Goal: Task Accomplishment & Management: Complete application form

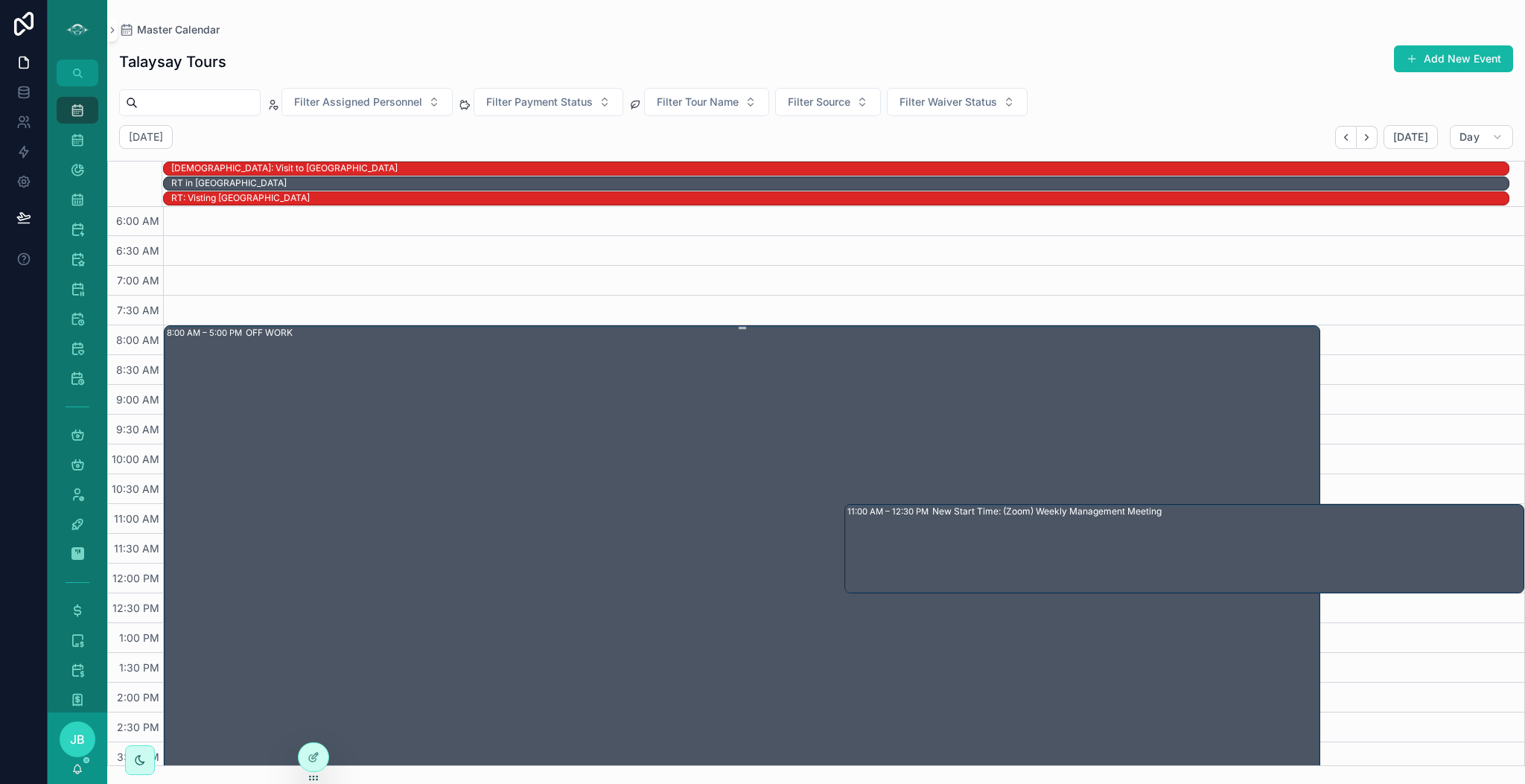
scroll to position [87, 0]
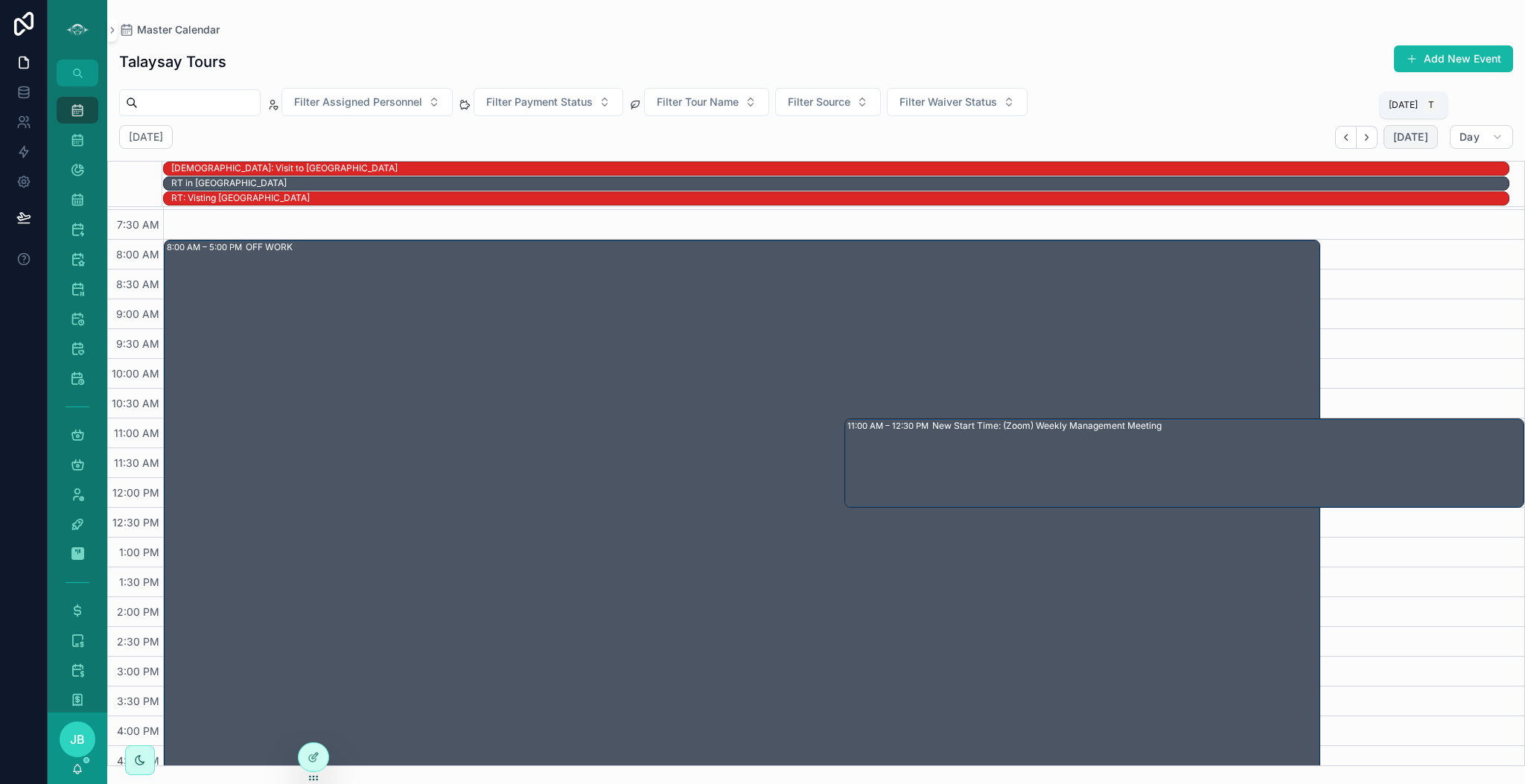
click at [1402, 130] on span "[DATE]" at bounding box center [1411, 137] width 35 height 13
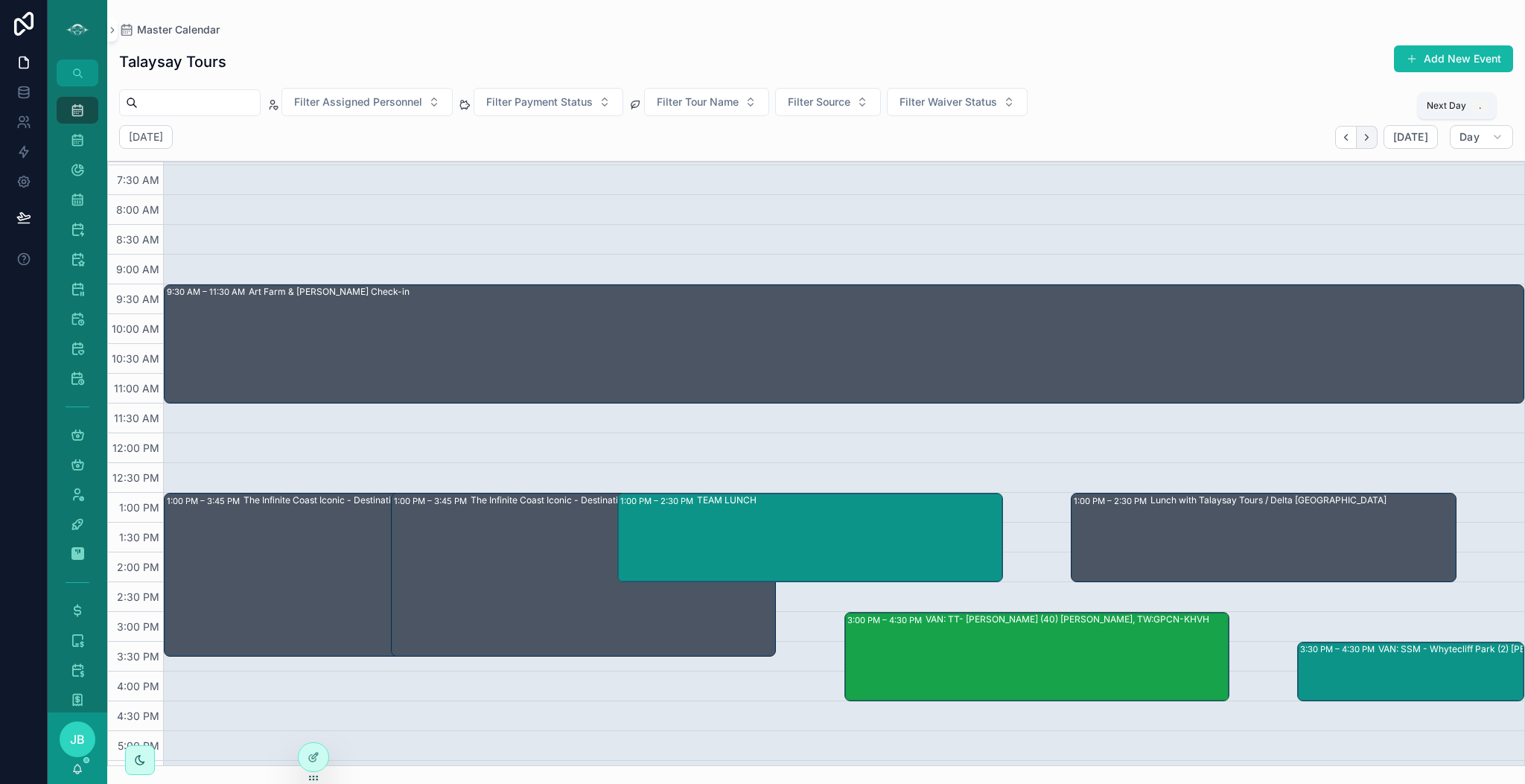
click at [1372, 138] on icon "Next" at bounding box center [1367, 137] width 12 height 12
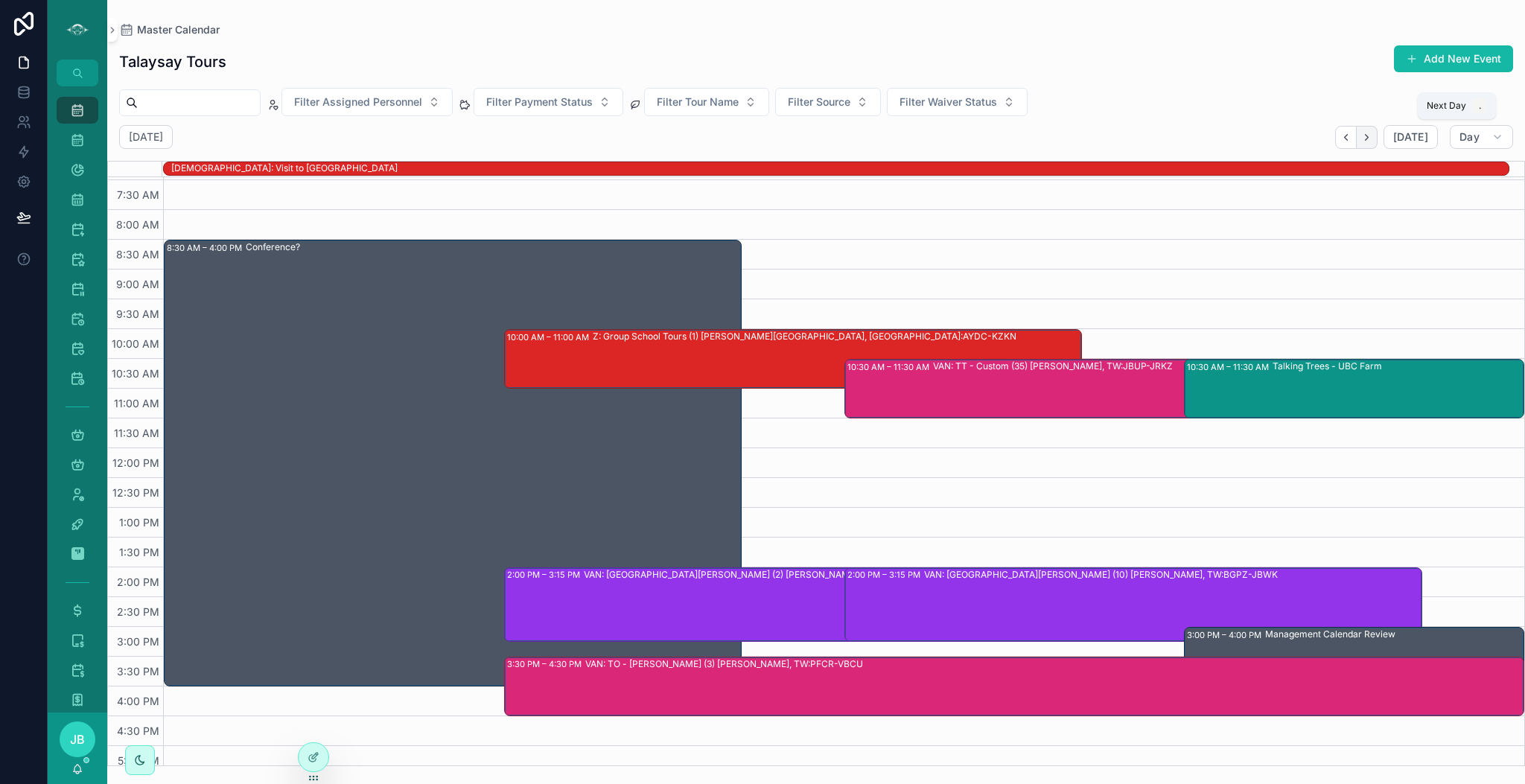
click at [1368, 138] on icon "Next" at bounding box center [1367, 137] width 3 height 6
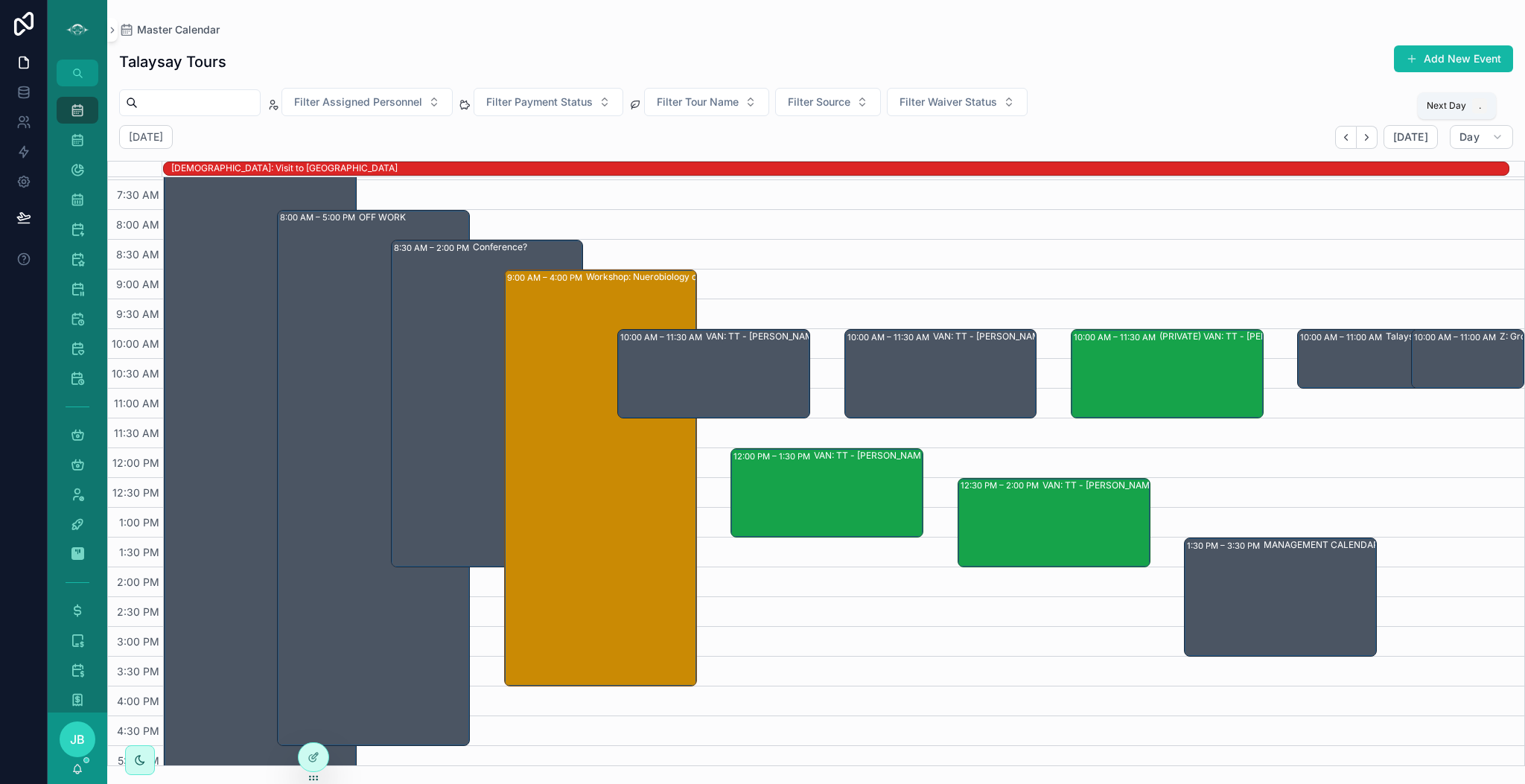
click at [1368, 138] on icon "Next" at bounding box center [1367, 137] width 3 height 6
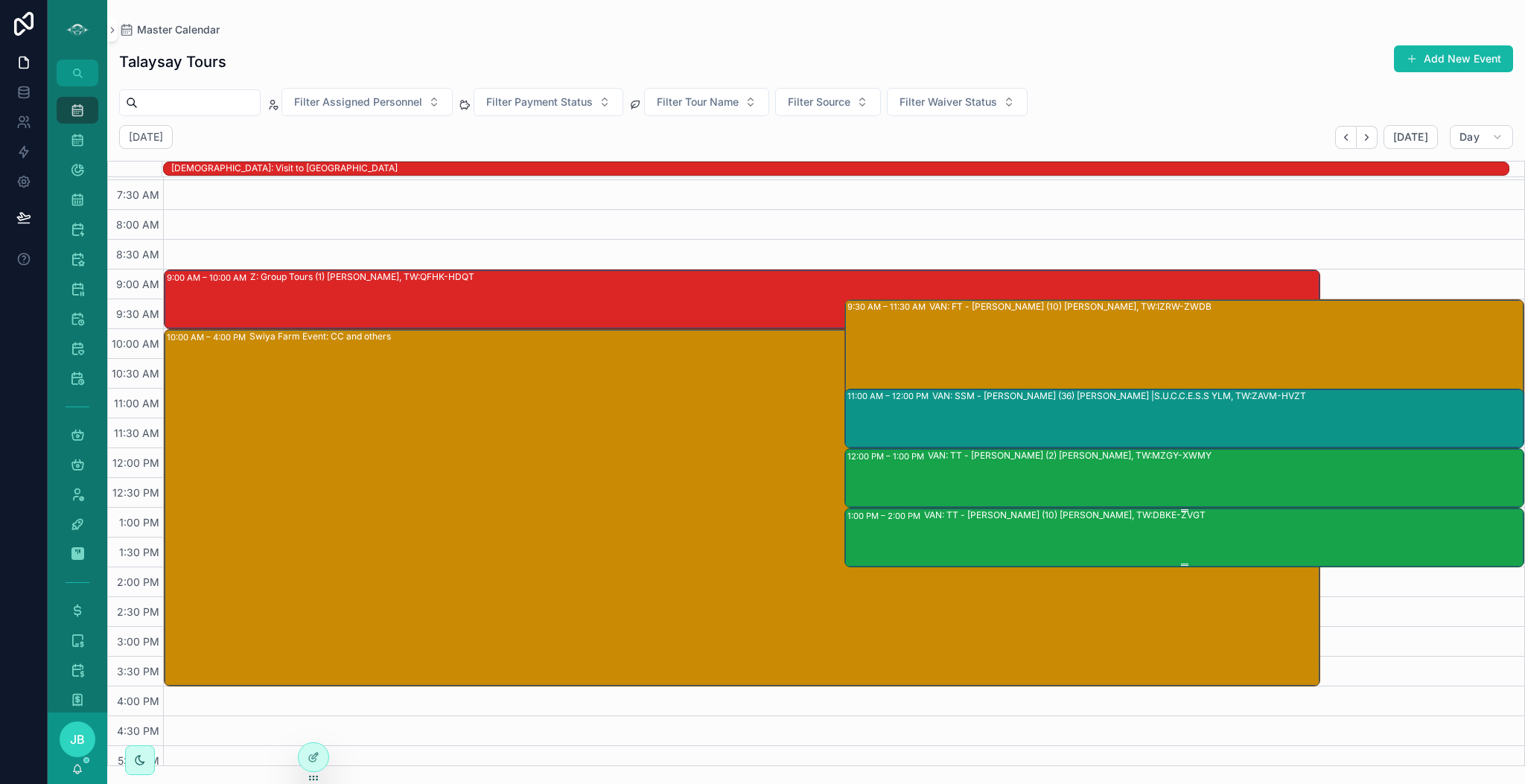
click at [1088, 537] on div "VAN: TT - [PERSON_NAME] (10) [PERSON_NAME], TW:DBKE-ZVGT" at bounding box center [1223, 537] width 599 height 57
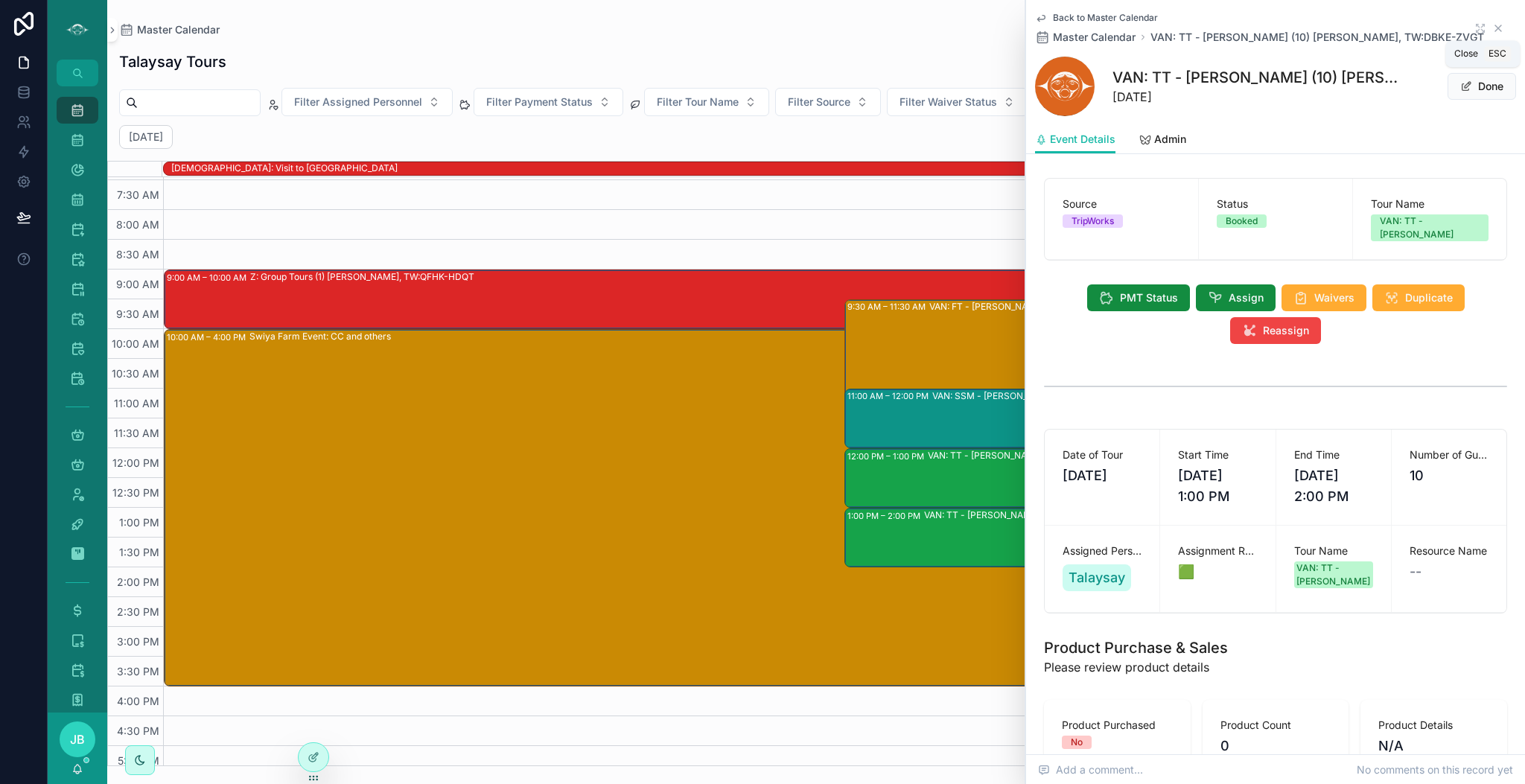
click at [1495, 25] on icon "scrollable content" at bounding box center [1498, 28] width 6 height 6
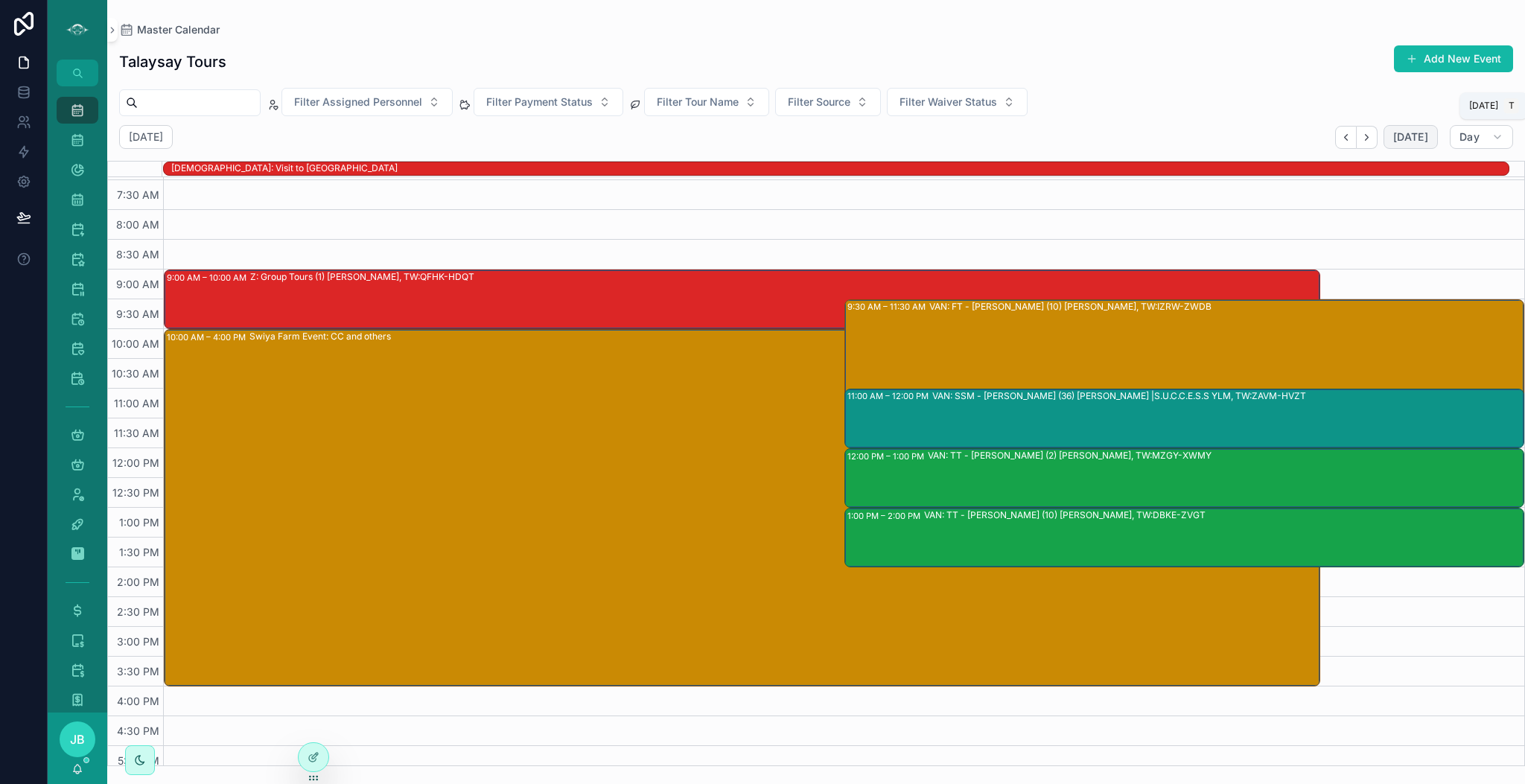
click at [1398, 135] on span "[DATE]" at bounding box center [1411, 137] width 35 height 13
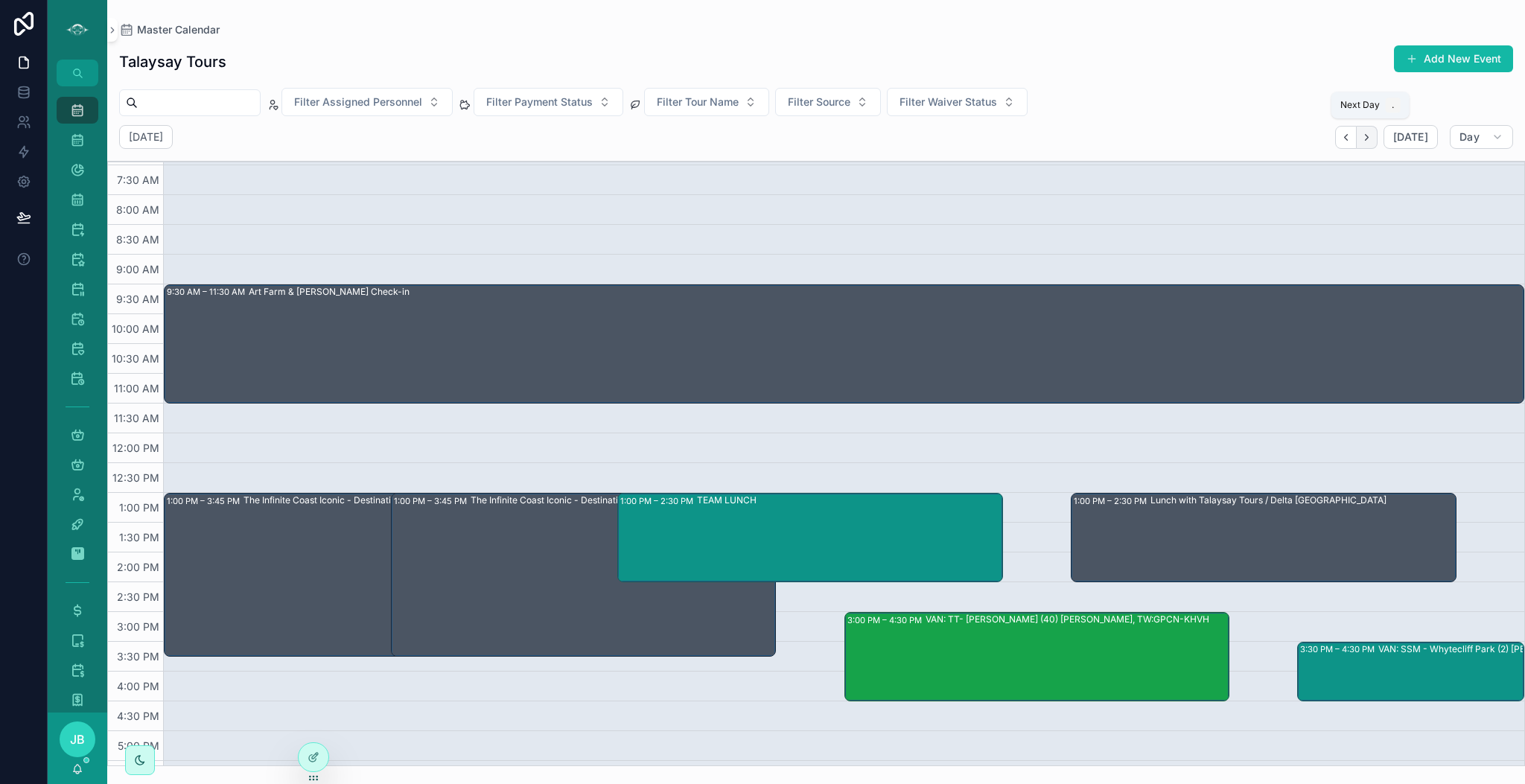
click at [1369, 140] on icon "Next" at bounding box center [1367, 137] width 12 height 12
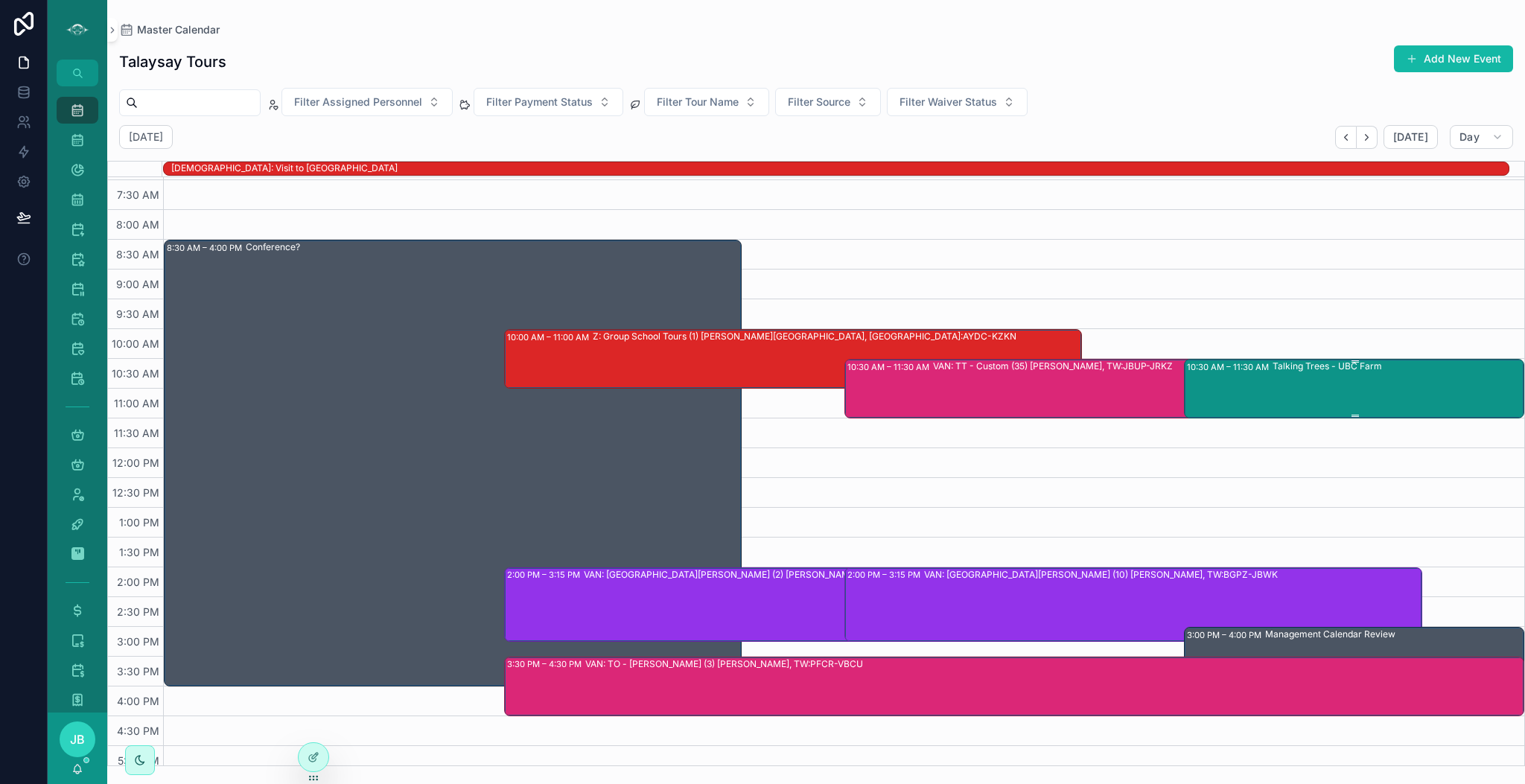
click at [1338, 389] on div "Talking Trees - UBC Farm" at bounding box center [1398, 388] width 250 height 57
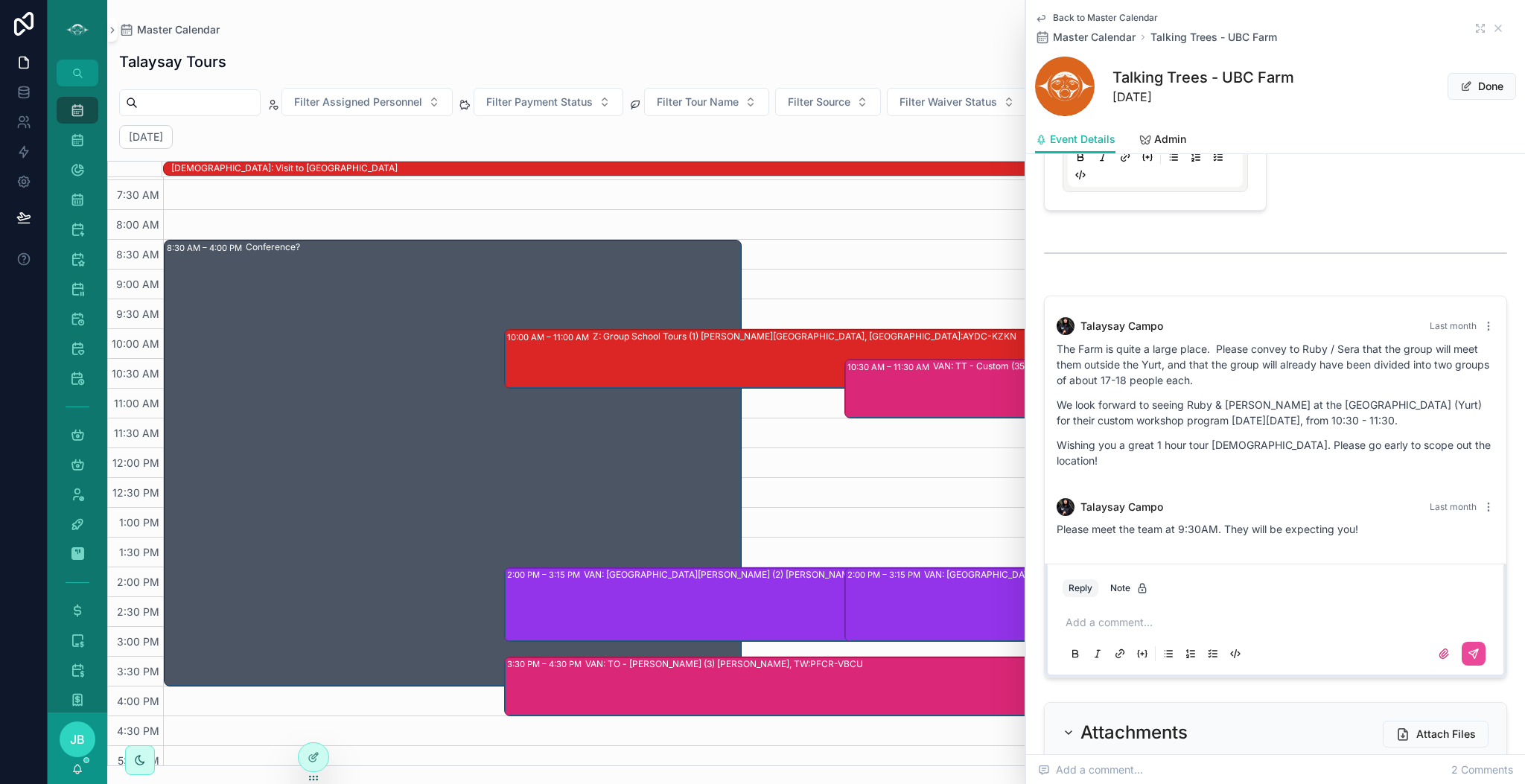
scroll to position [2133, 0]
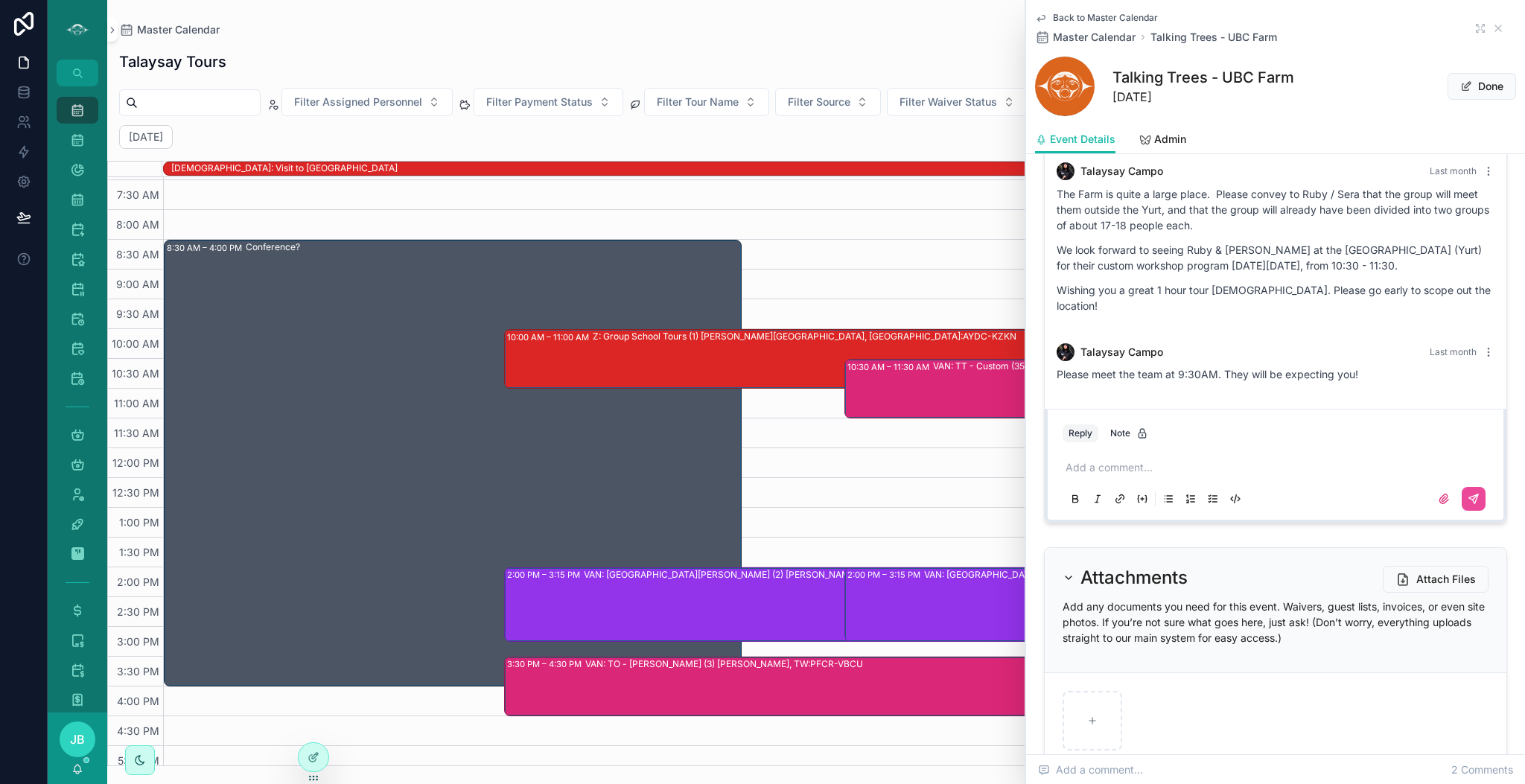
click at [1177, 451] on div "Add a comment..." at bounding box center [1276, 483] width 426 height 63
click at [1148, 460] on p "scrollable content" at bounding box center [1279, 467] width 426 height 15
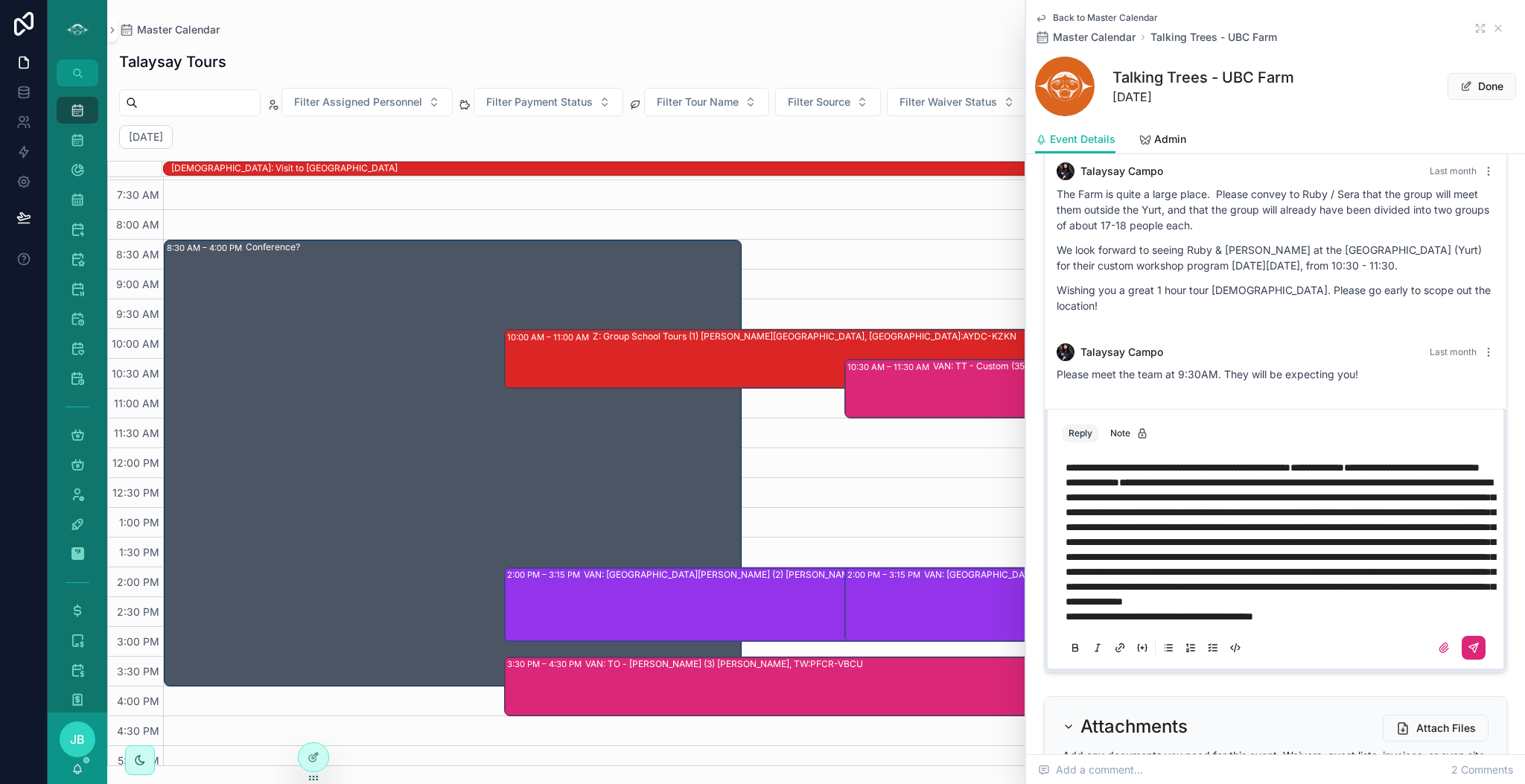
click at [1468, 654] on icon "scrollable content" at bounding box center [1474, 647] width 12 height 12
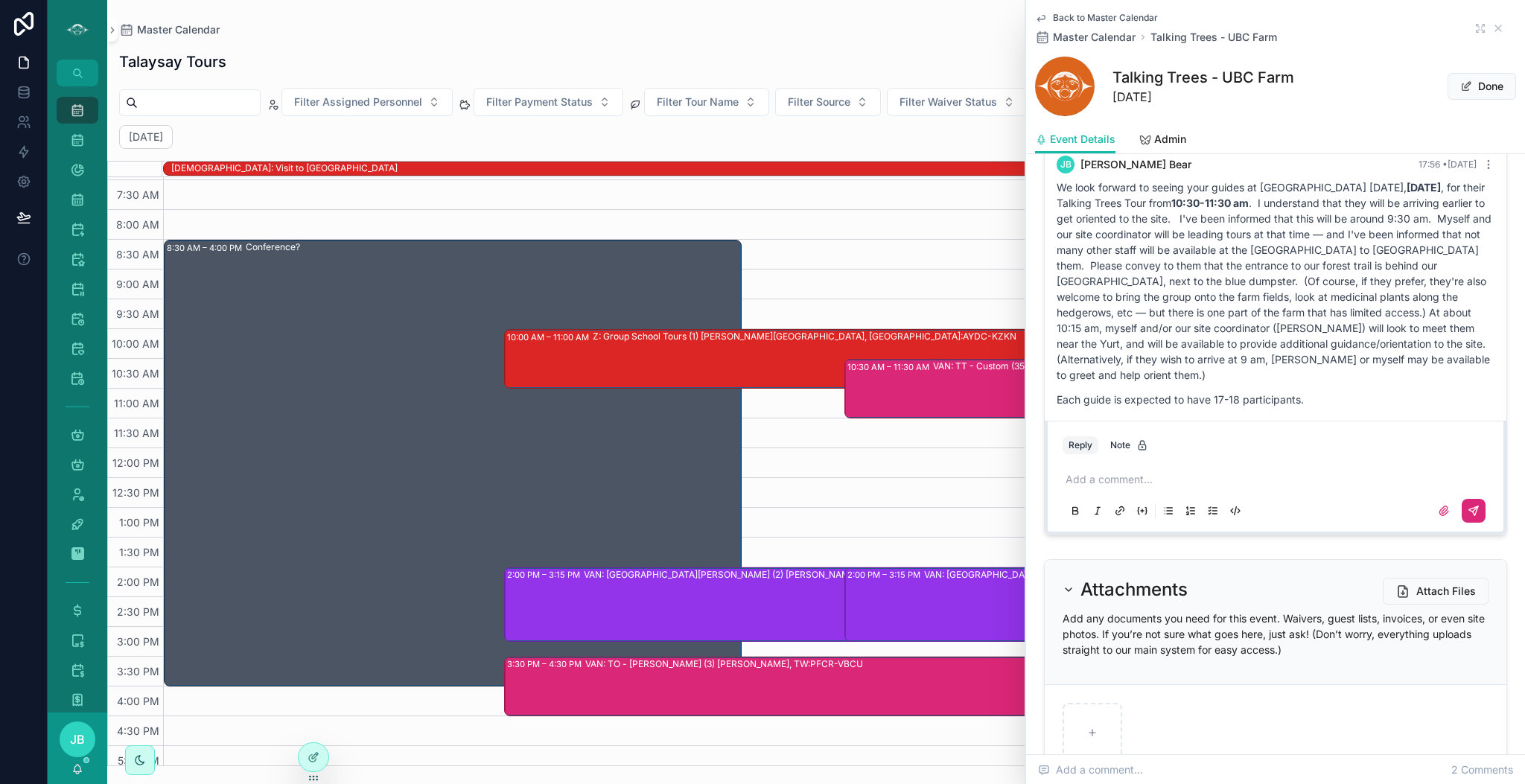
scroll to position [2330, 0]
click at [1493, 27] on icon "scrollable content" at bounding box center [1499, 28] width 12 height 12
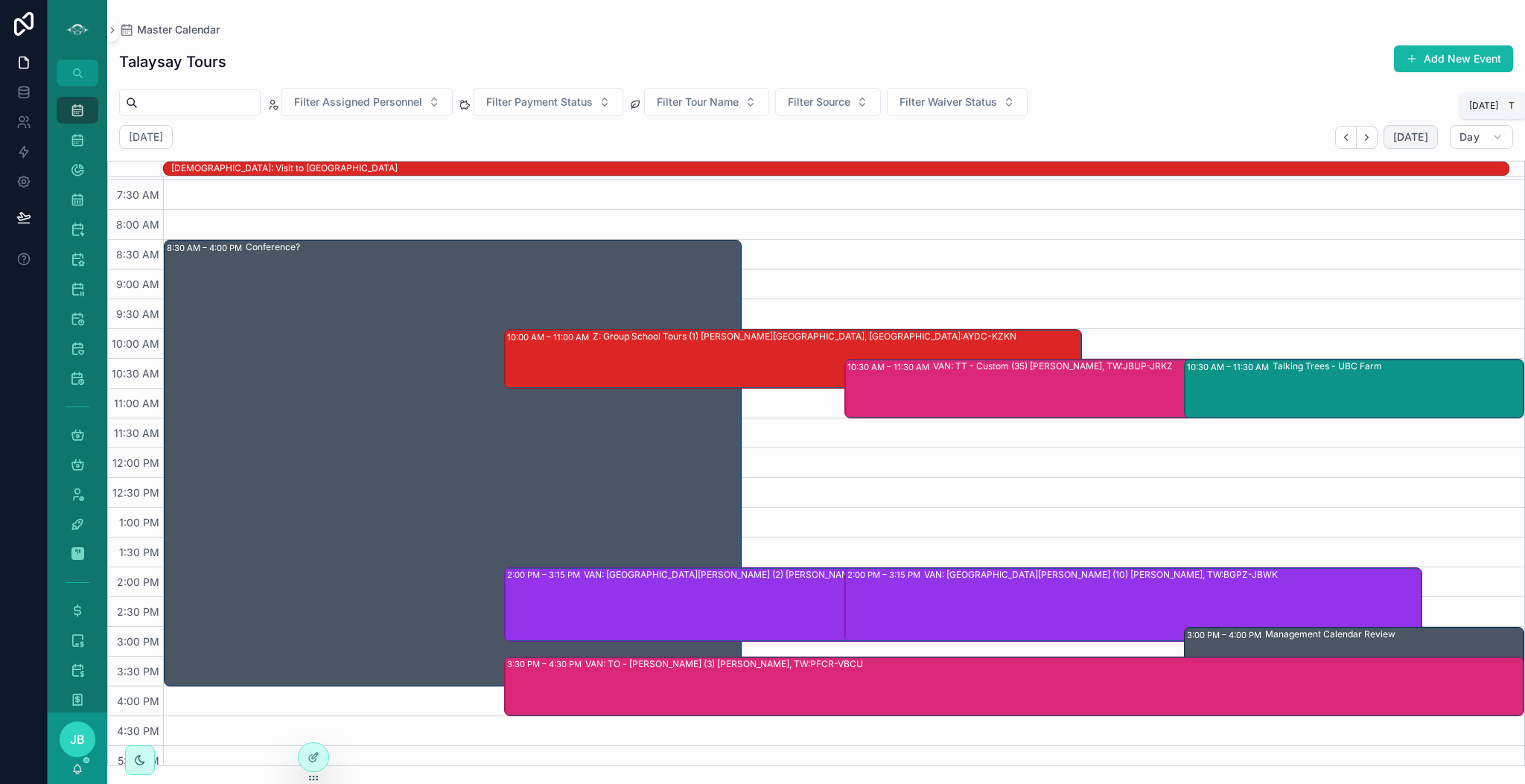
click at [1395, 140] on button "[DATE]" at bounding box center [1411, 137] width 54 height 24
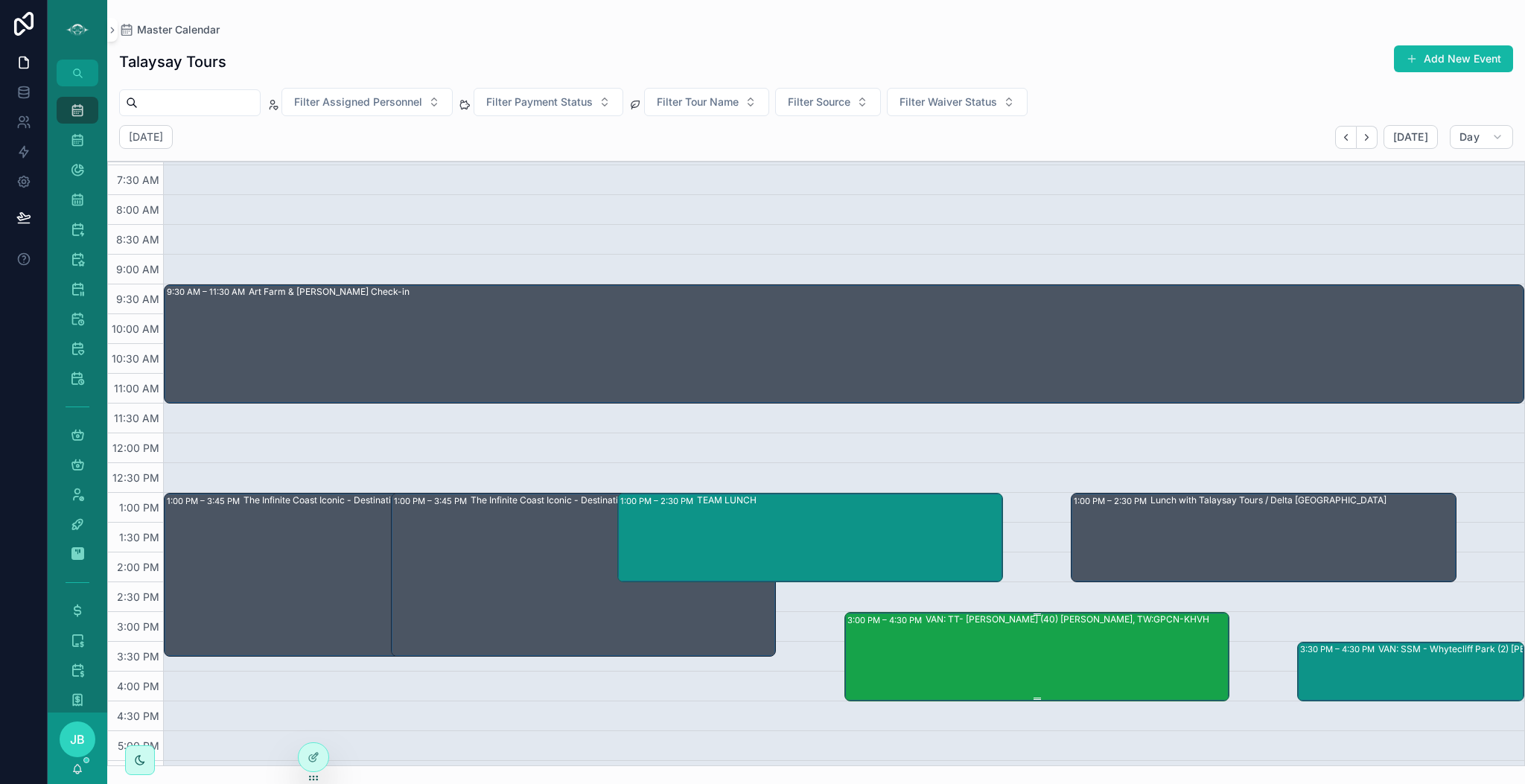
click at [1061, 680] on div "VAN: TT- [PERSON_NAME] (40) [PERSON_NAME], TW:GPCN-KHVH" at bounding box center [1077, 656] width 303 height 87
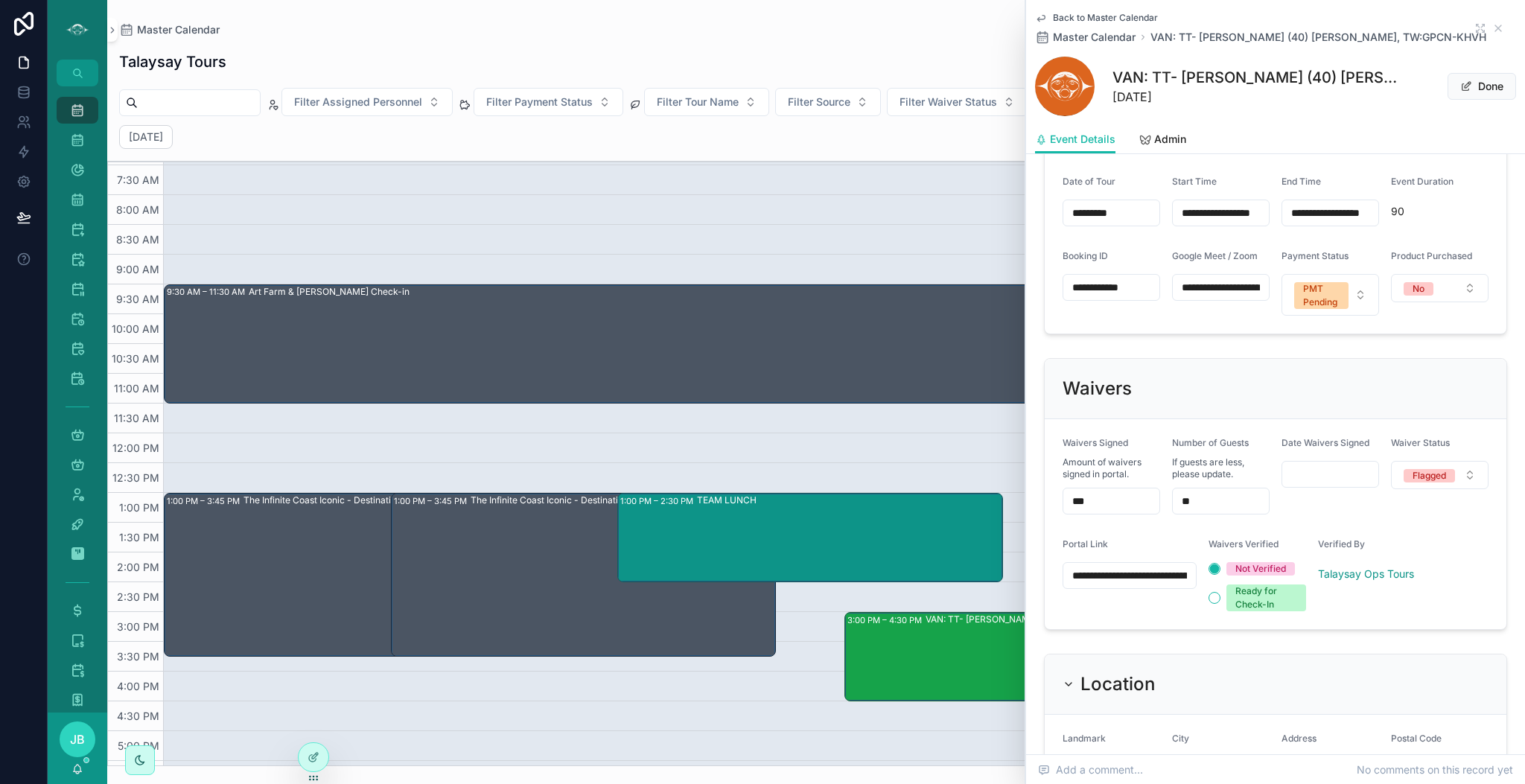
scroll to position [1043, 0]
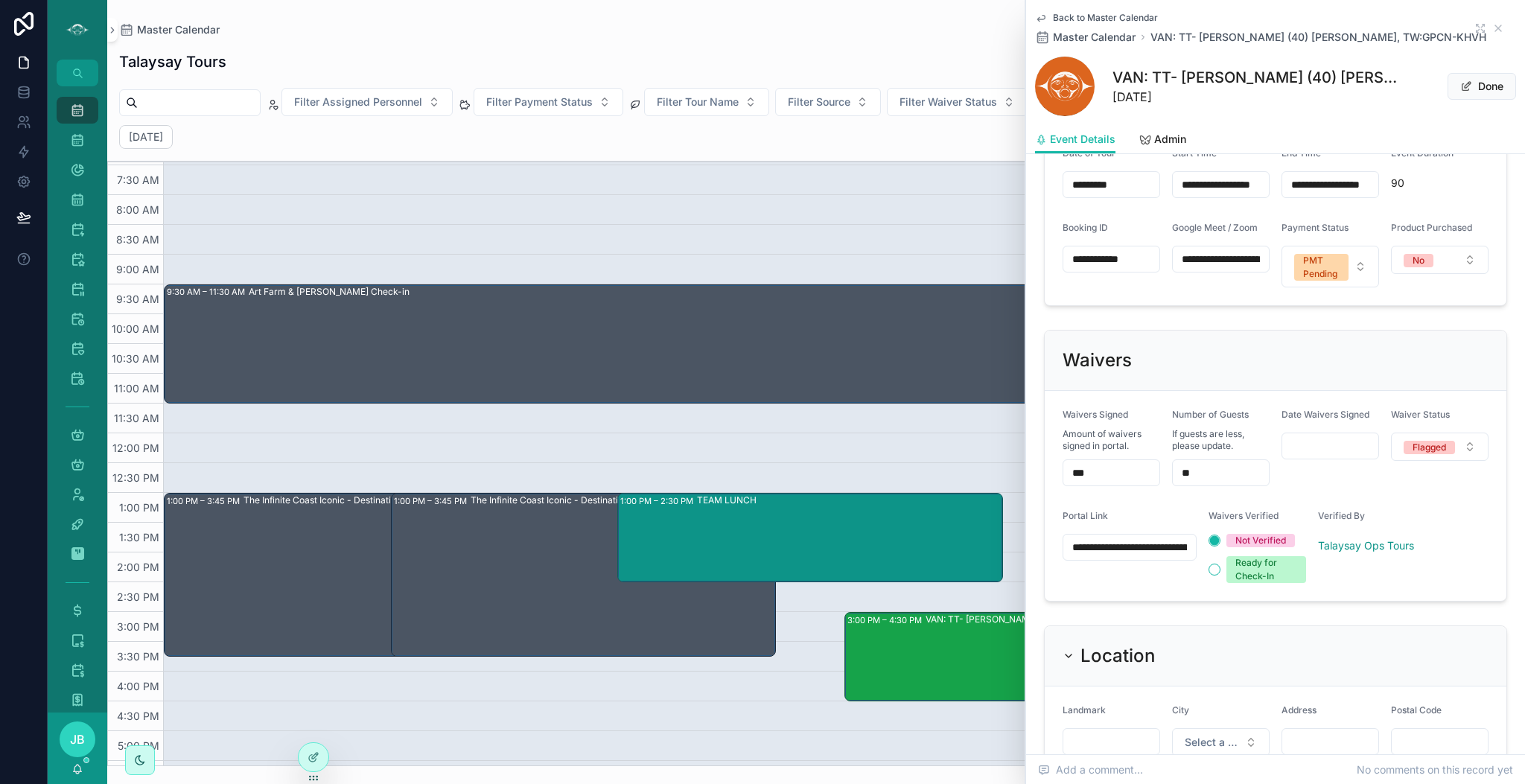
click at [1118, 483] on input "***" at bounding box center [1111, 473] width 96 height 21
type input "***"
type input "****"
click at [1422, 461] on button "Flagged" at bounding box center [1440, 446] width 97 height 28
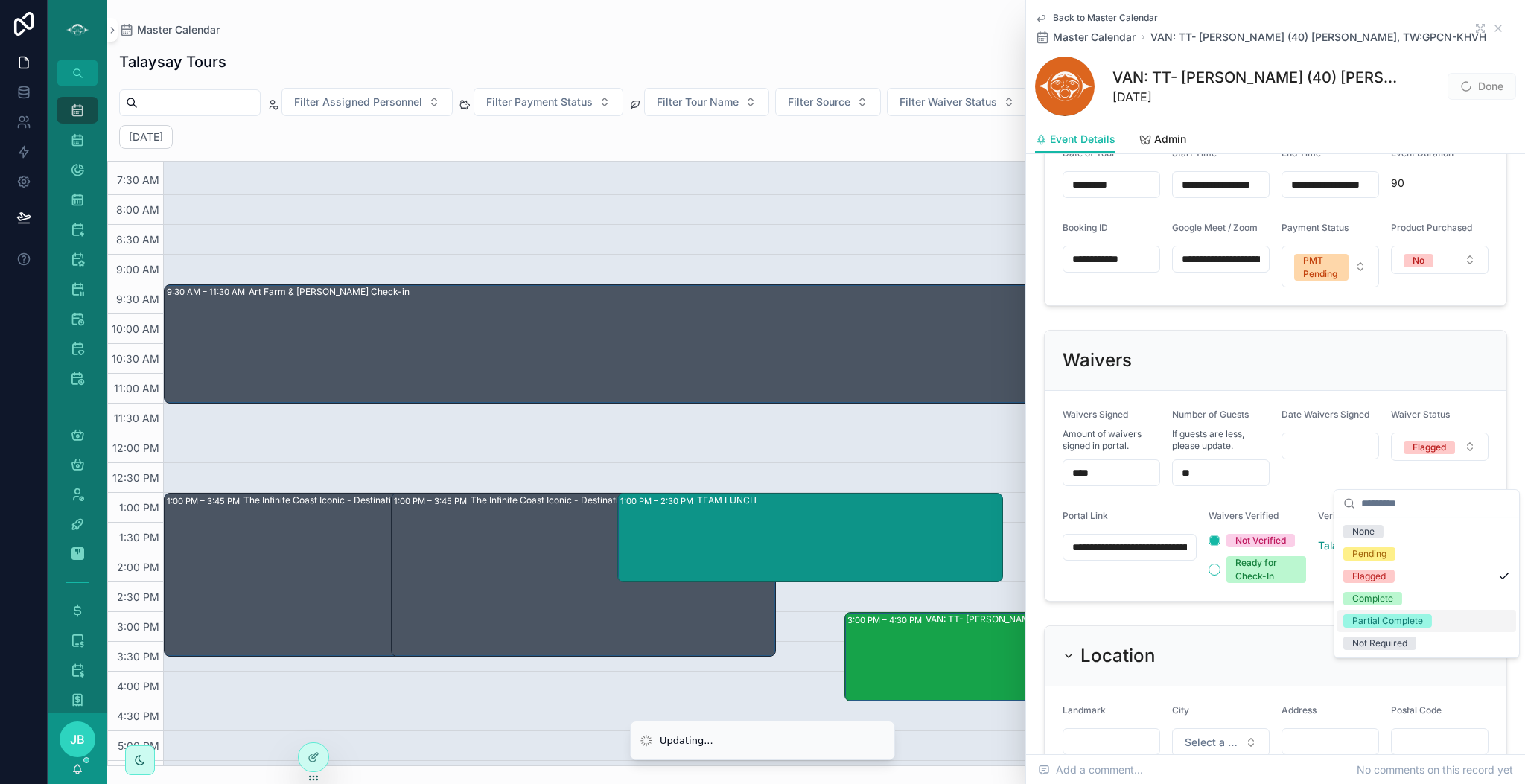
click at [1393, 628] on div "Partial Complete" at bounding box center [1427, 621] width 179 height 22
click at [1493, 24] on icon "scrollable content" at bounding box center [1499, 28] width 12 height 12
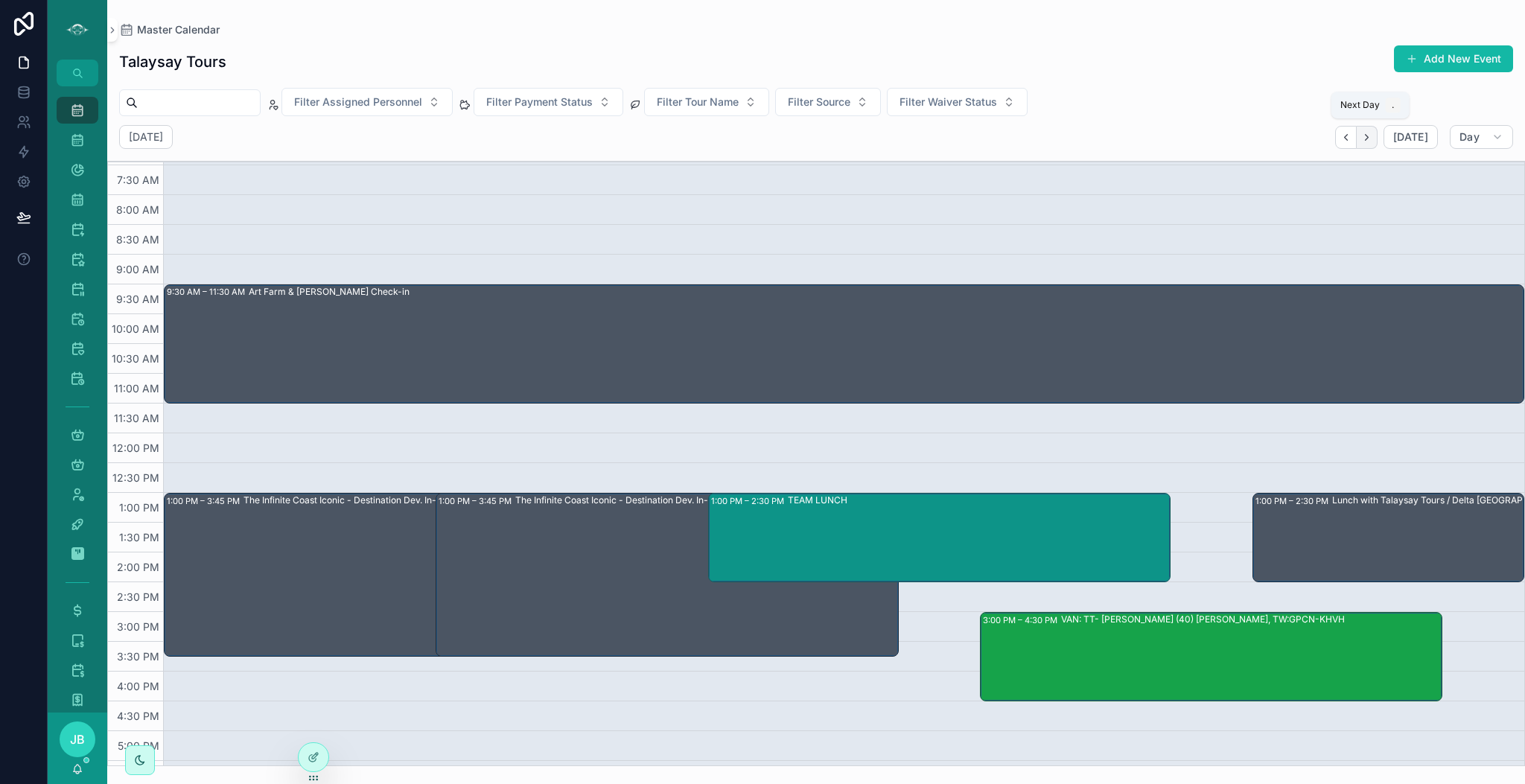
click at [1376, 141] on button "Next" at bounding box center [1367, 137] width 21 height 23
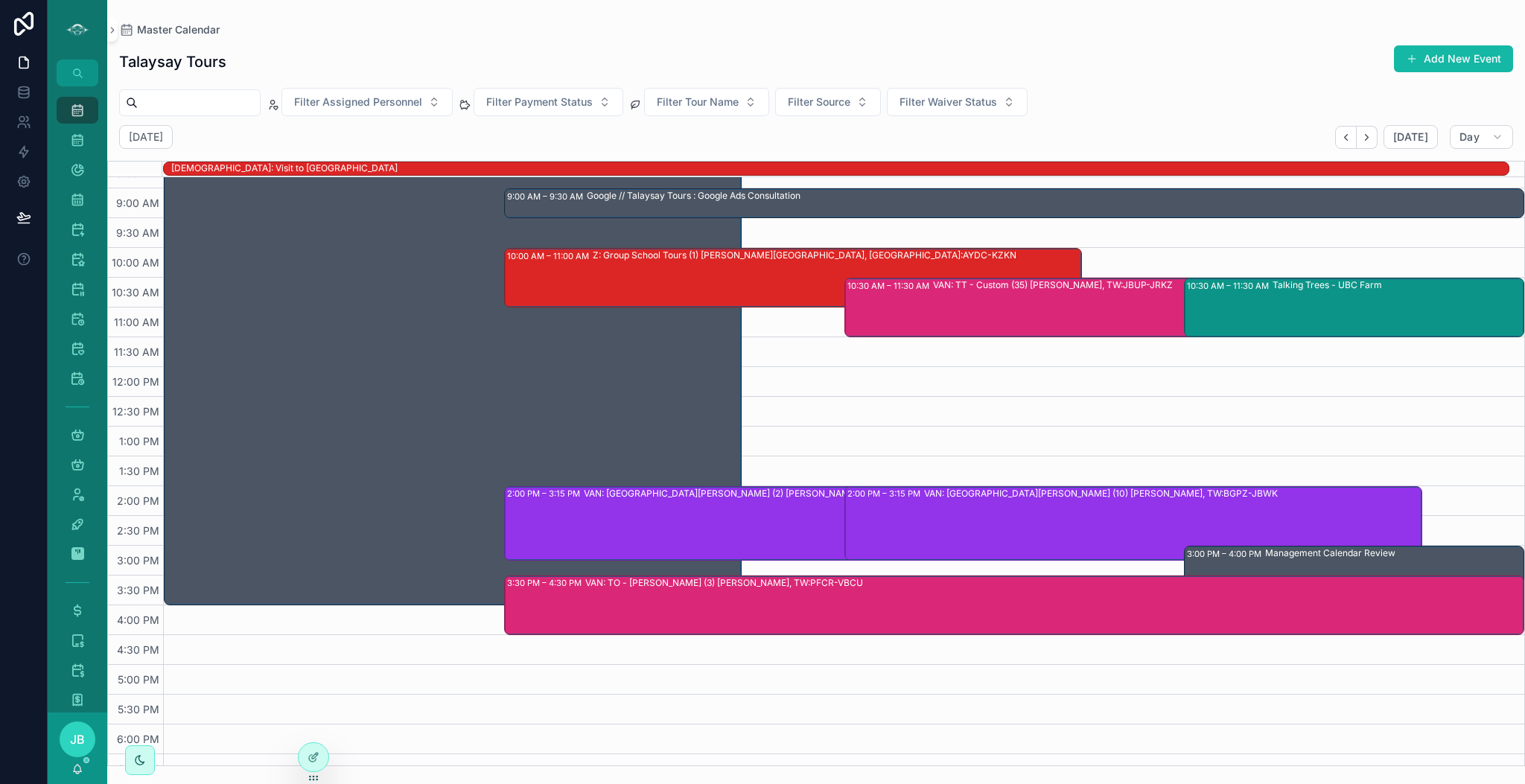
scroll to position [189, 0]
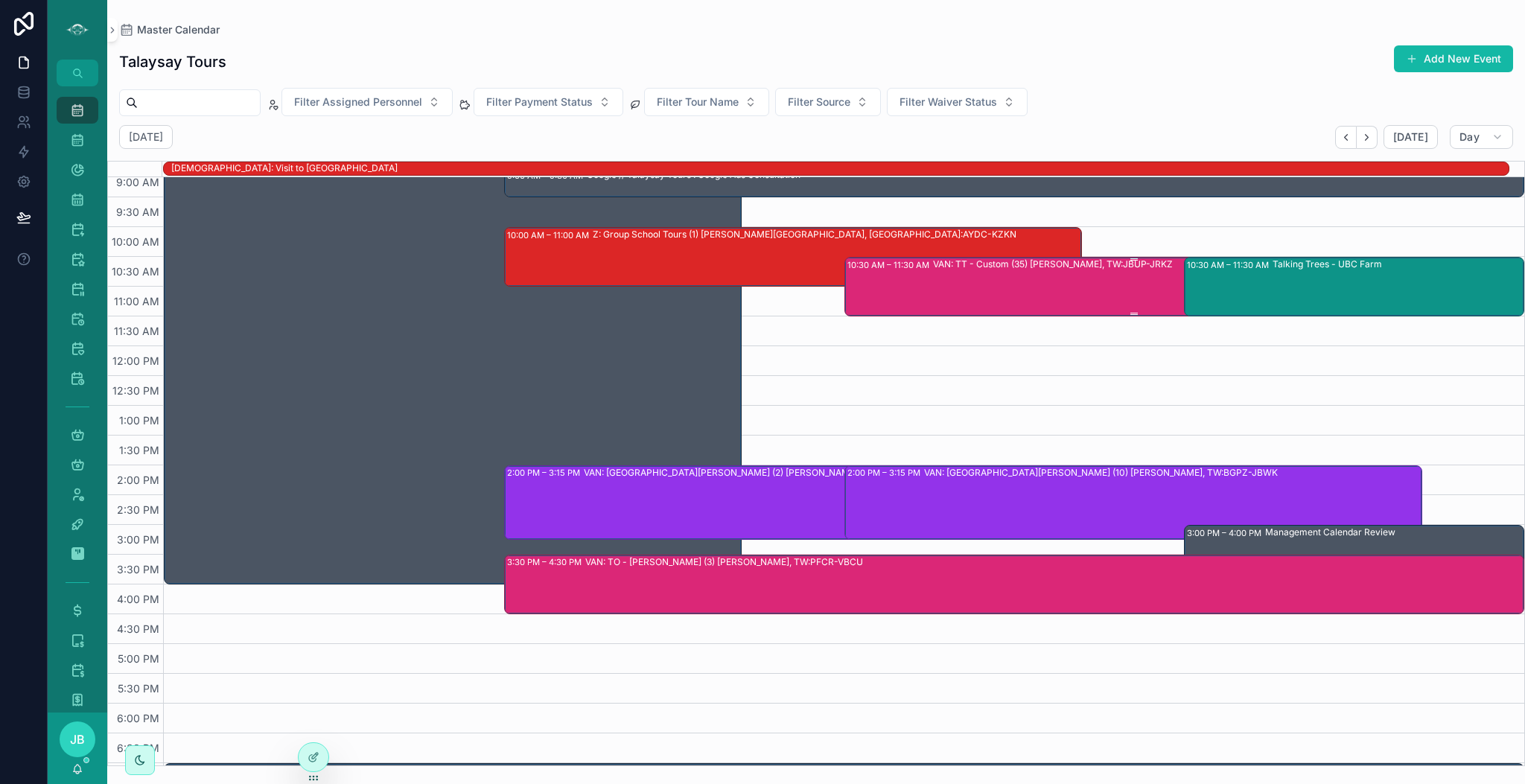
click at [1061, 292] on div "VAN: TT - Custom (35) [PERSON_NAME], TW:JBUP-JRKZ" at bounding box center [1177, 286] width 488 height 57
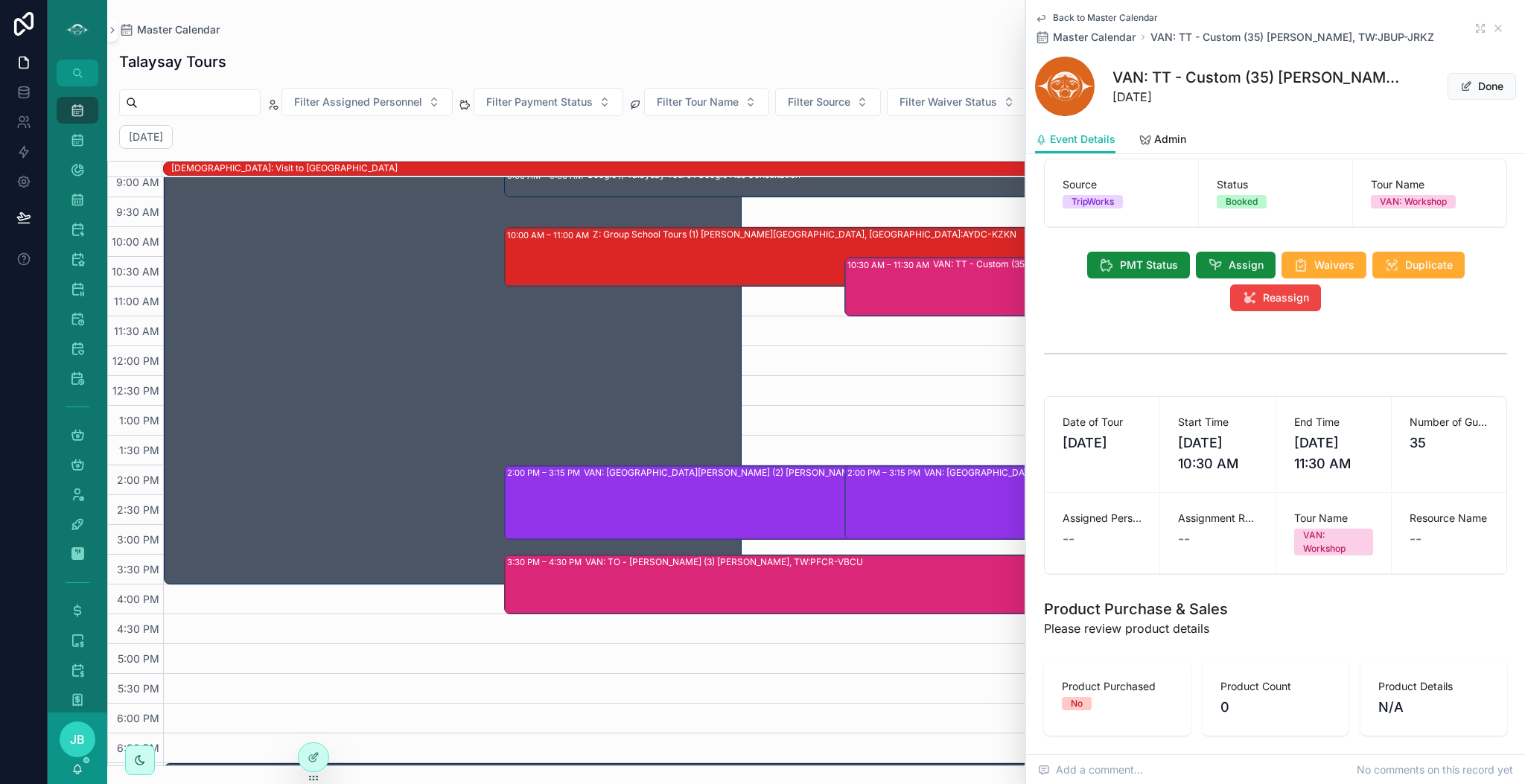
scroll to position [18, 0]
click at [1229, 259] on span "Assign" at bounding box center [1246, 265] width 35 height 15
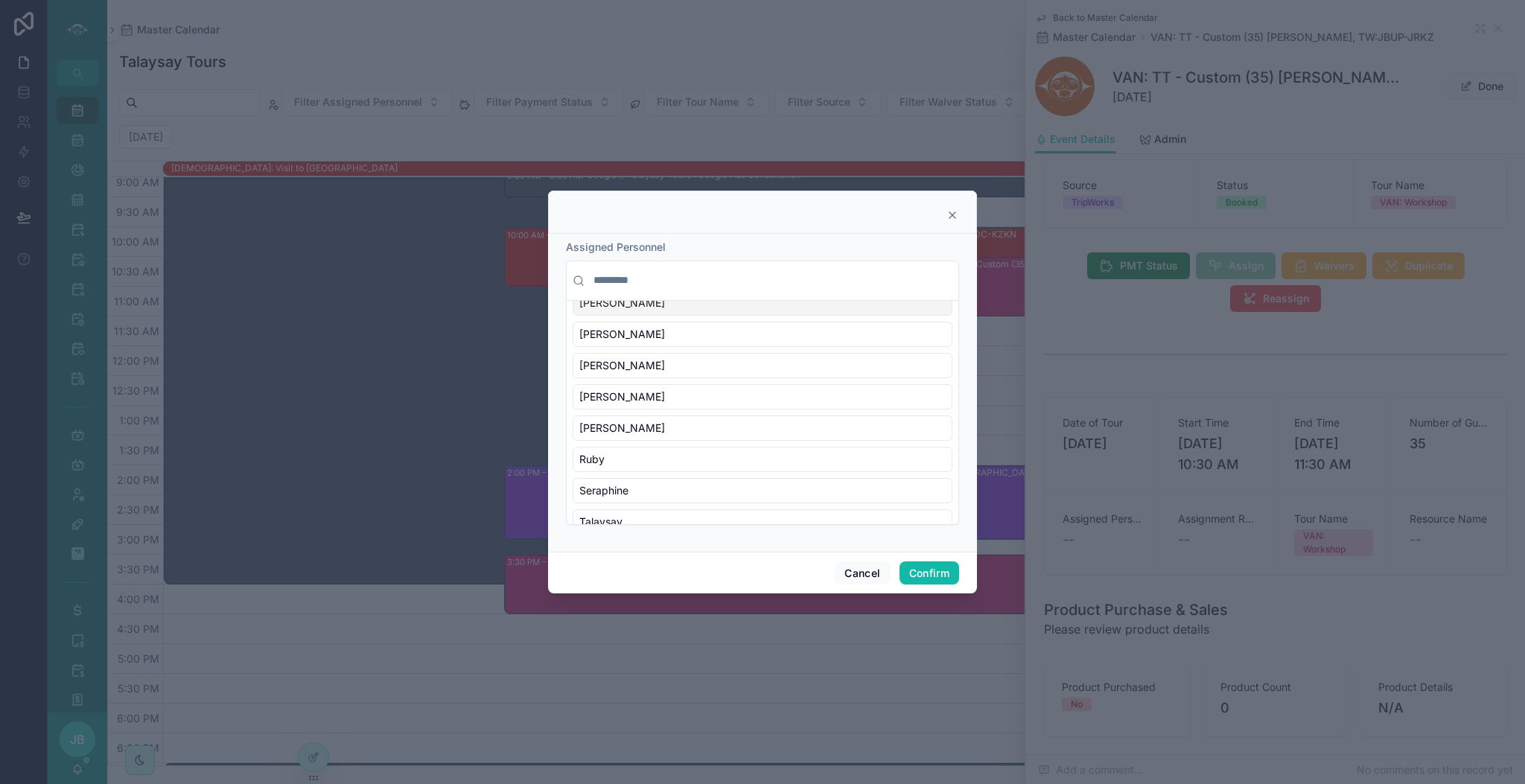
scroll to position [554, 0]
click at [675, 463] on div "Ruby" at bounding box center [762, 456] width 380 height 25
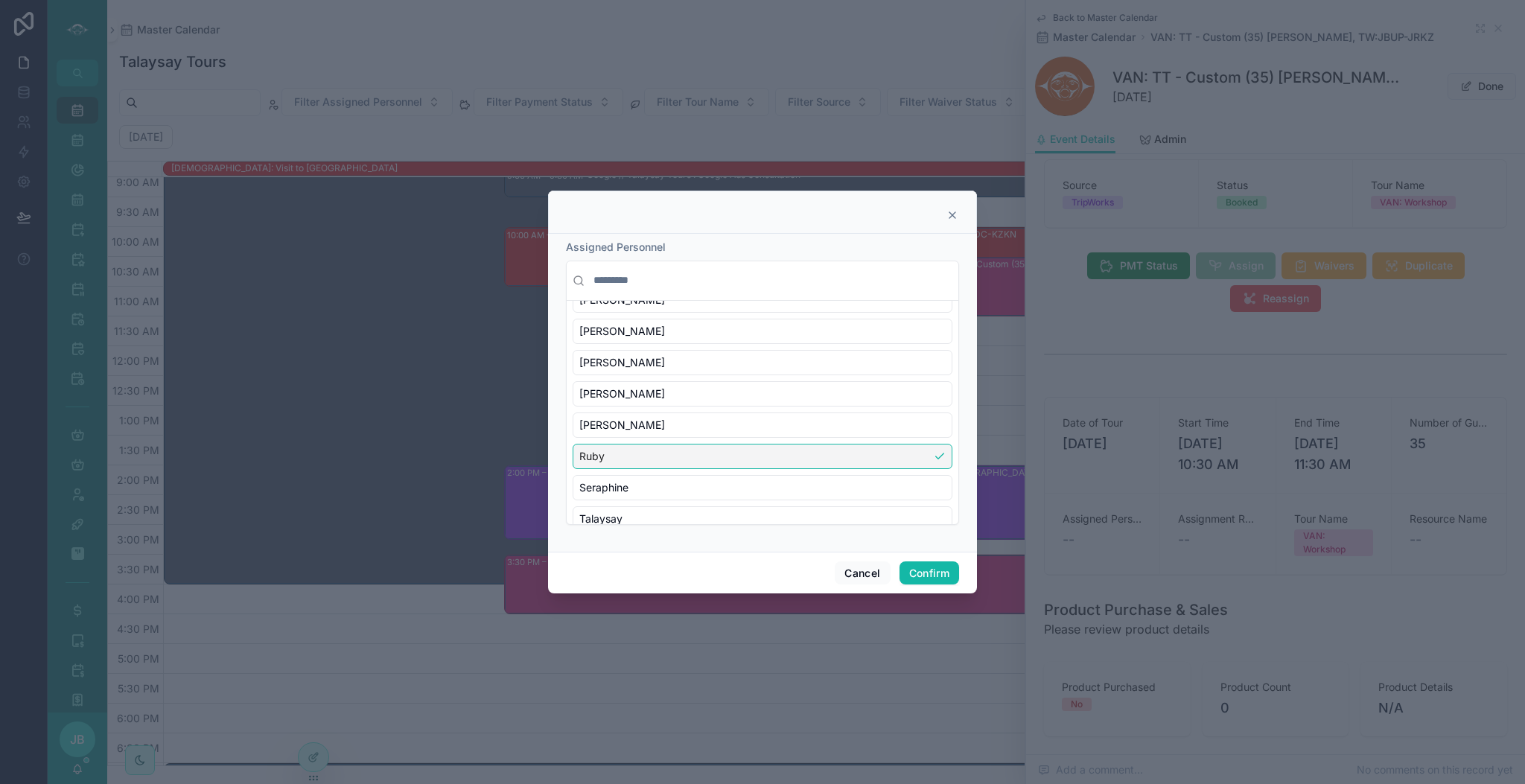
click at [675, 463] on div "Ruby" at bounding box center [762, 456] width 380 height 25
click at [865, 579] on button "Cancel" at bounding box center [863, 573] width 55 height 24
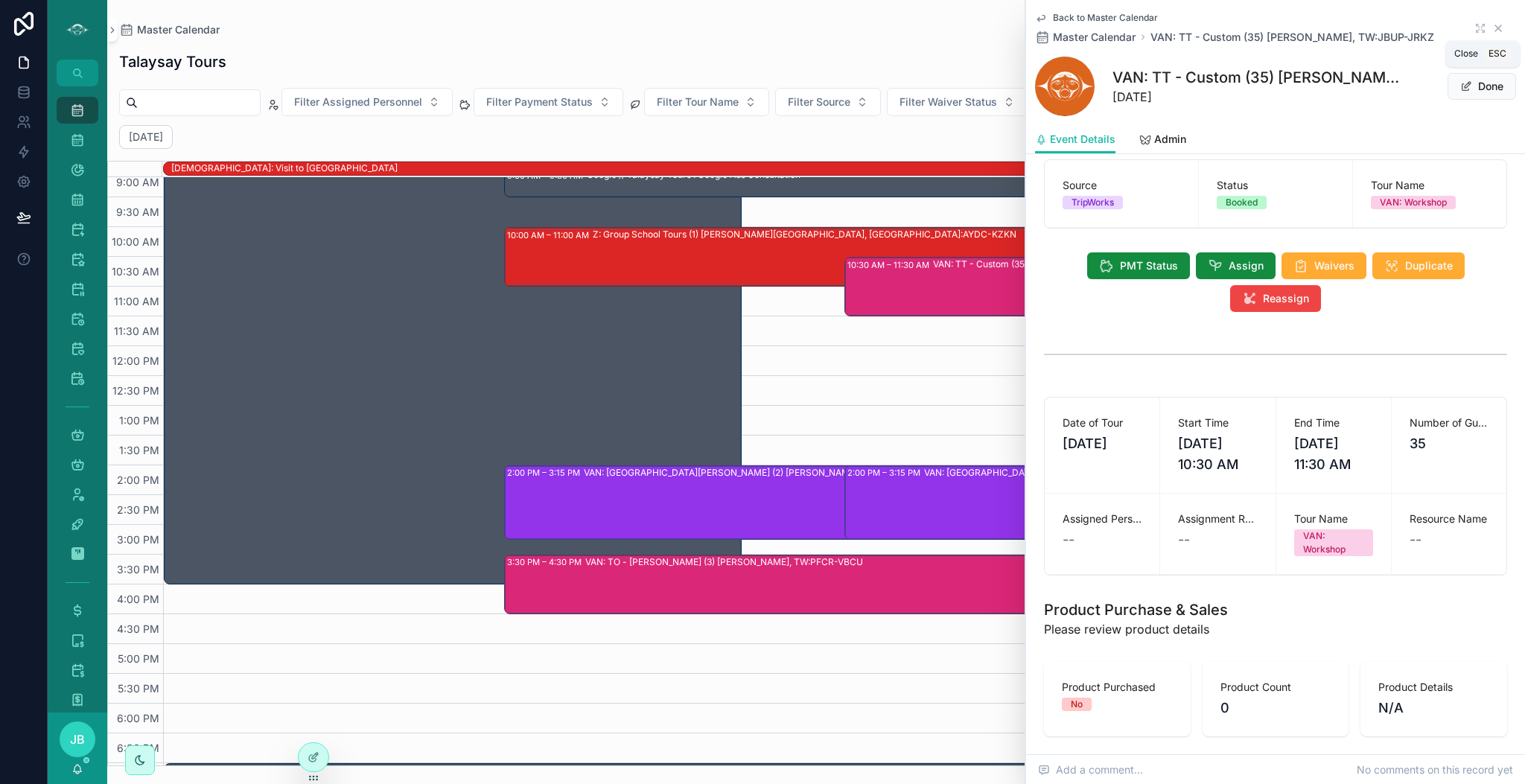
click at [1495, 31] on icon "scrollable content" at bounding box center [1498, 28] width 6 height 6
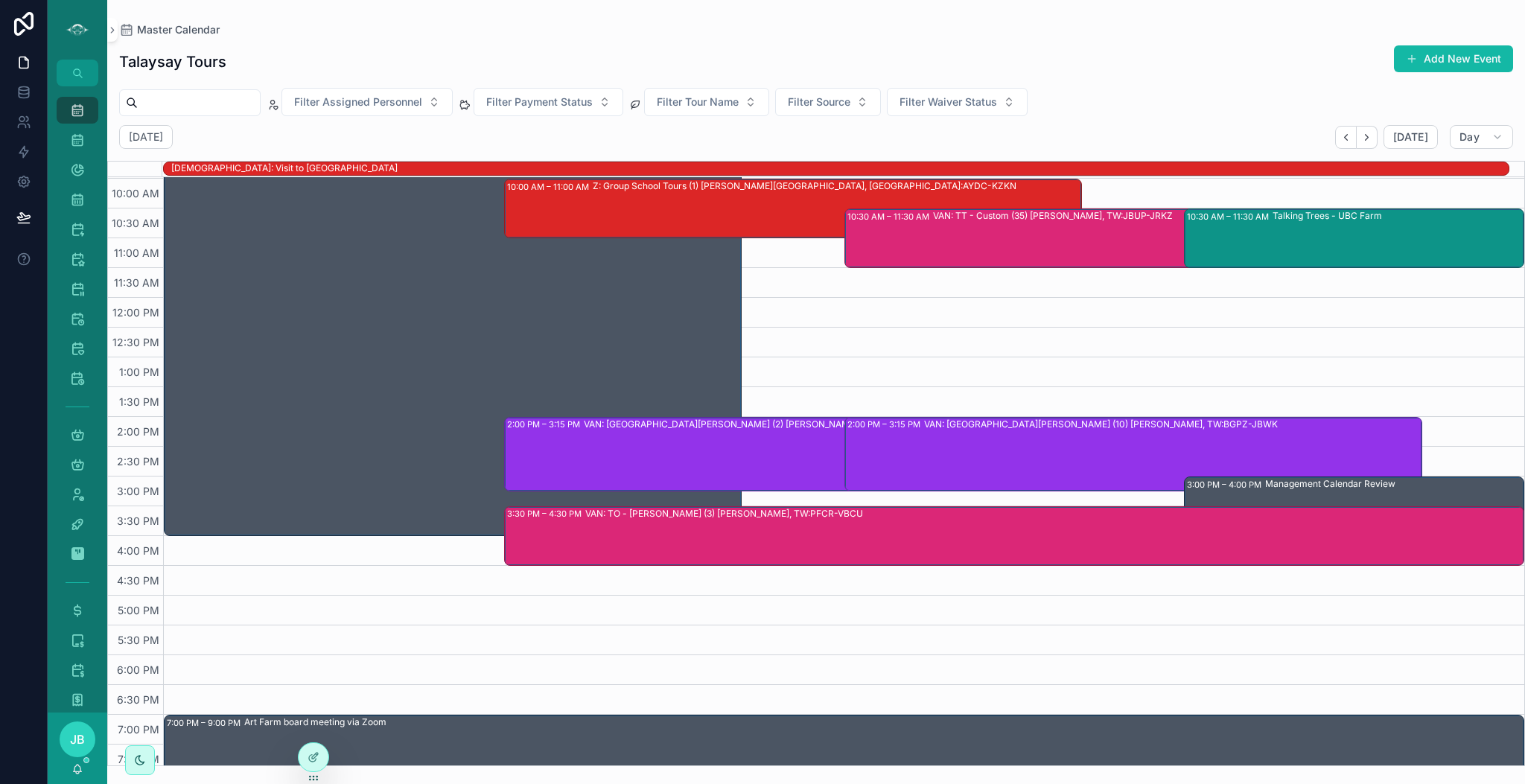
scroll to position [240, 0]
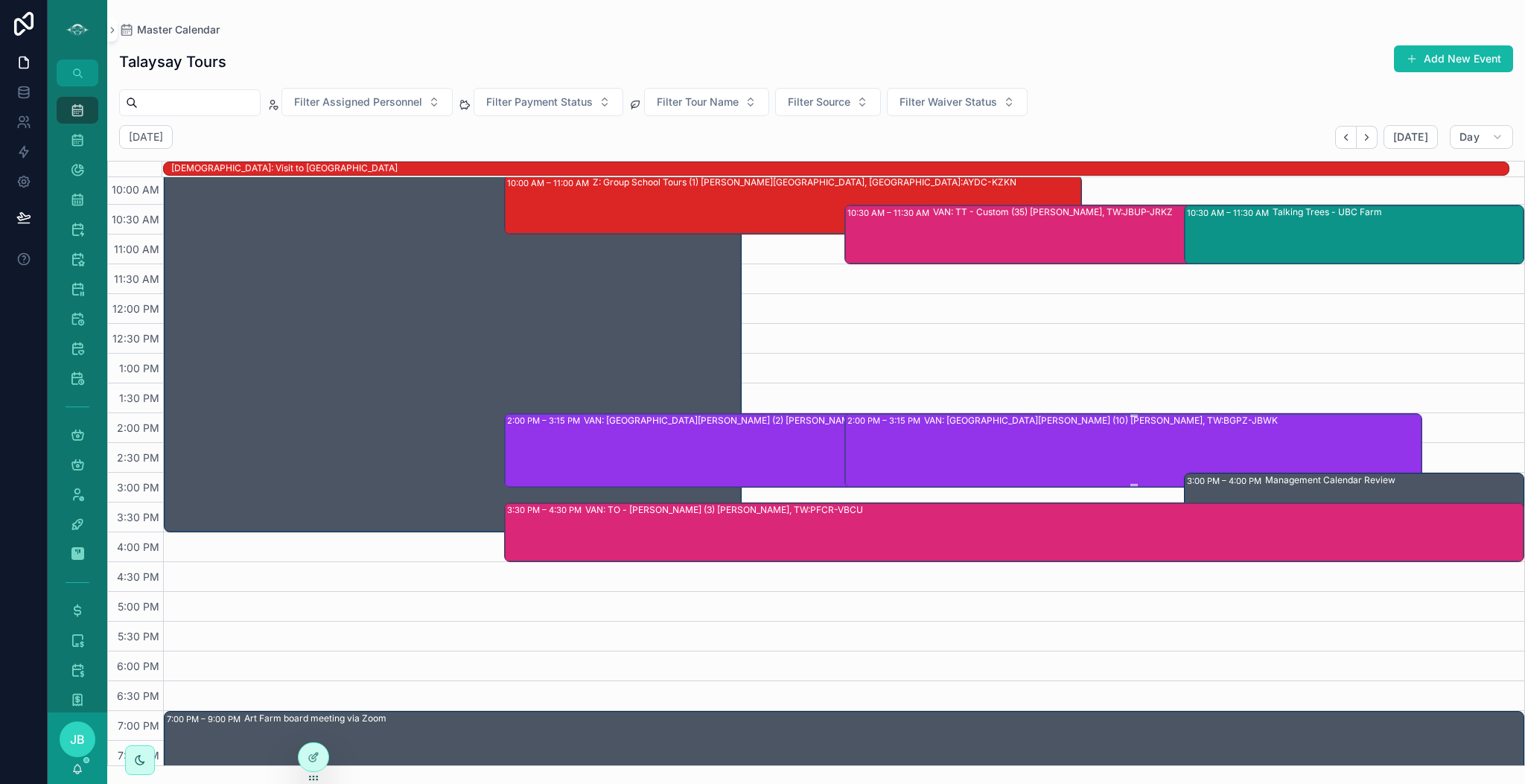
click at [983, 444] on div "VAN: [GEOGRAPHIC_DATA][PERSON_NAME] (10) [PERSON_NAME], TW:BGPZ-JBWK" at bounding box center [1172, 450] width 497 height 71
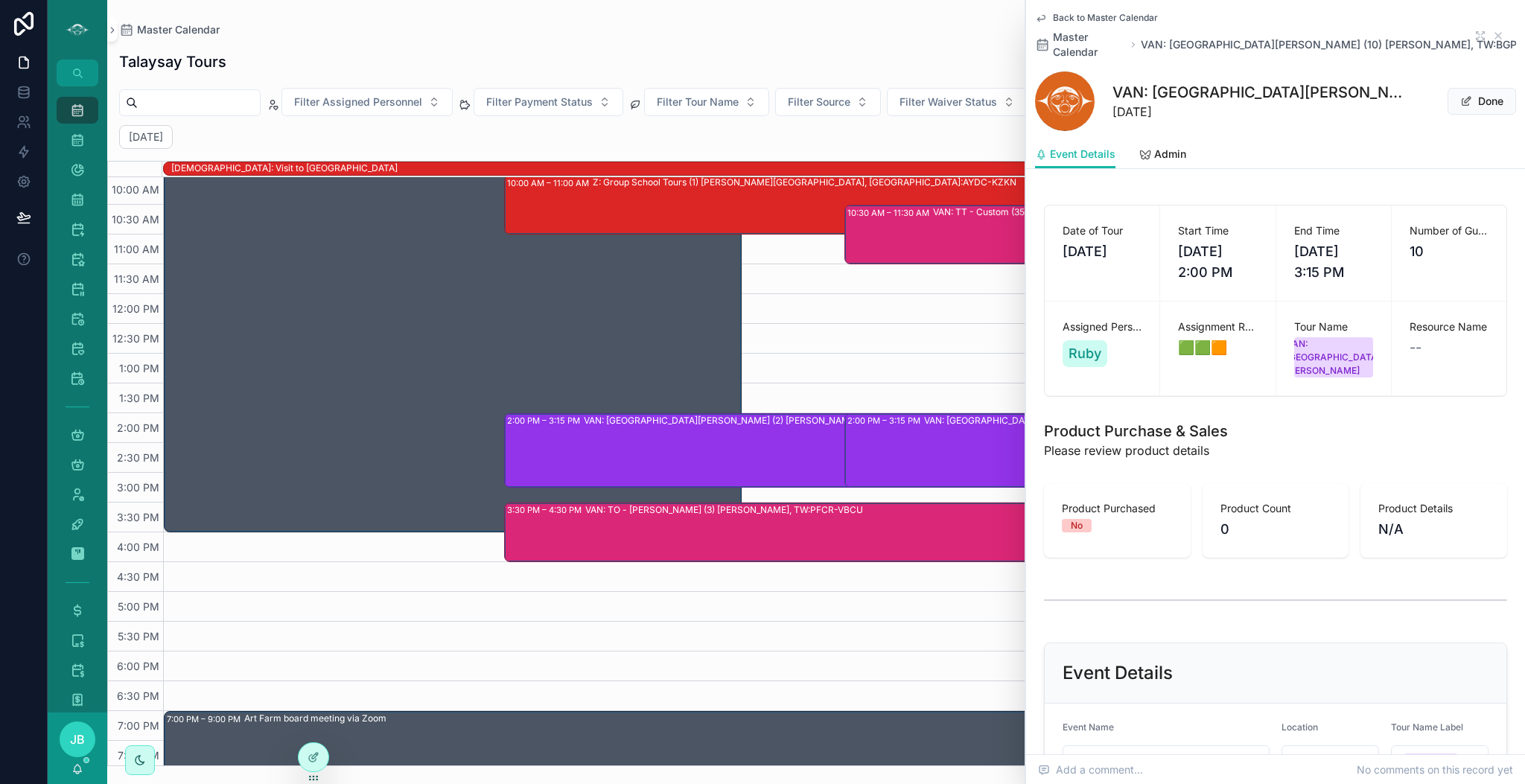
scroll to position [242, 0]
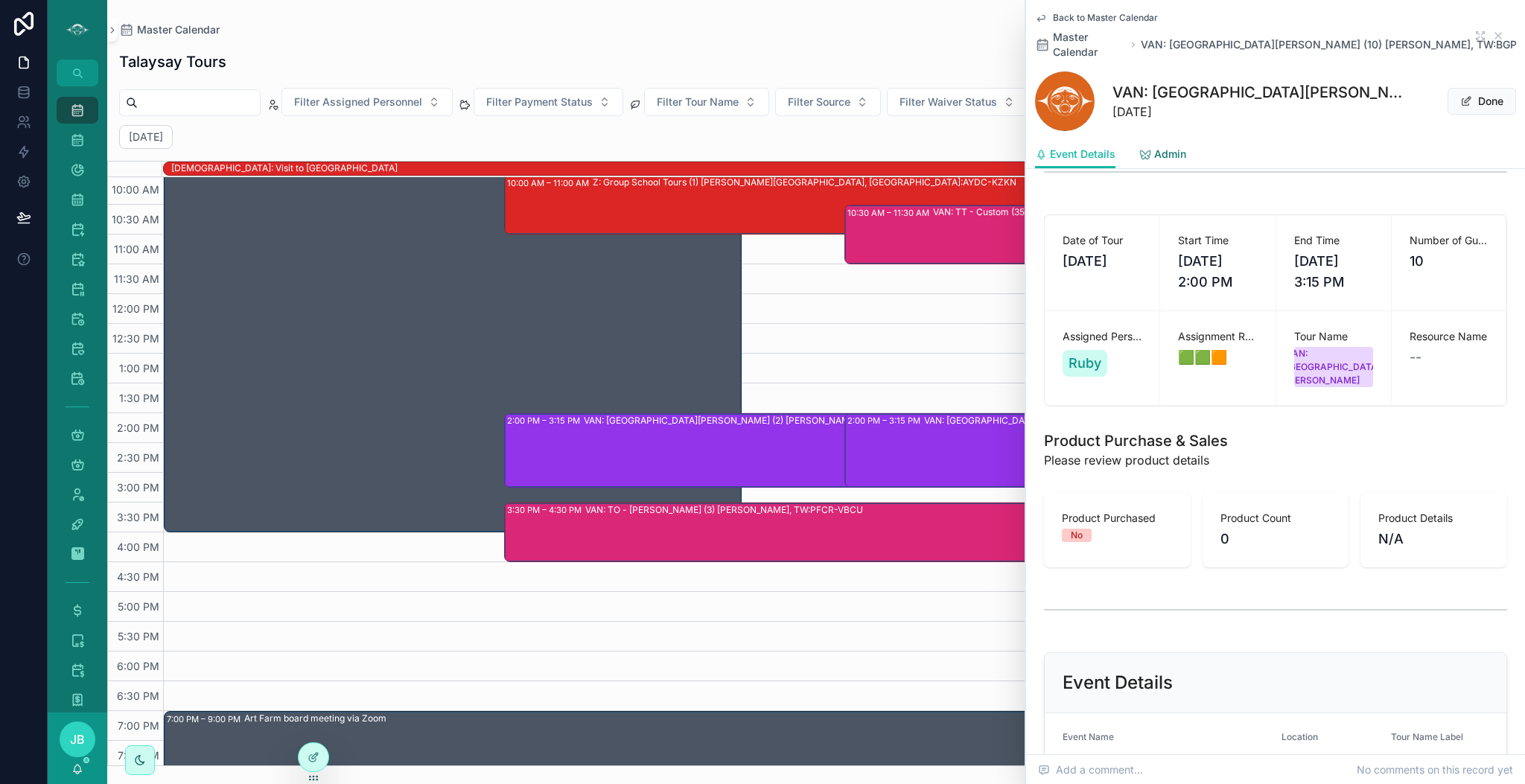
click at [1160, 147] on span "Admin" at bounding box center [1170, 153] width 32 height 15
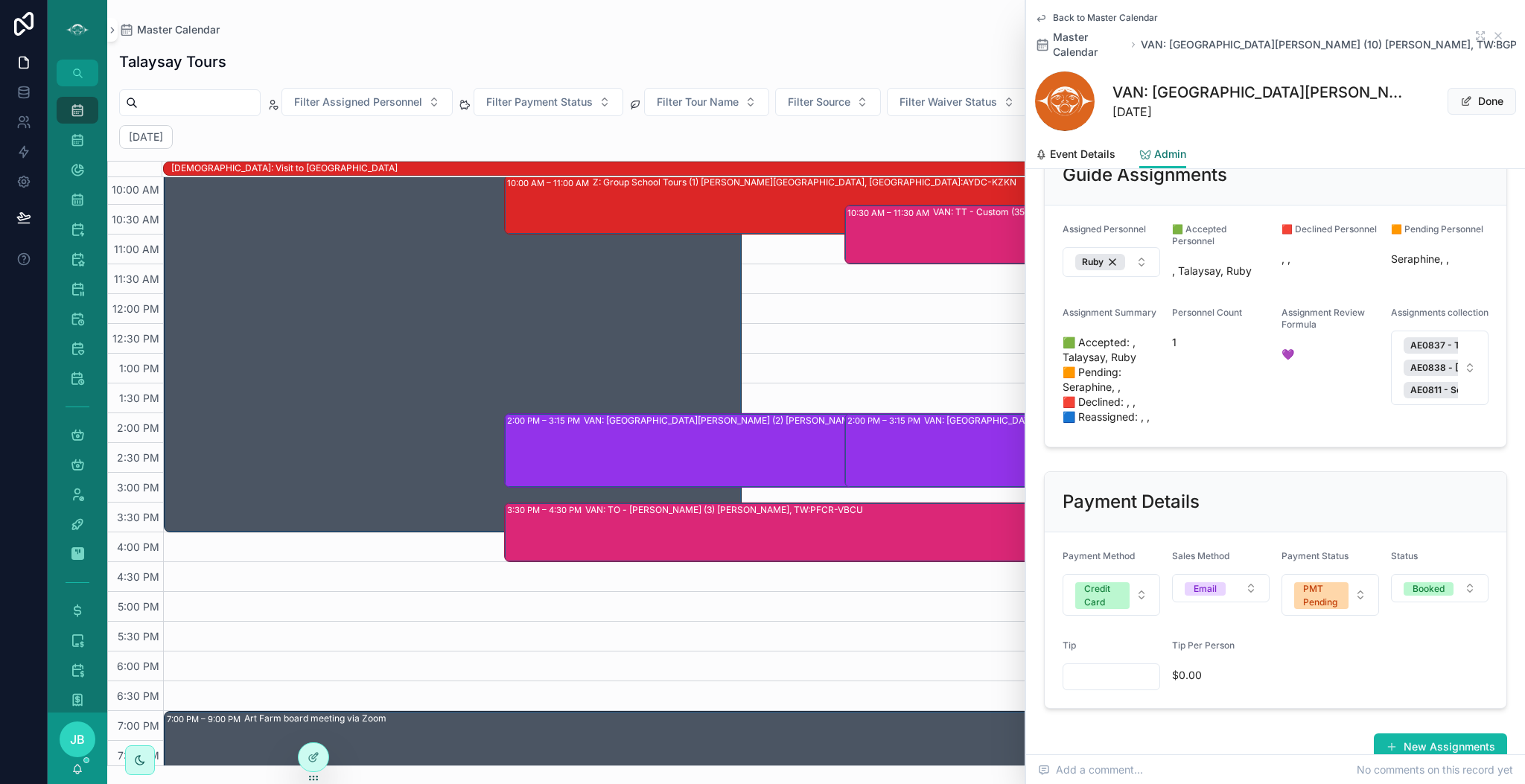
scroll to position [317, 0]
click at [1079, 147] on span "Event Details" at bounding box center [1082, 153] width 65 height 15
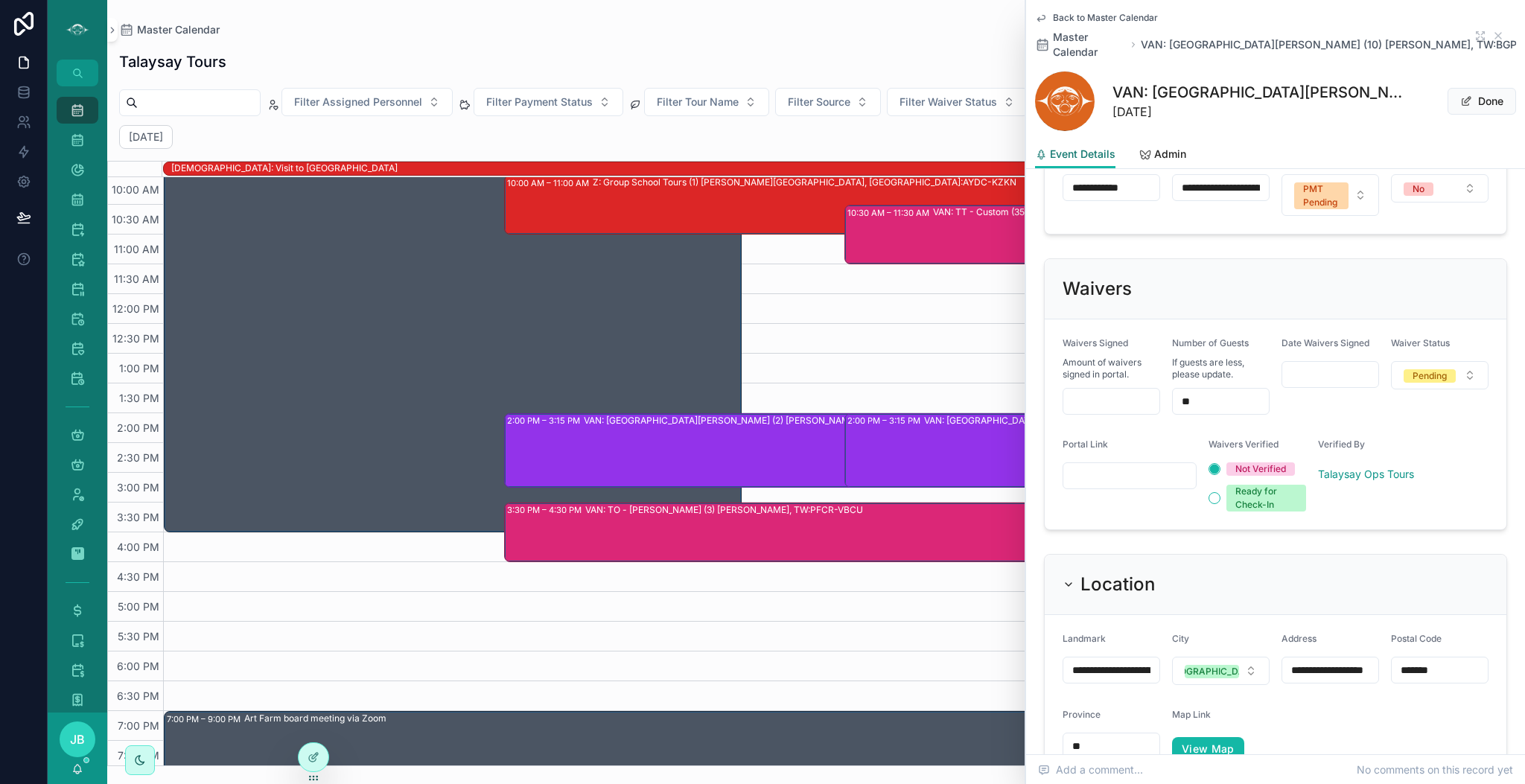
scroll to position [1091, 0]
click at [1111, 390] on input "scrollable content" at bounding box center [1111, 400] width 96 height 21
click at [1082, 465] on input "scrollable content" at bounding box center [1130, 475] width 133 height 21
paste input "**********"
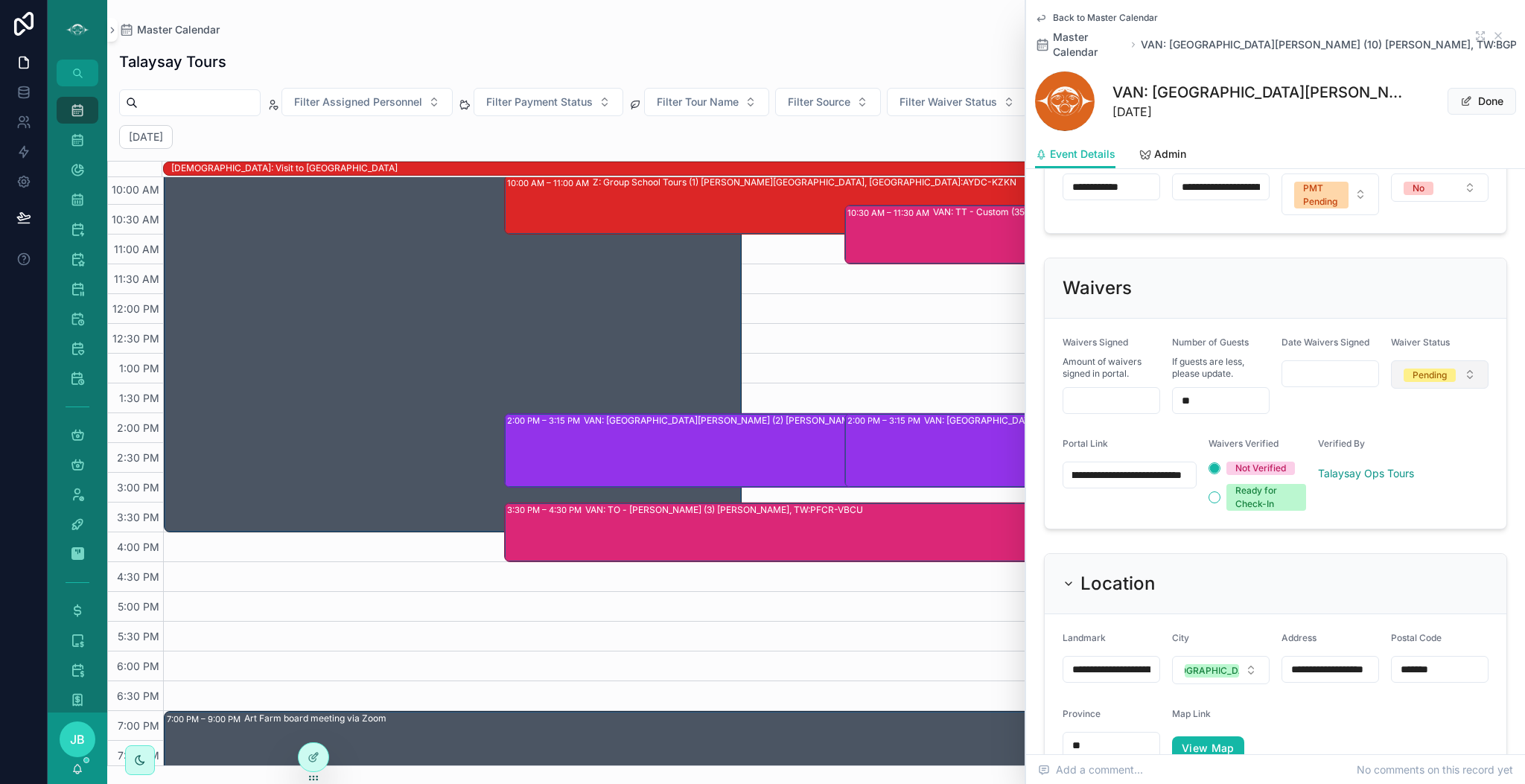
type input "**********"
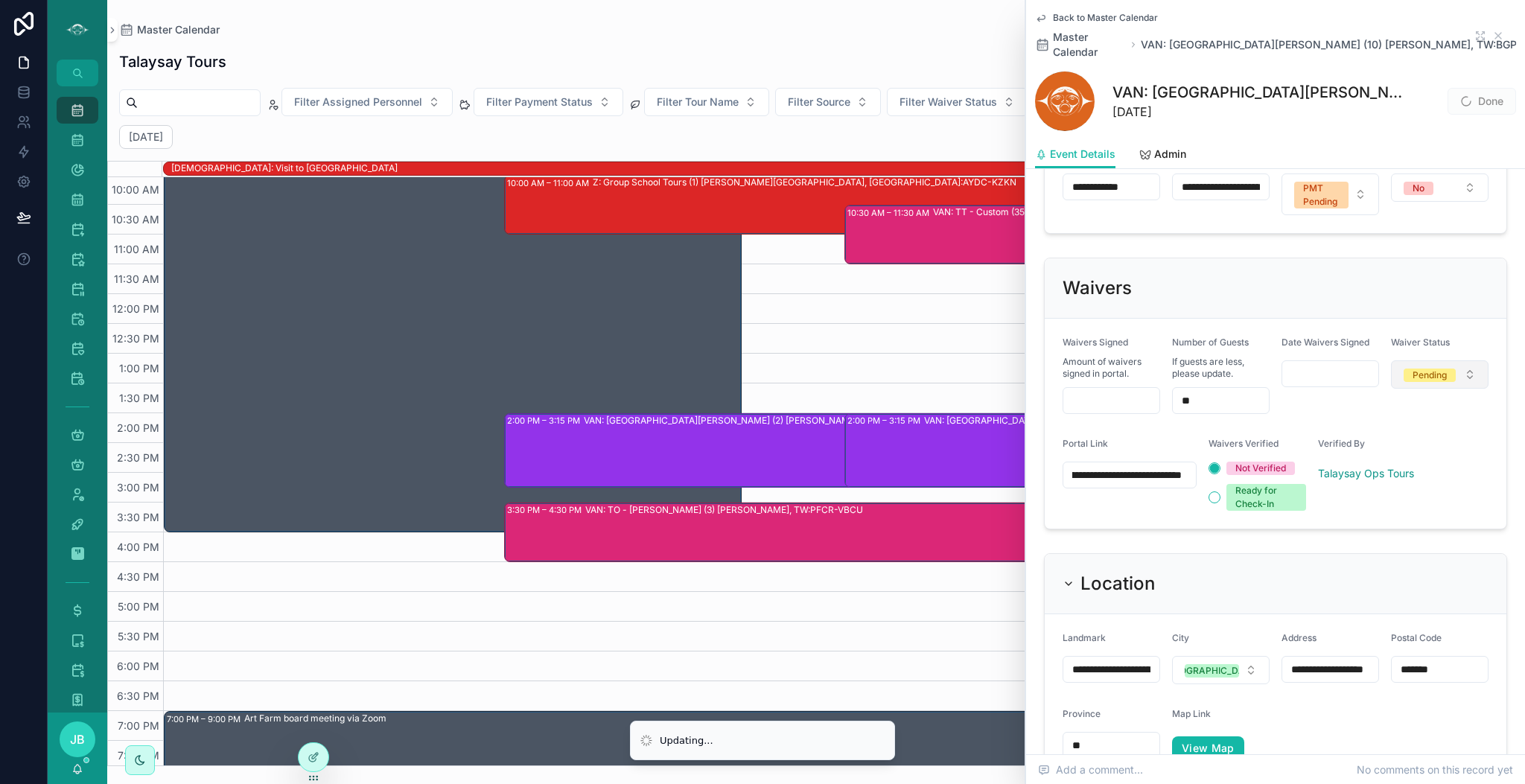
scroll to position [0, 0]
click at [1460, 361] on button "Pending" at bounding box center [1440, 374] width 97 height 28
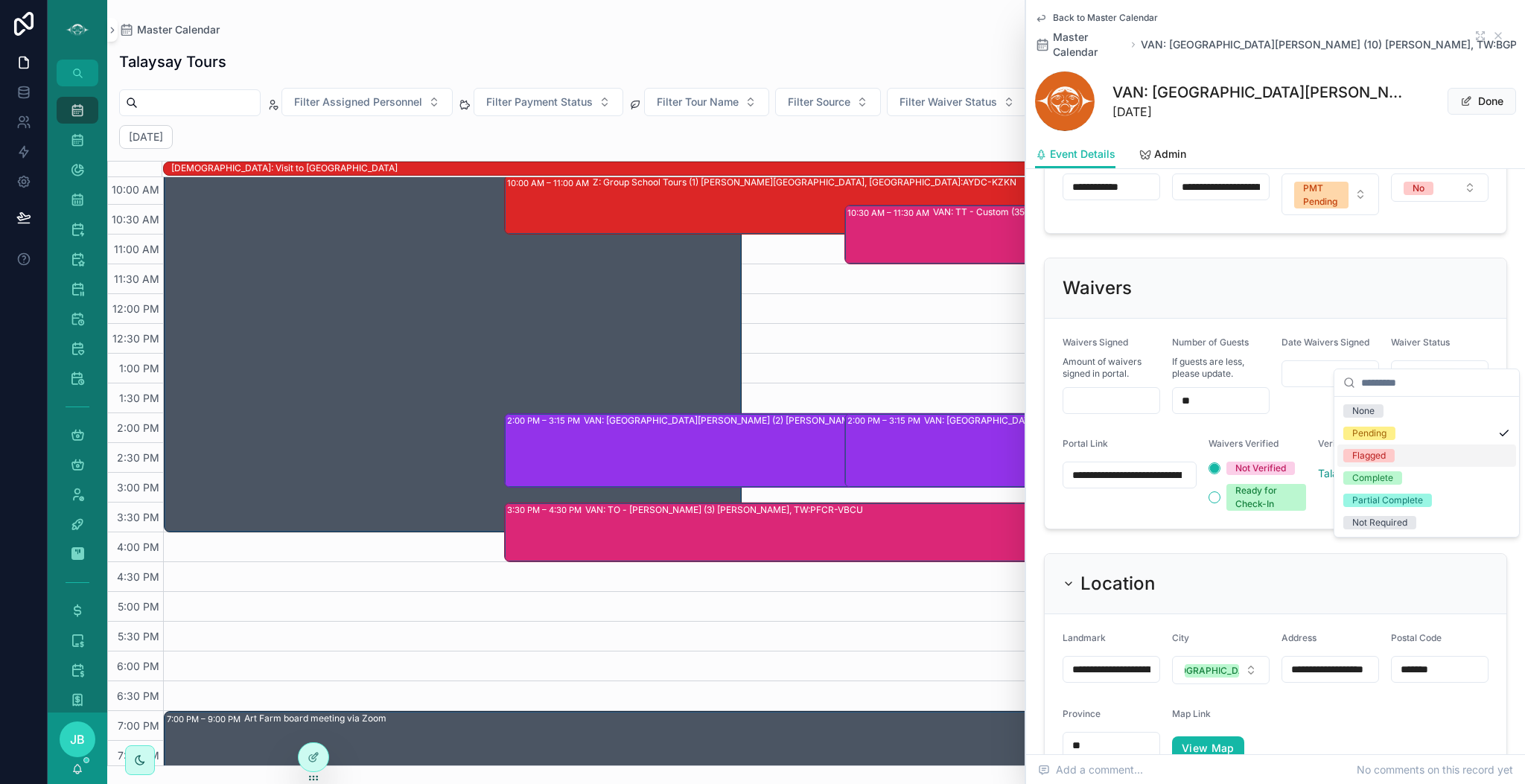
click at [1373, 454] on div "Flagged" at bounding box center [1369, 455] width 34 height 13
click at [1093, 390] on input "scrollable content" at bounding box center [1111, 400] width 96 height 21
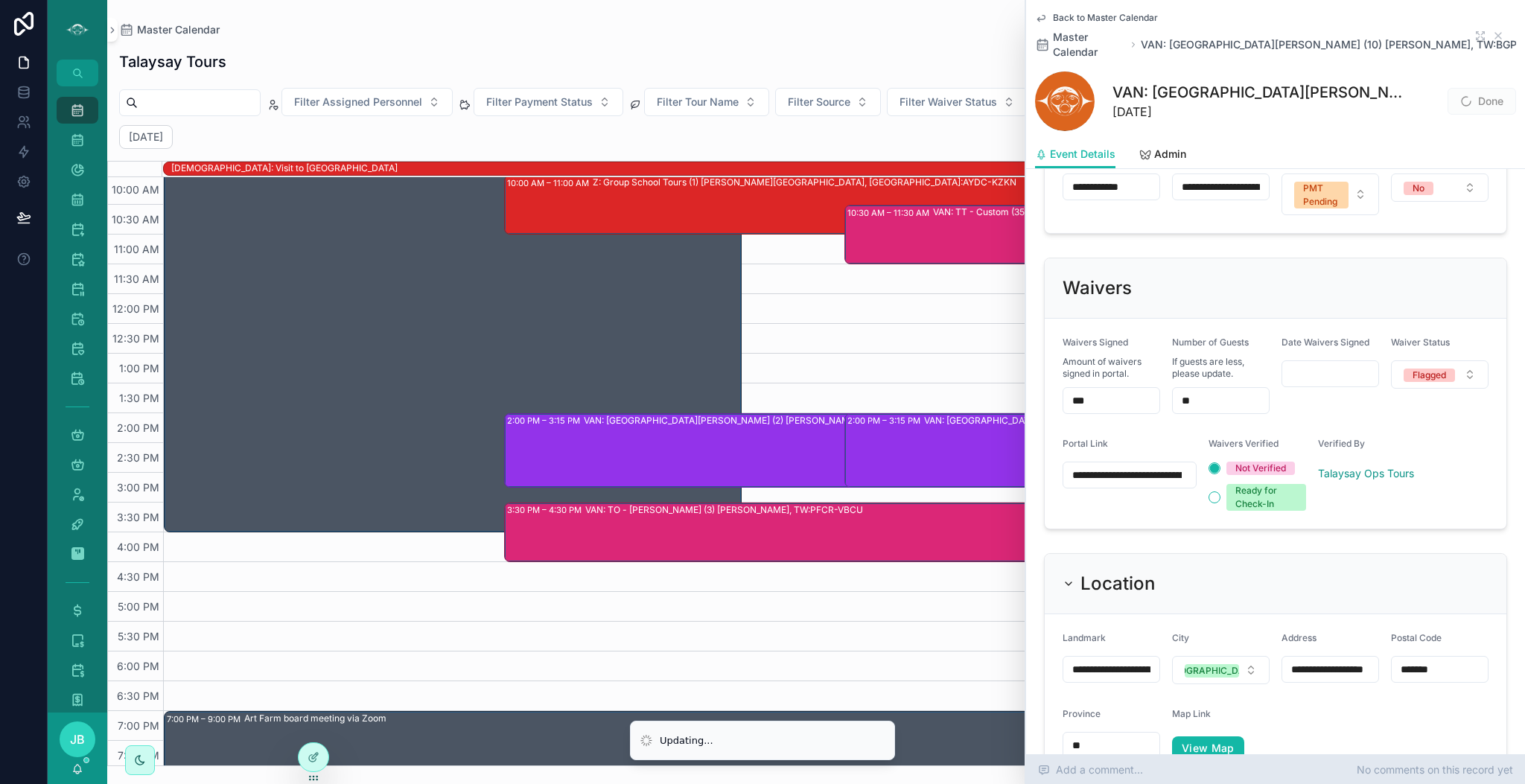
type input "***"
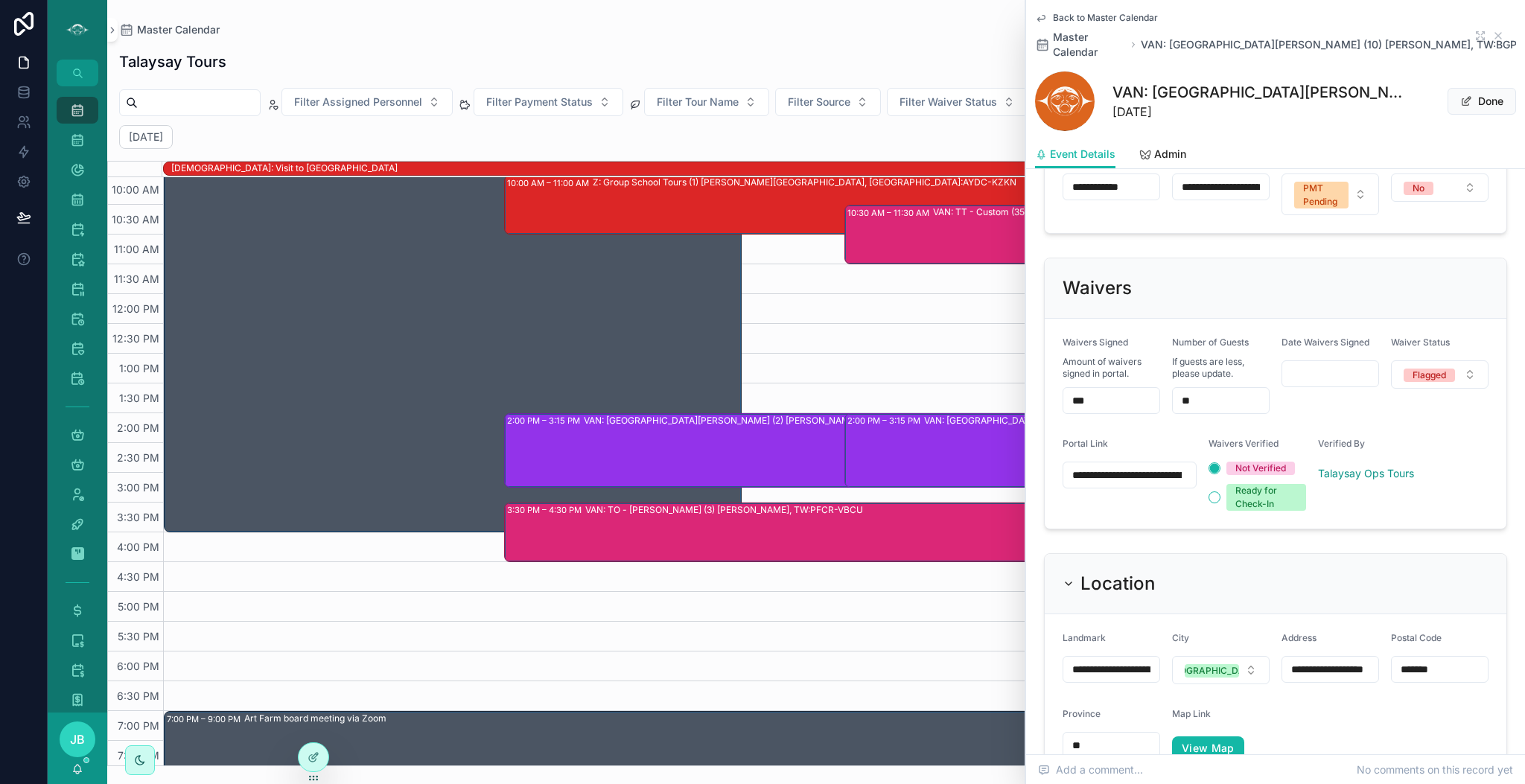
click at [1205, 390] on input "**" at bounding box center [1220, 400] width 96 height 21
type input "*"
type input "**"
click at [1352, 391] on form "**********" at bounding box center [1276, 423] width 462 height 210
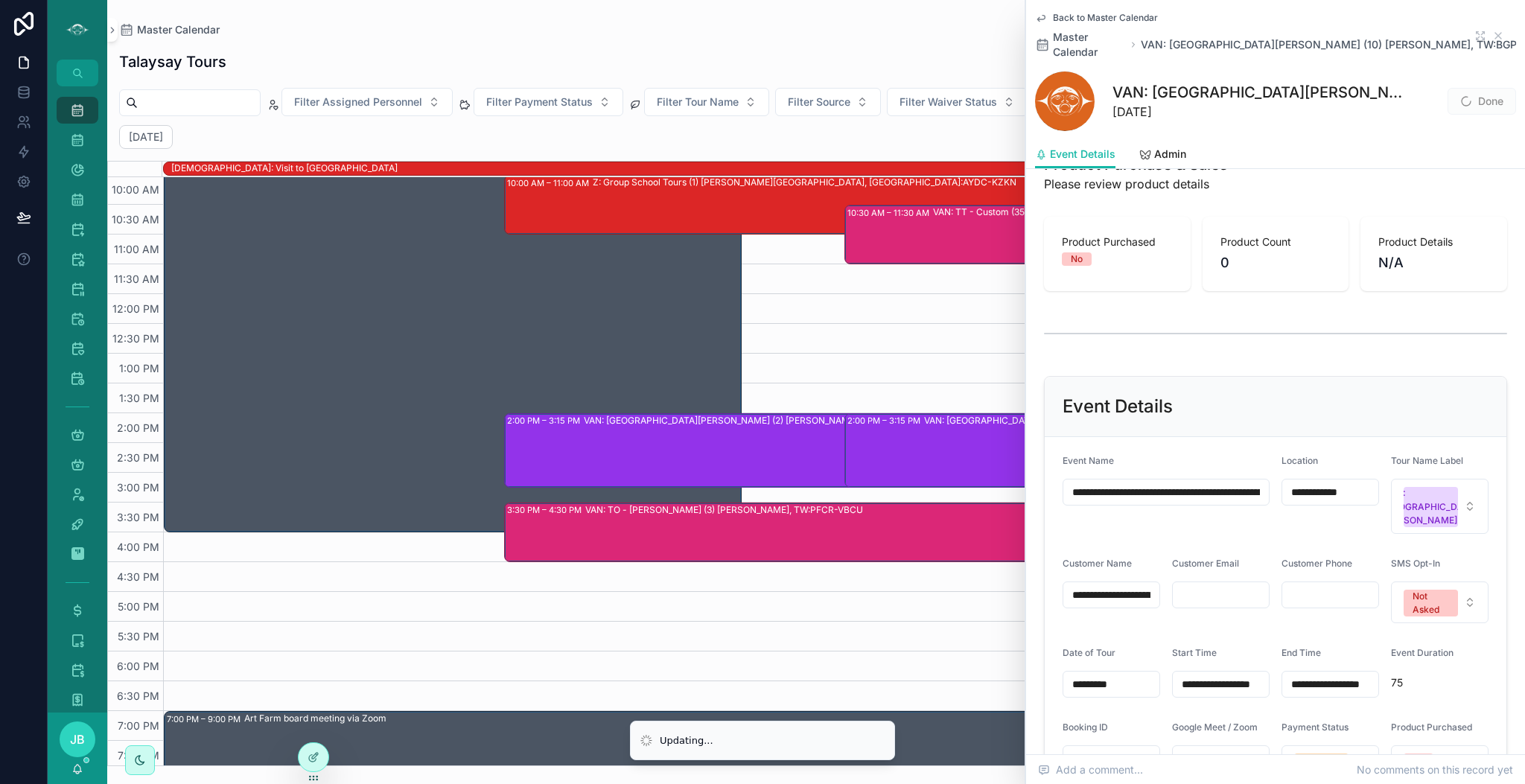
scroll to position [515, 0]
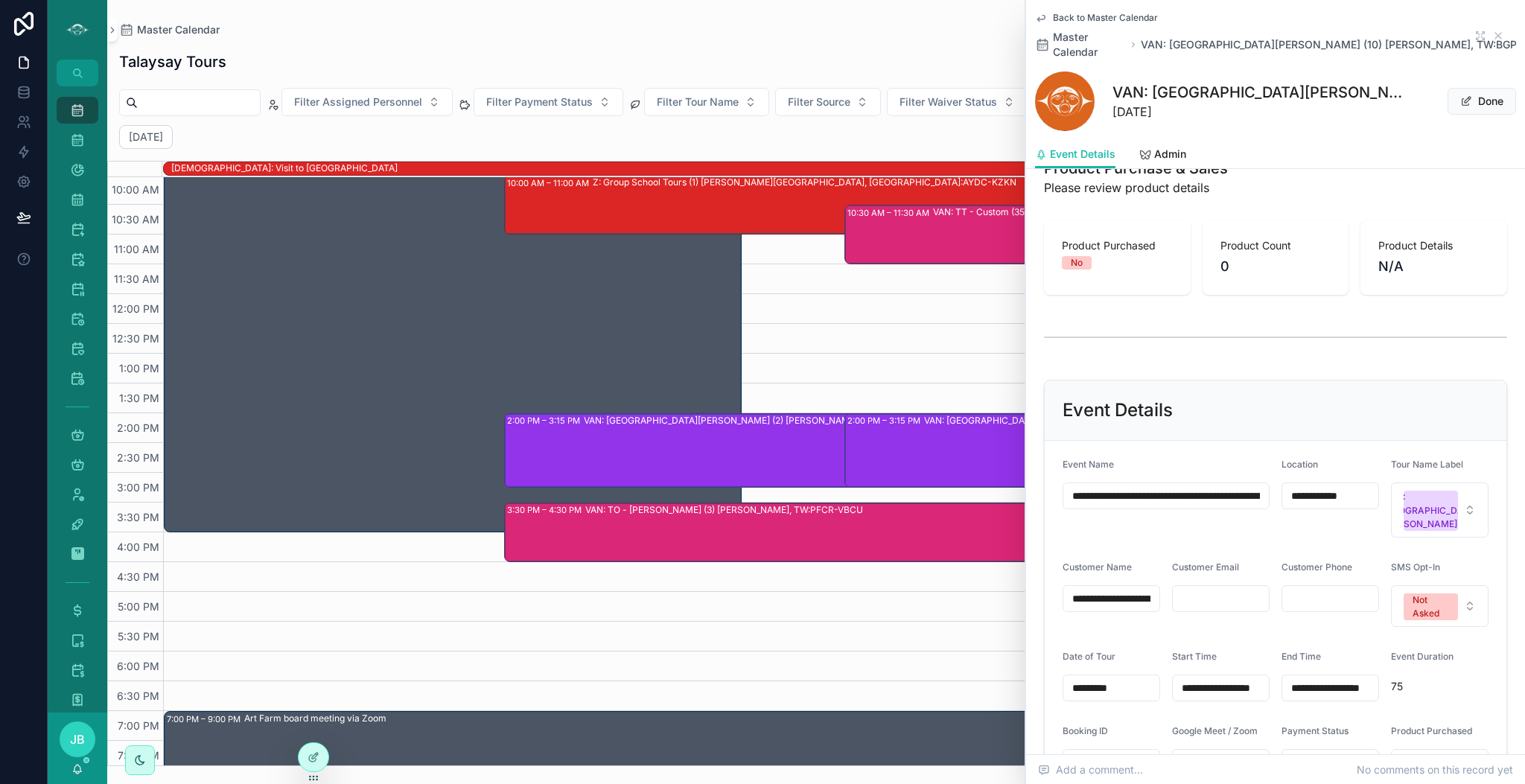
click at [1203, 486] on input "**********" at bounding box center [1167, 496] width 206 height 21
type input "**********"
click at [1258, 389] on div "Event Details" at bounding box center [1276, 410] width 462 height 61
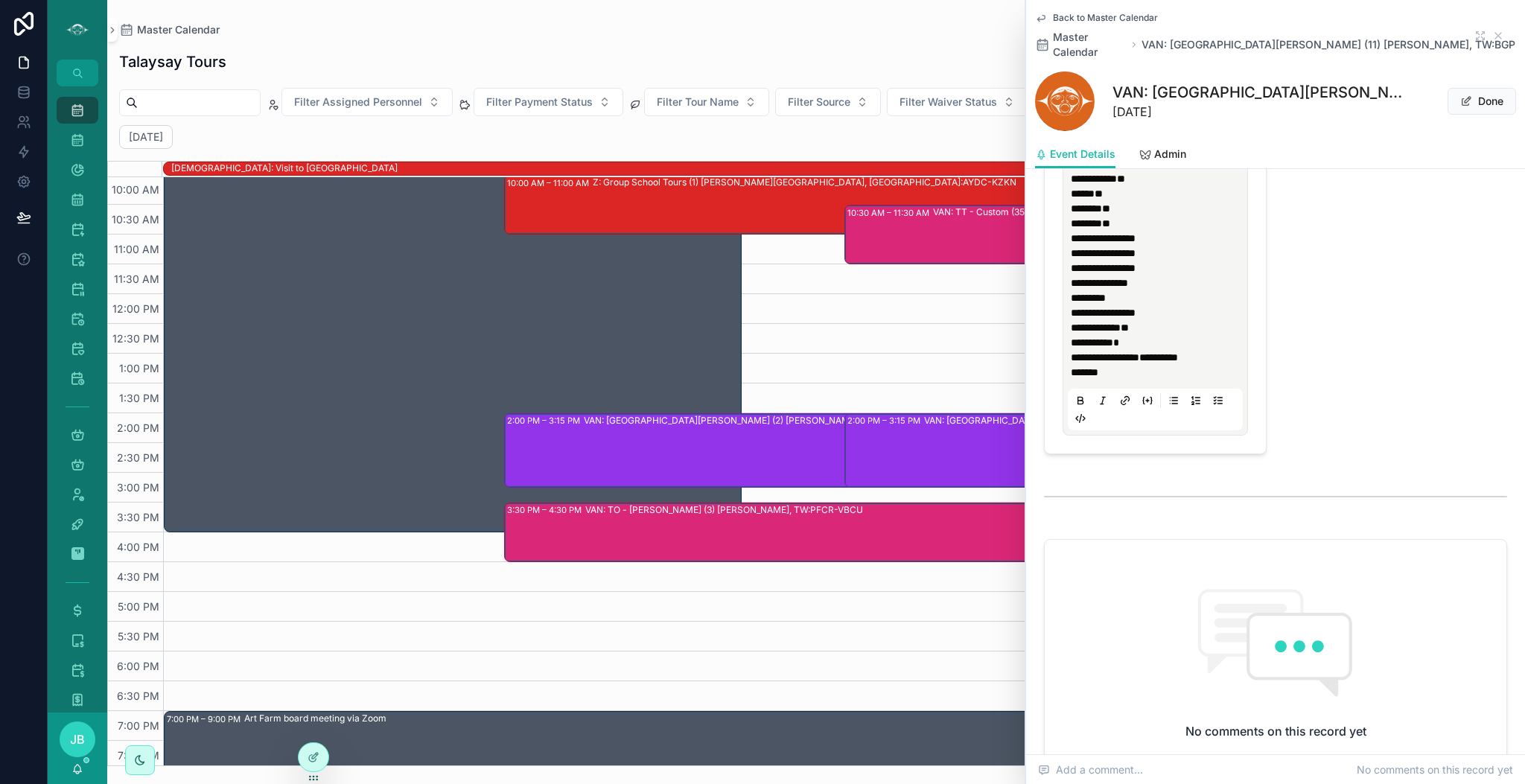
scroll to position [2114, 0]
click at [1493, 34] on icon "scrollable content" at bounding box center [1499, 36] width 12 height 12
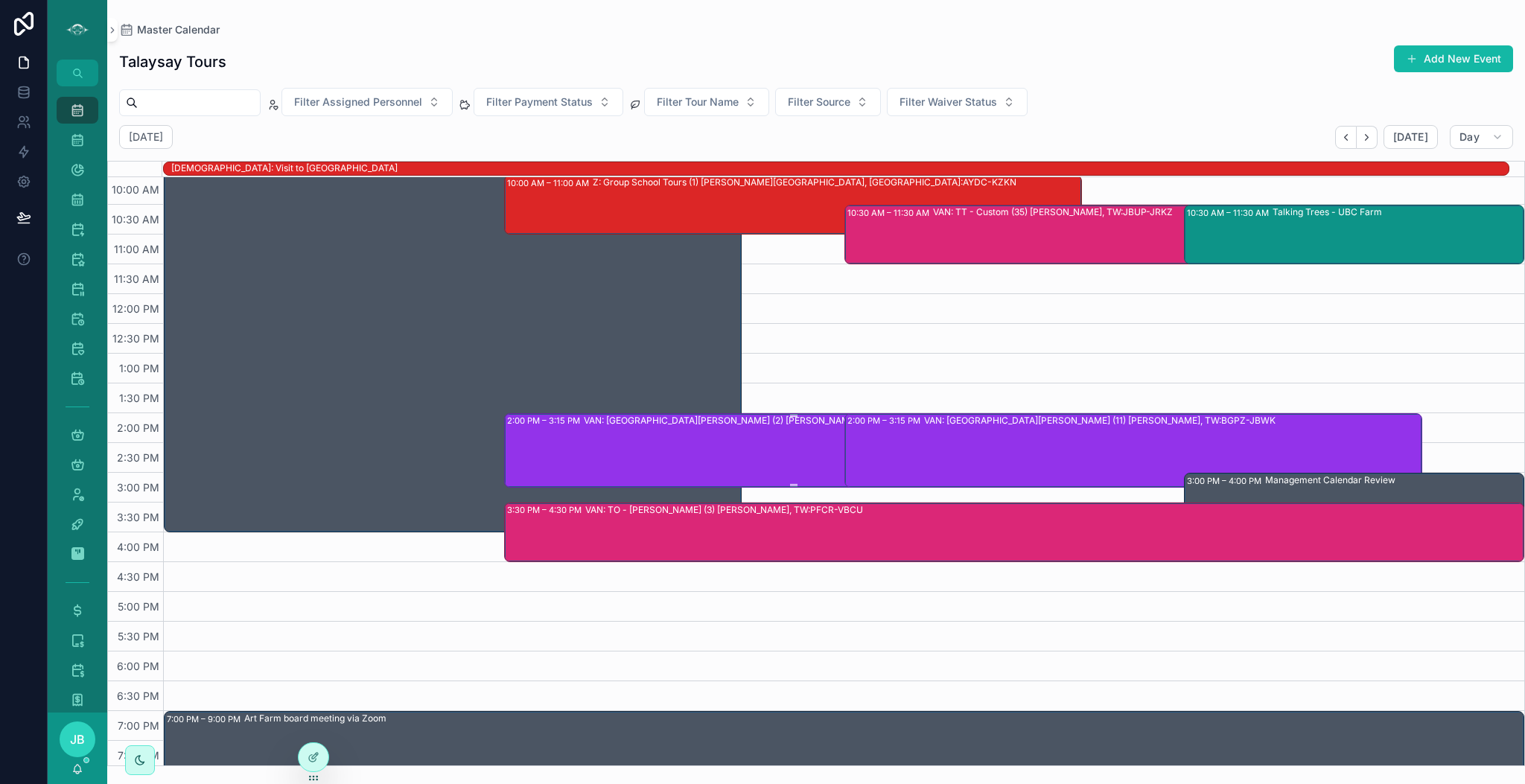
click at [721, 447] on div "VAN: [GEOGRAPHIC_DATA][PERSON_NAME] (2) [PERSON_NAME], TW:PRDU-IMDV" at bounding box center [832, 450] width 497 height 71
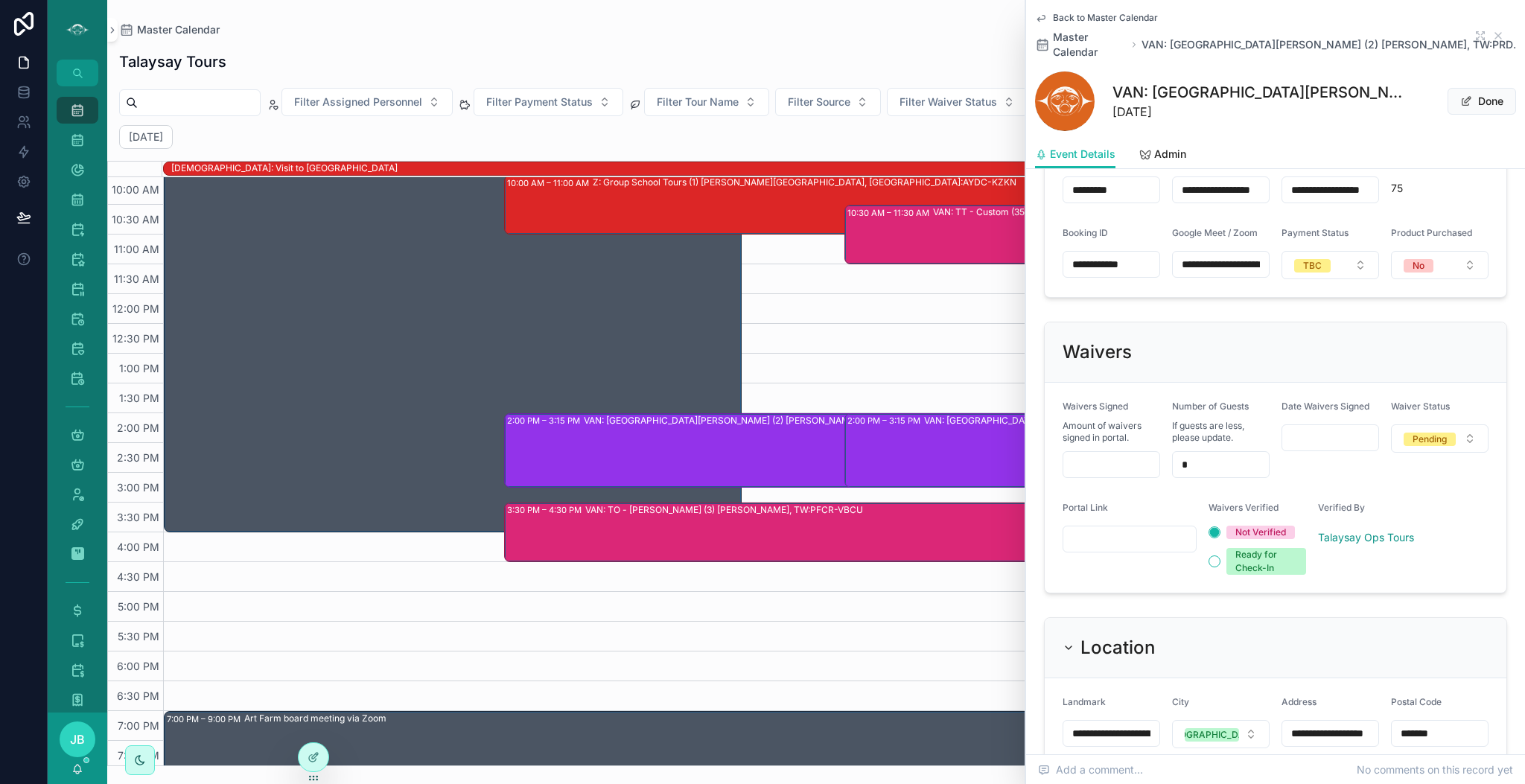
scroll to position [1037, 0]
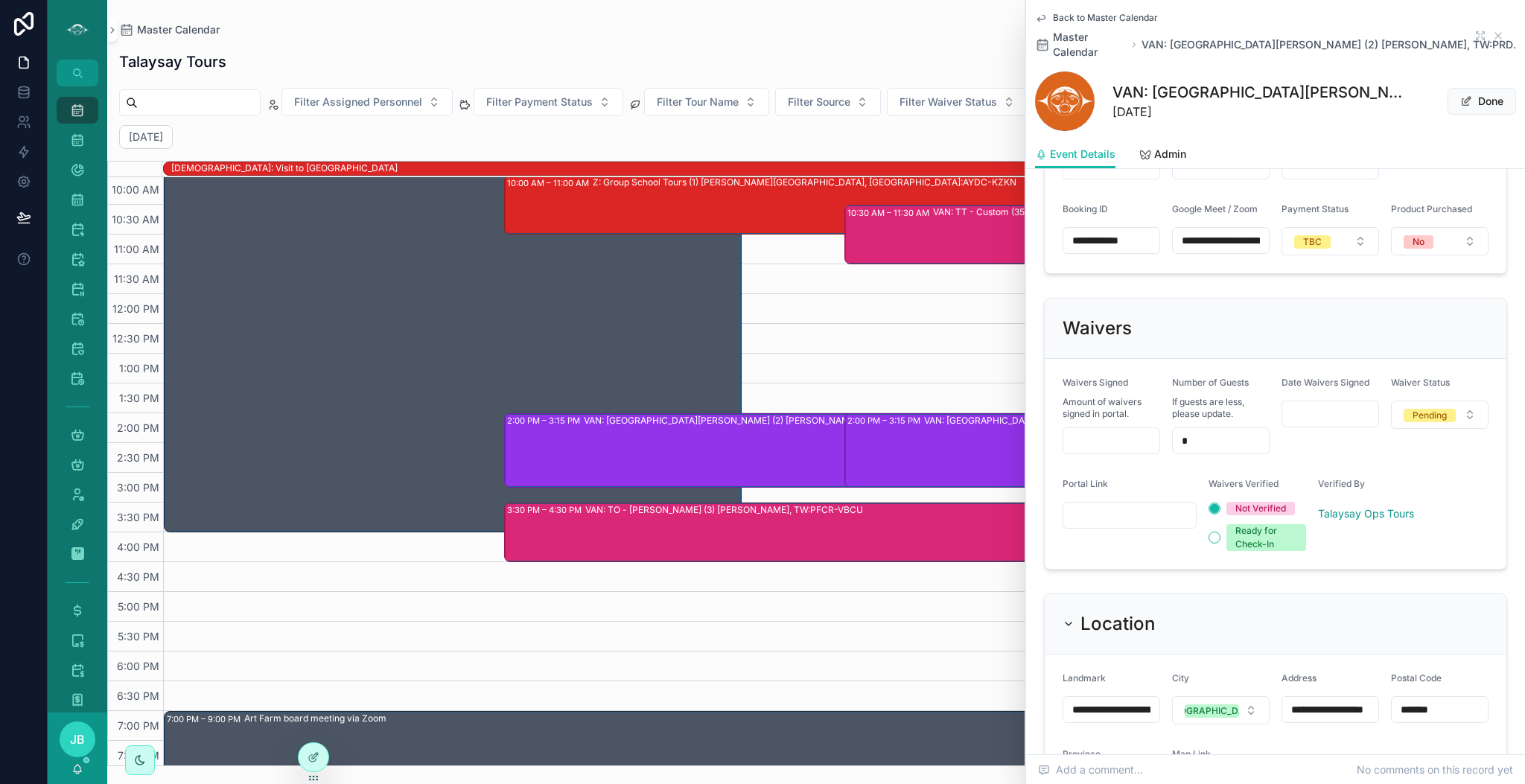
click at [1081, 430] on input "scrollable content" at bounding box center [1111, 440] width 96 height 21
type input "***"
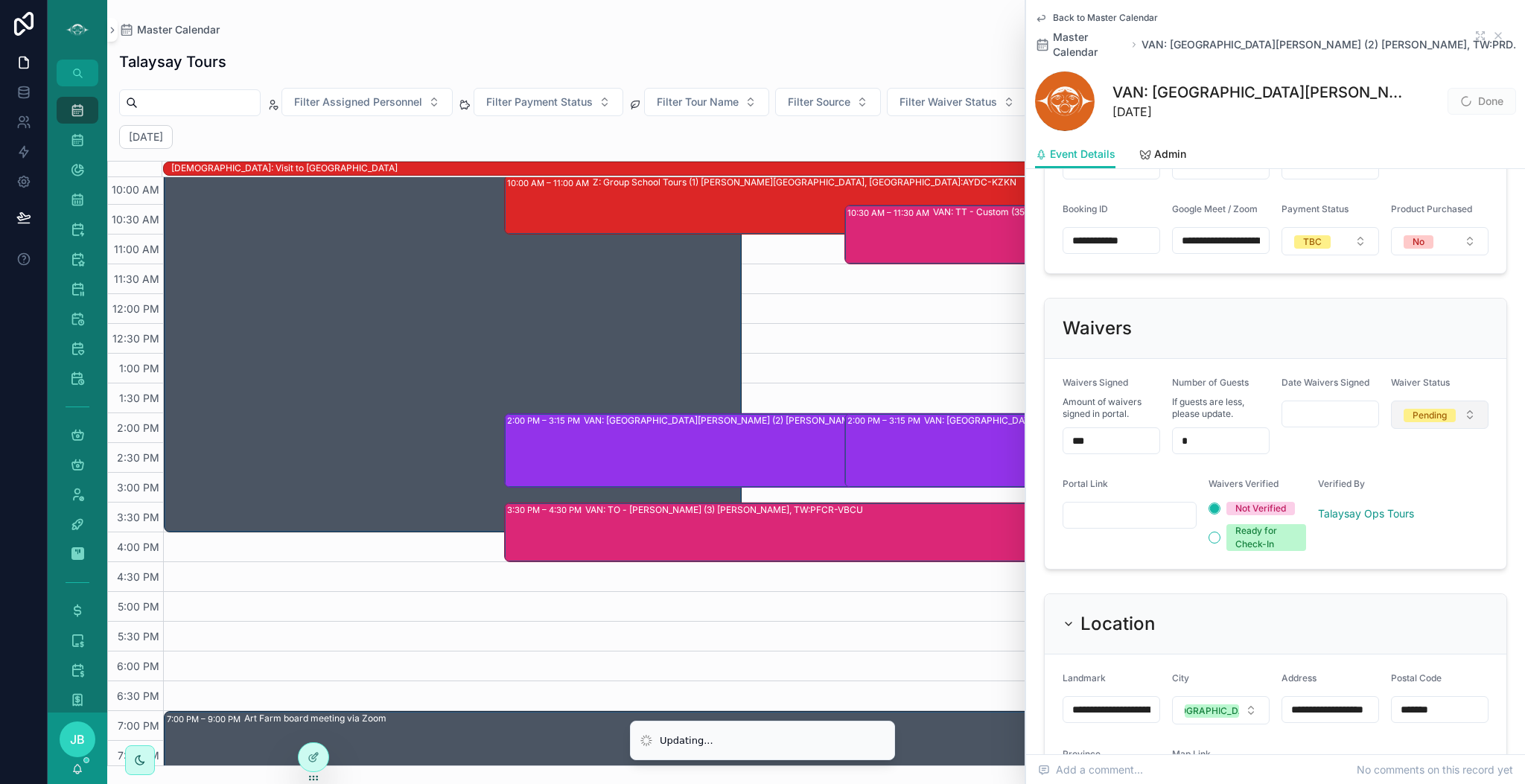
click at [1451, 400] on button "Pending" at bounding box center [1440, 414] width 97 height 28
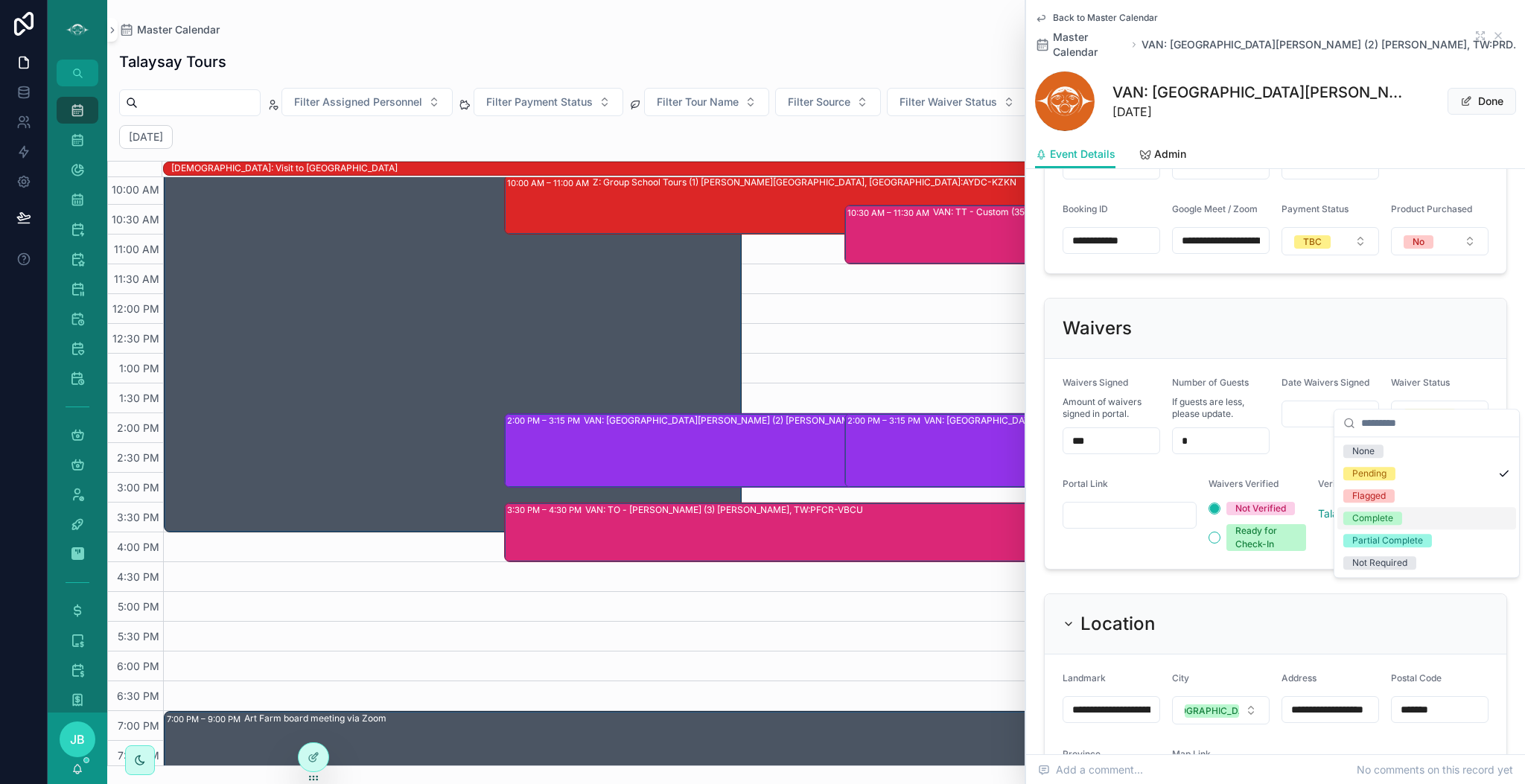
click at [1386, 509] on div "Complete" at bounding box center [1427, 518] width 179 height 22
click at [1167, 147] on span "Admin" at bounding box center [1170, 153] width 32 height 15
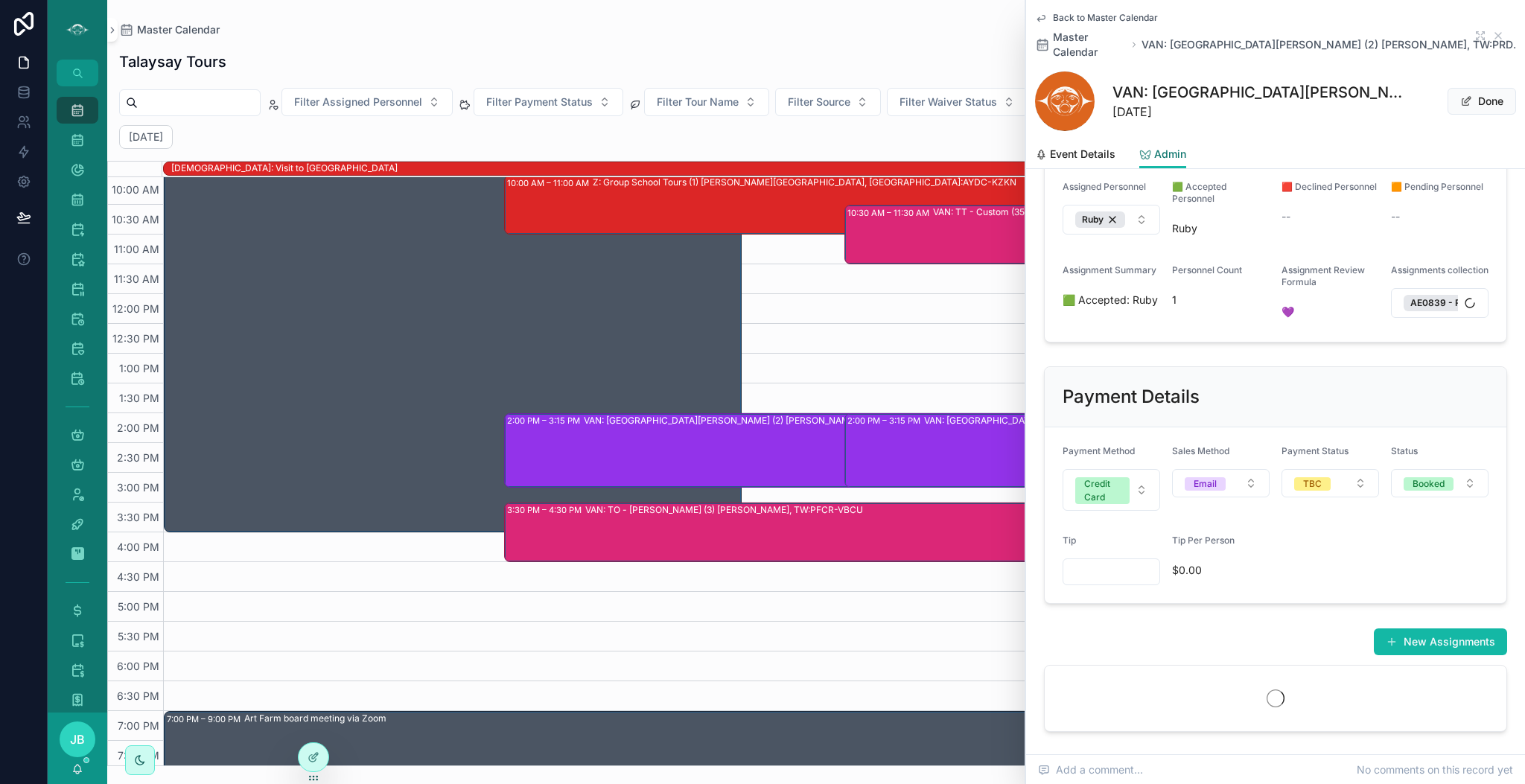
scroll to position [388, 0]
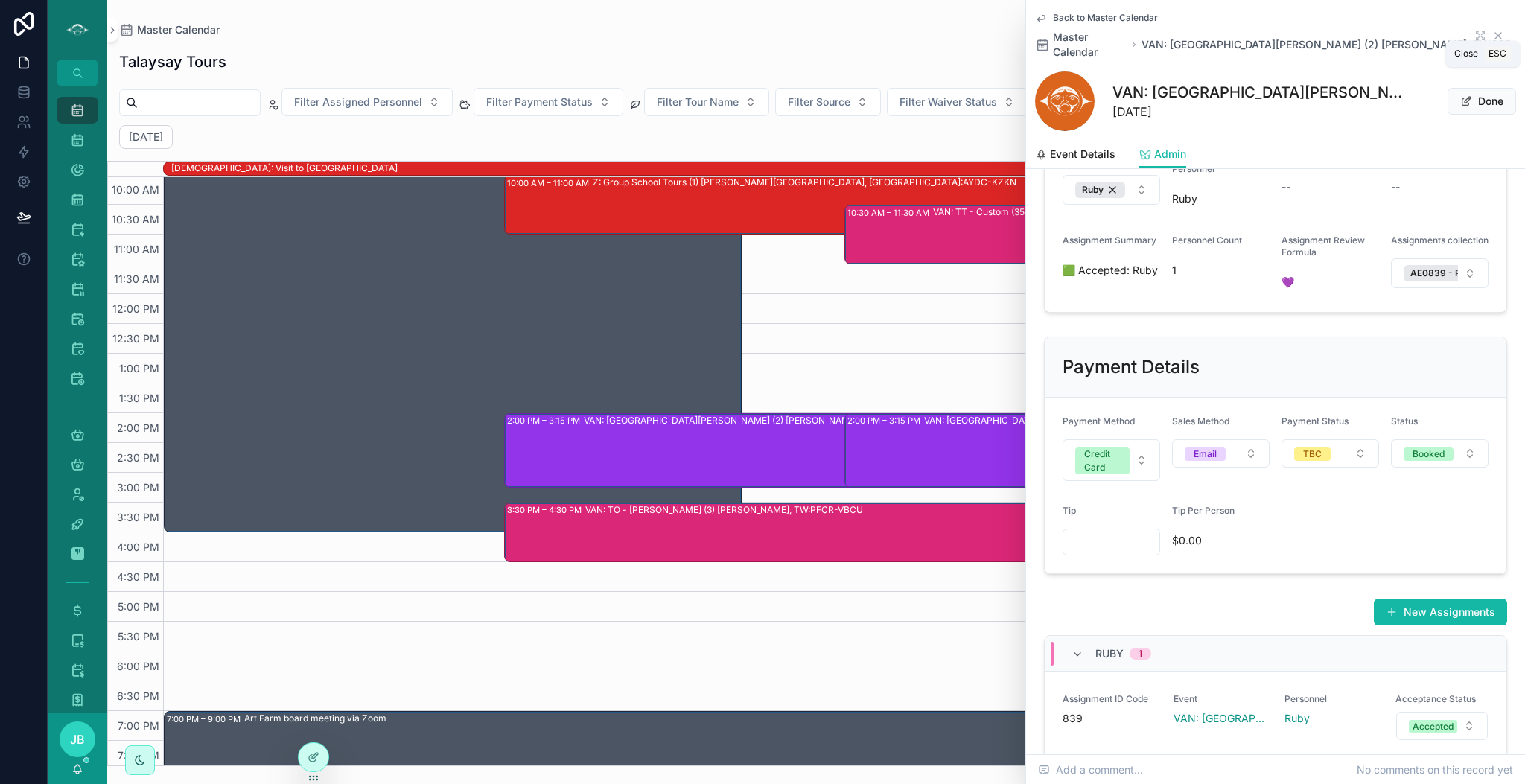
click at [1493, 30] on icon "scrollable content" at bounding box center [1499, 36] width 12 height 12
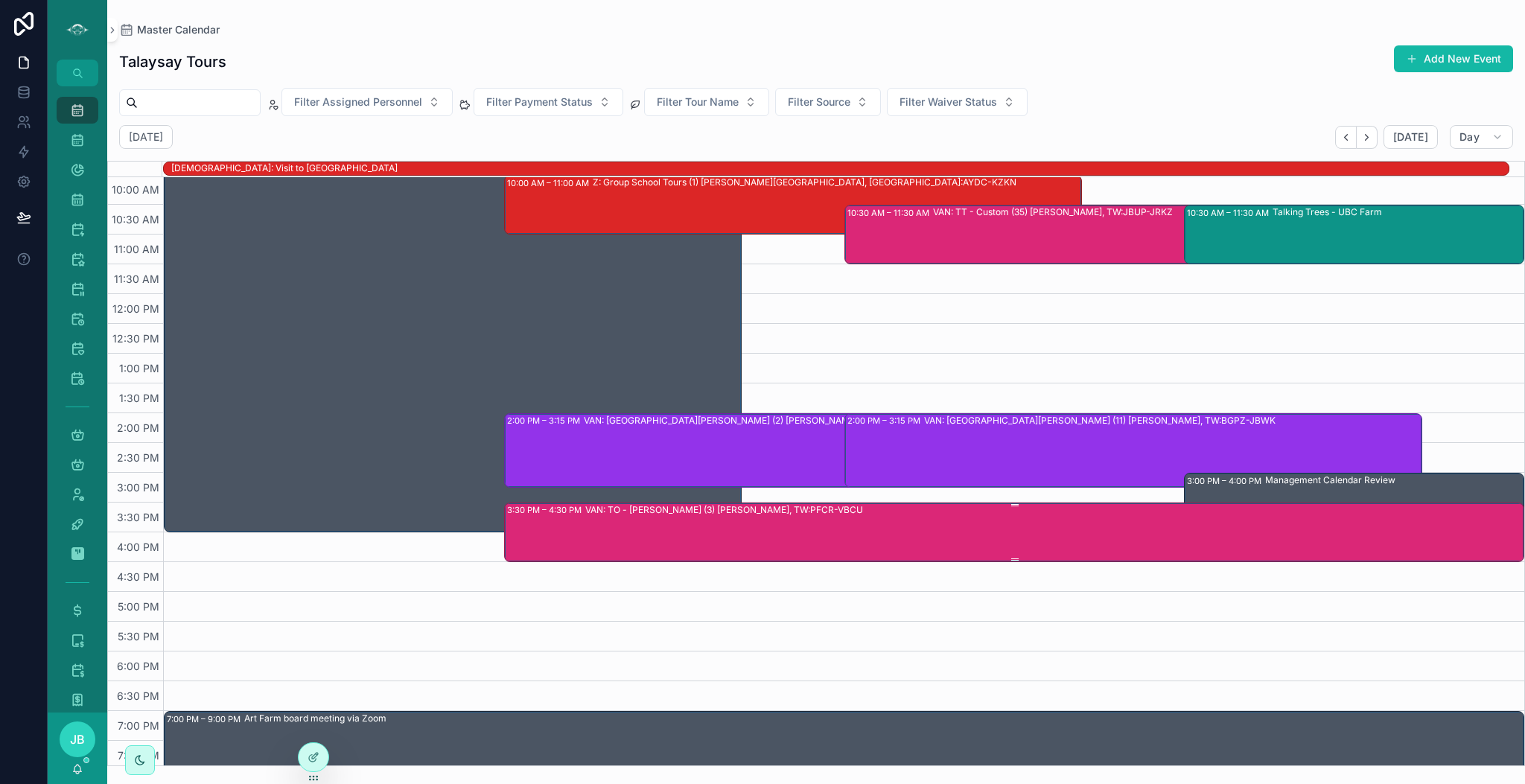
click at [863, 545] on div "VAN: TO - [PERSON_NAME] (3) [PERSON_NAME], TW:PFCR-VBCU" at bounding box center [1055, 532] width 938 height 57
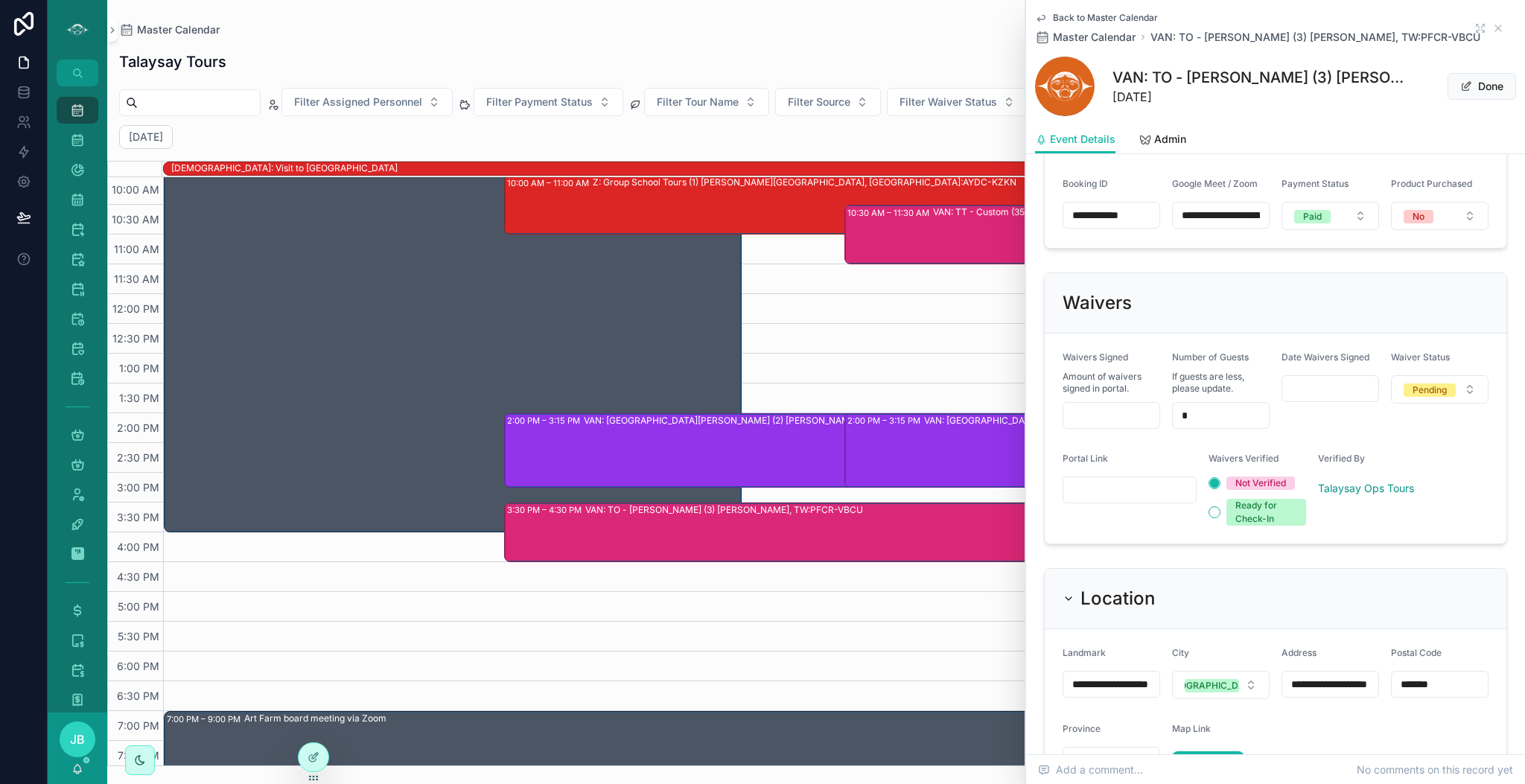
scroll to position [1035, 0]
click at [1100, 425] on input "scrollable content" at bounding box center [1111, 414] width 96 height 21
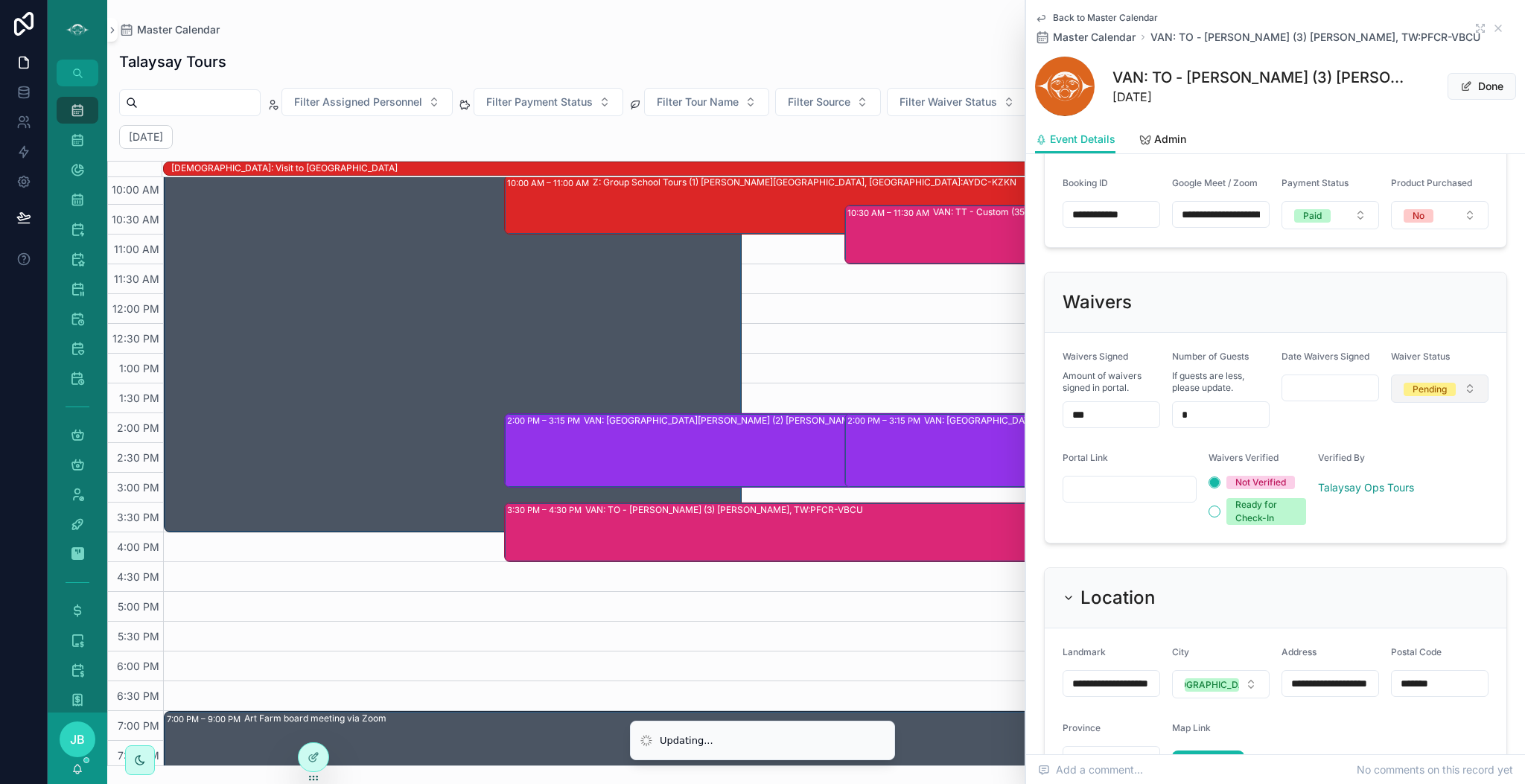
type input "***"
click at [1428, 396] on div "Pending" at bounding box center [1430, 389] width 35 height 13
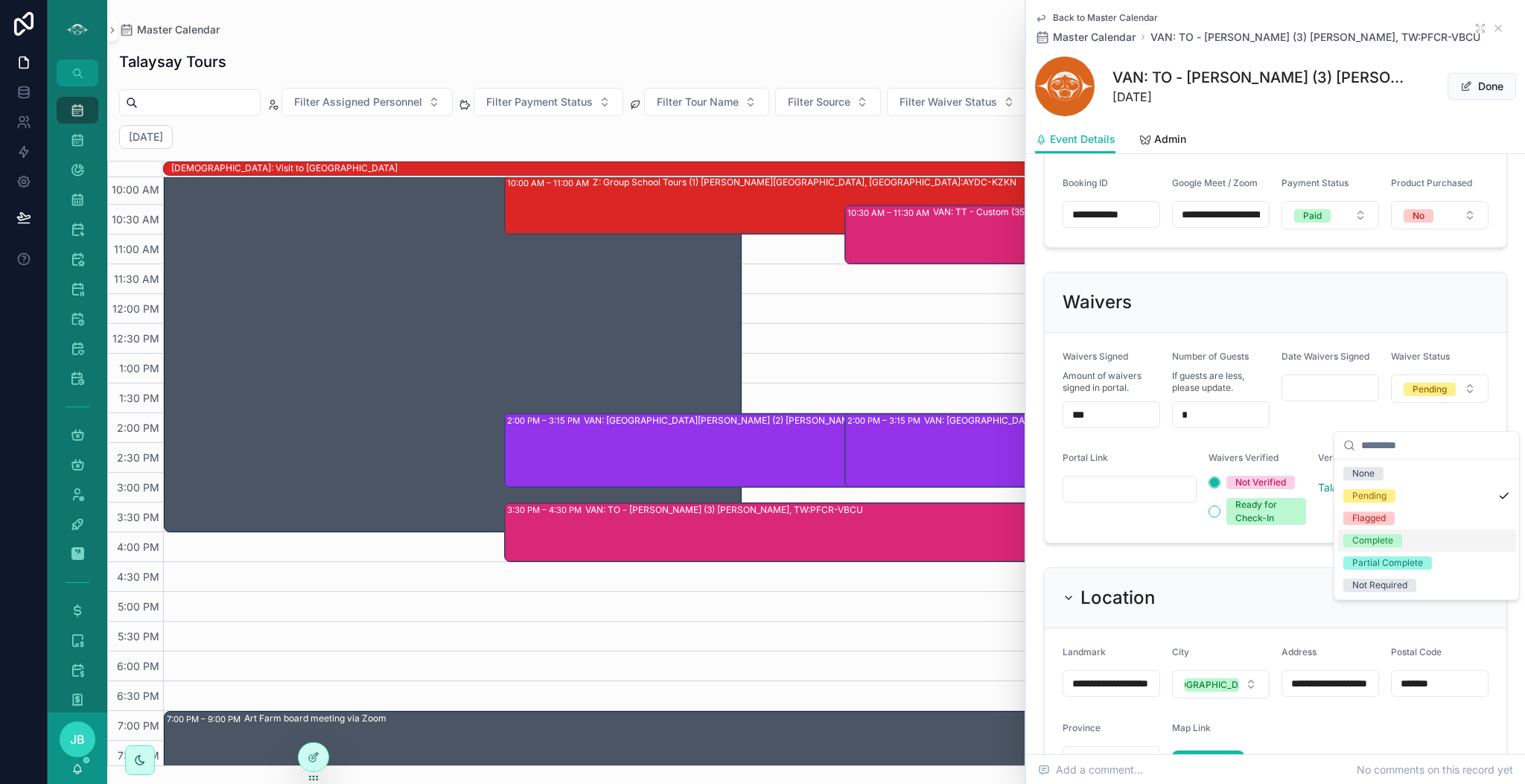
click at [1403, 542] on div "Complete" at bounding box center [1427, 540] width 179 height 22
click at [1493, 24] on icon "scrollable content" at bounding box center [1499, 28] width 12 height 12
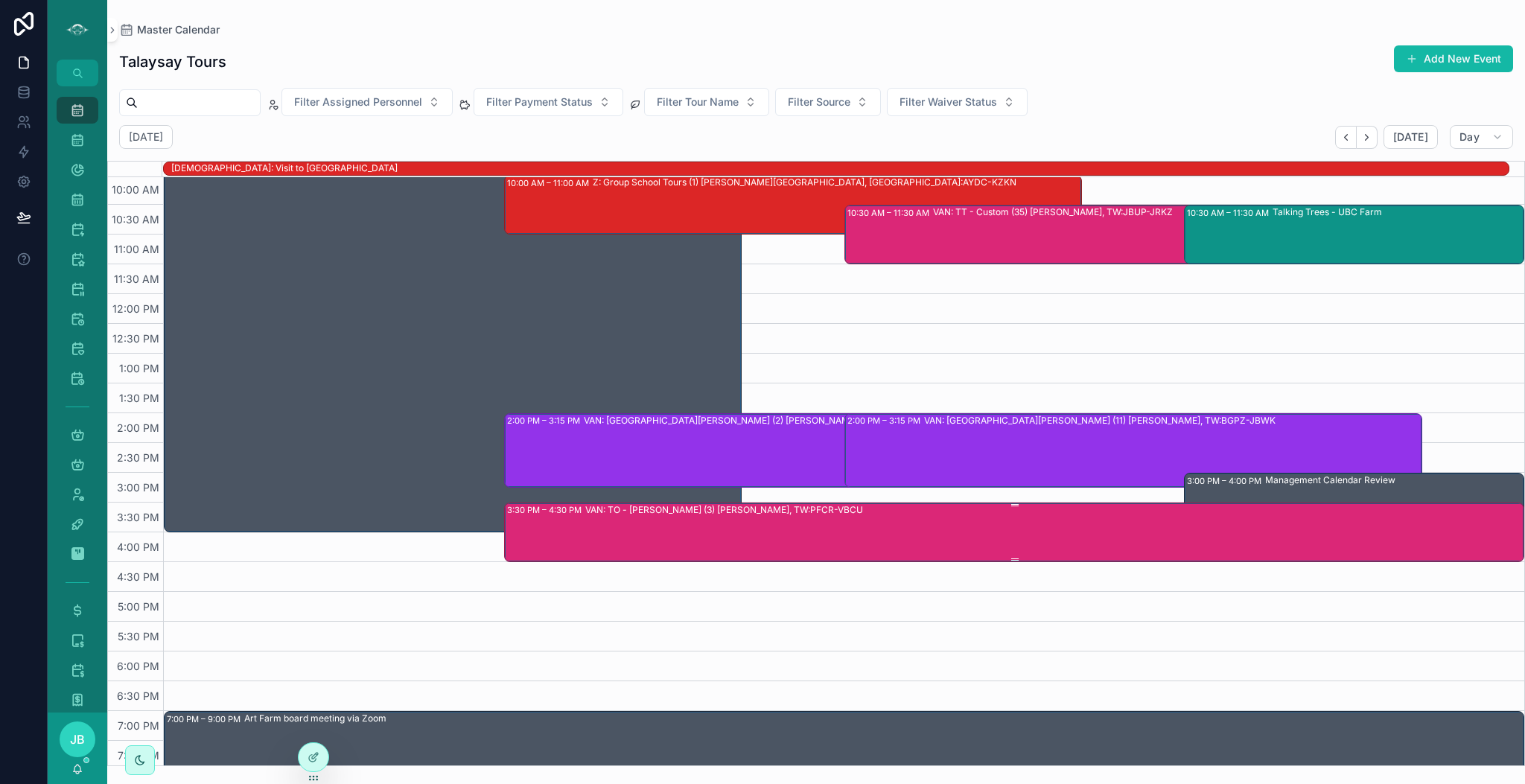
scroll to position [80, 0]
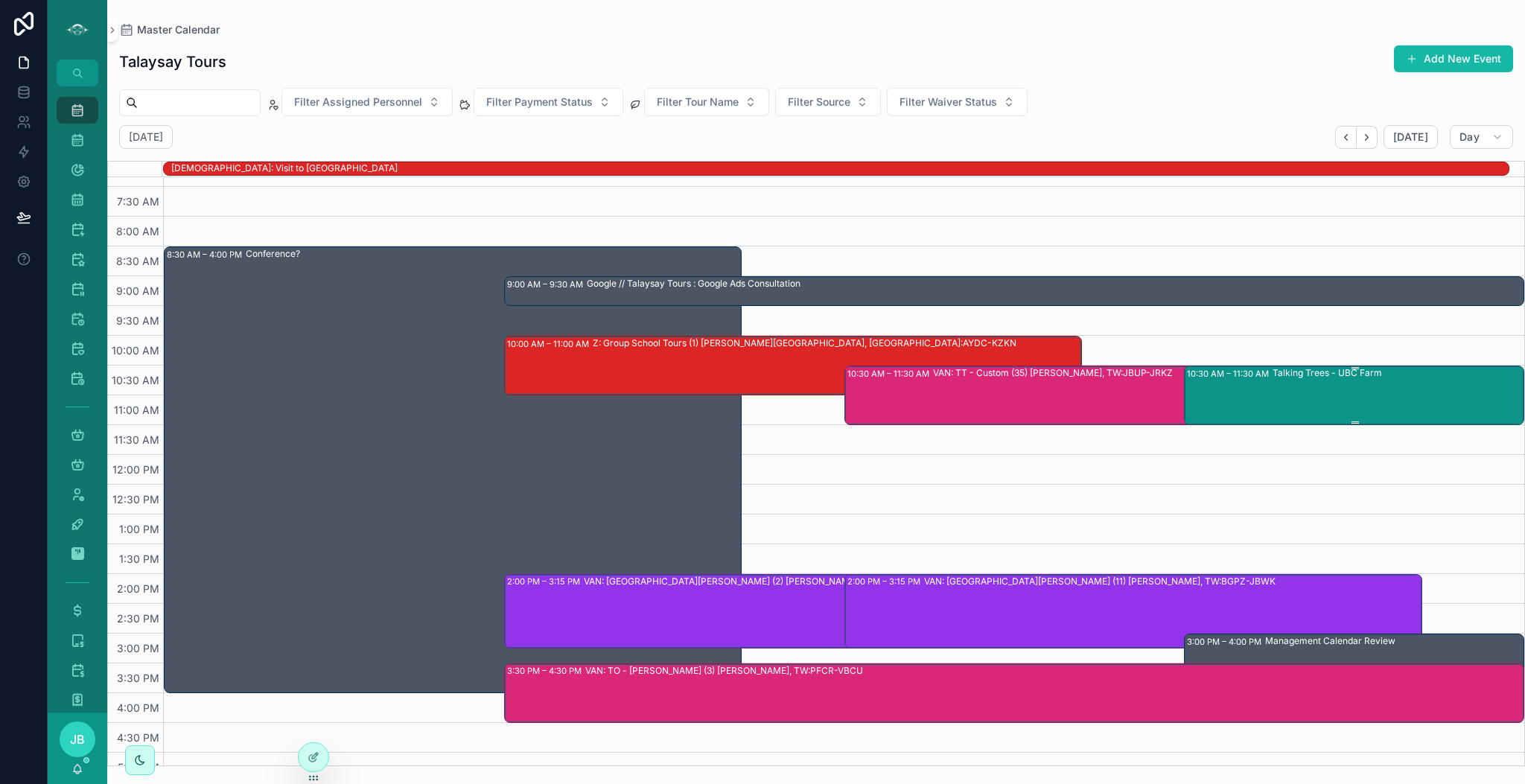
click at [1309, 404] on div "Talking Trees - UBC Farm" at bounding box center [1398, 394] width 250 height 57
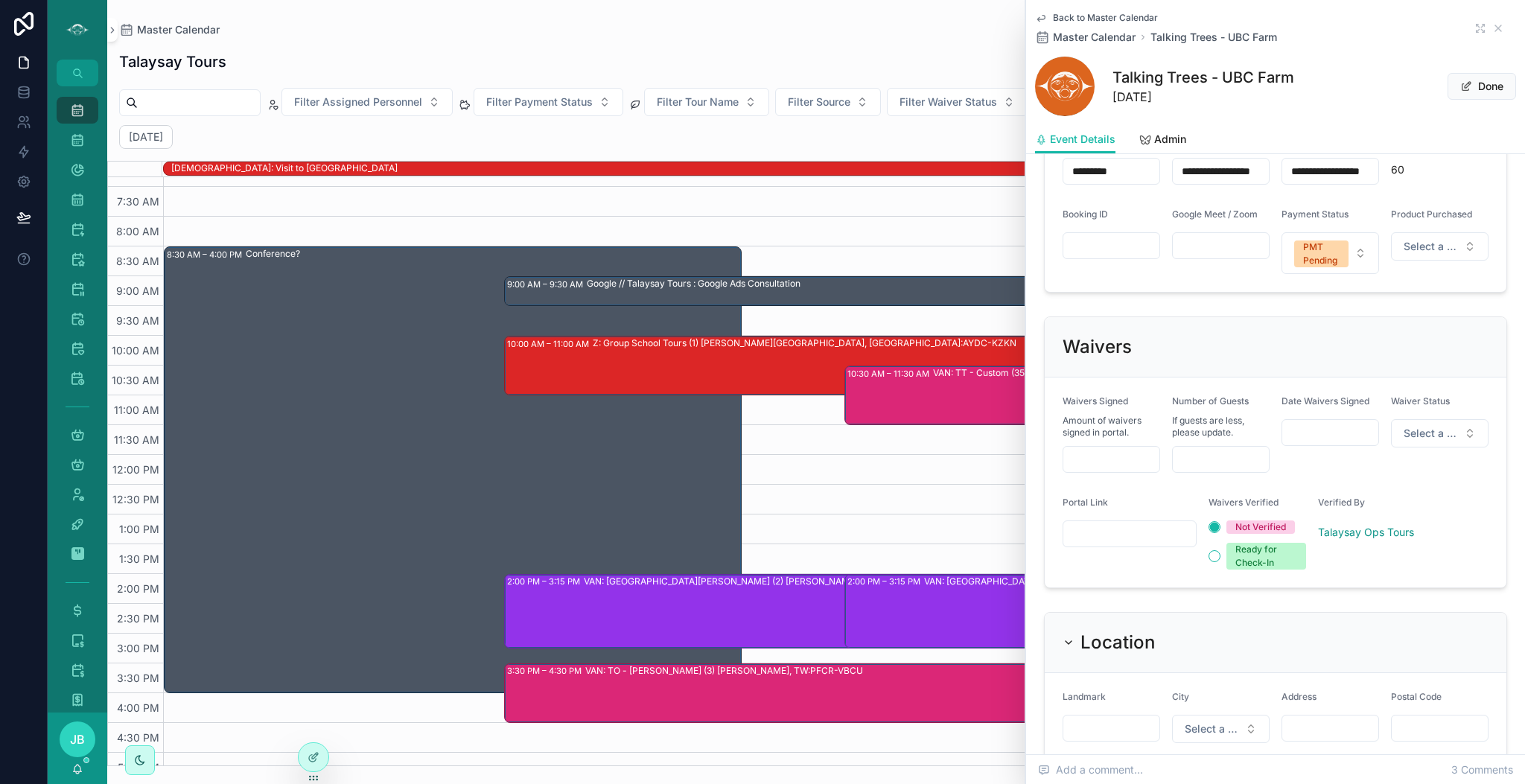
scroll to position [1020, 0]
click at [1210, 459] on input "scrollable content" at bounding box center [1220, 455] width 96 height 21
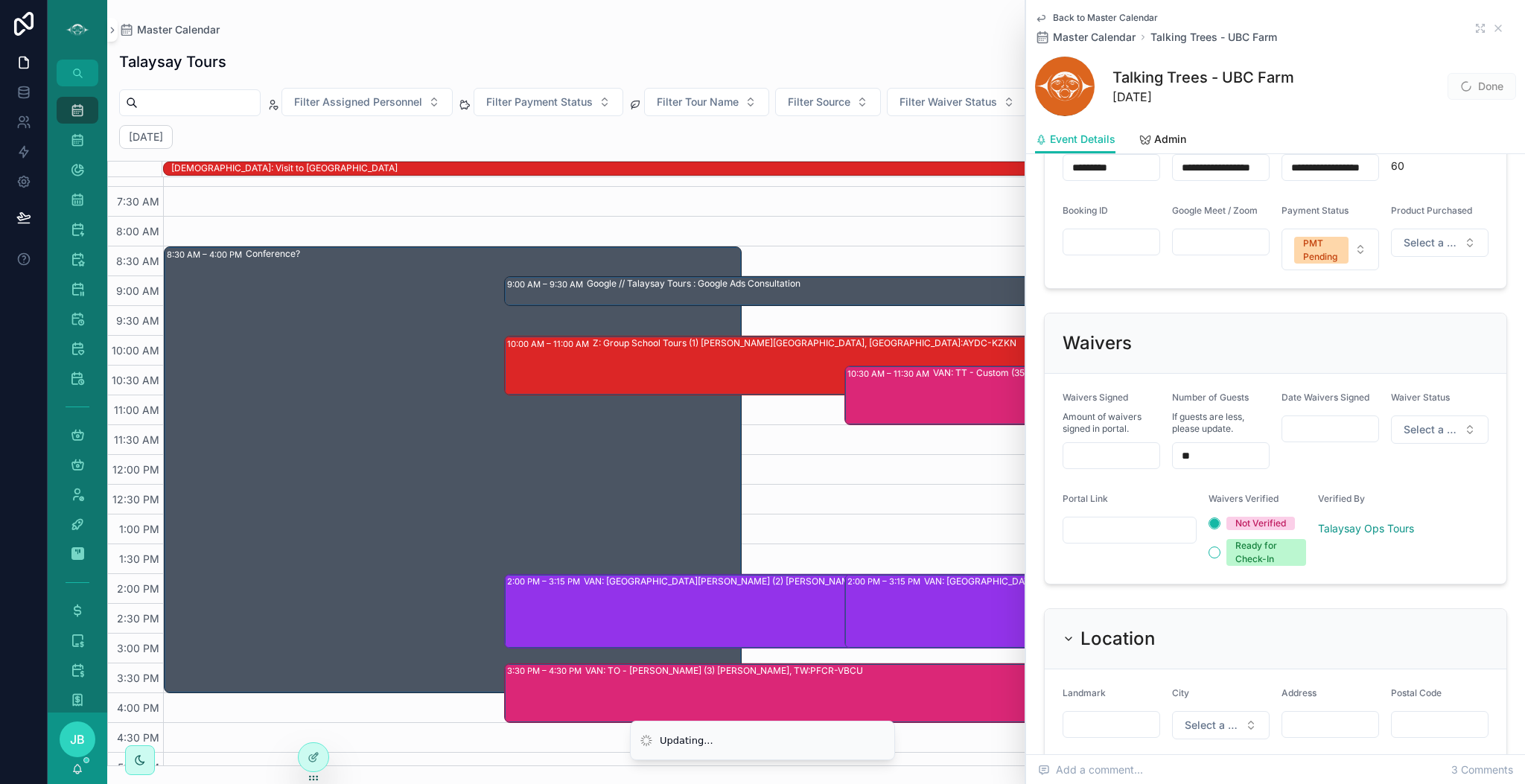
type input "**"
click at [1098, 461] on input "scrollable content" at bounding box center [1111, 455] width 96 height 21
type input "***"
click at [1108, 531] on input "scrollable content" at bounding box center [1130, 529] width 133 height 21
paste input "**********"
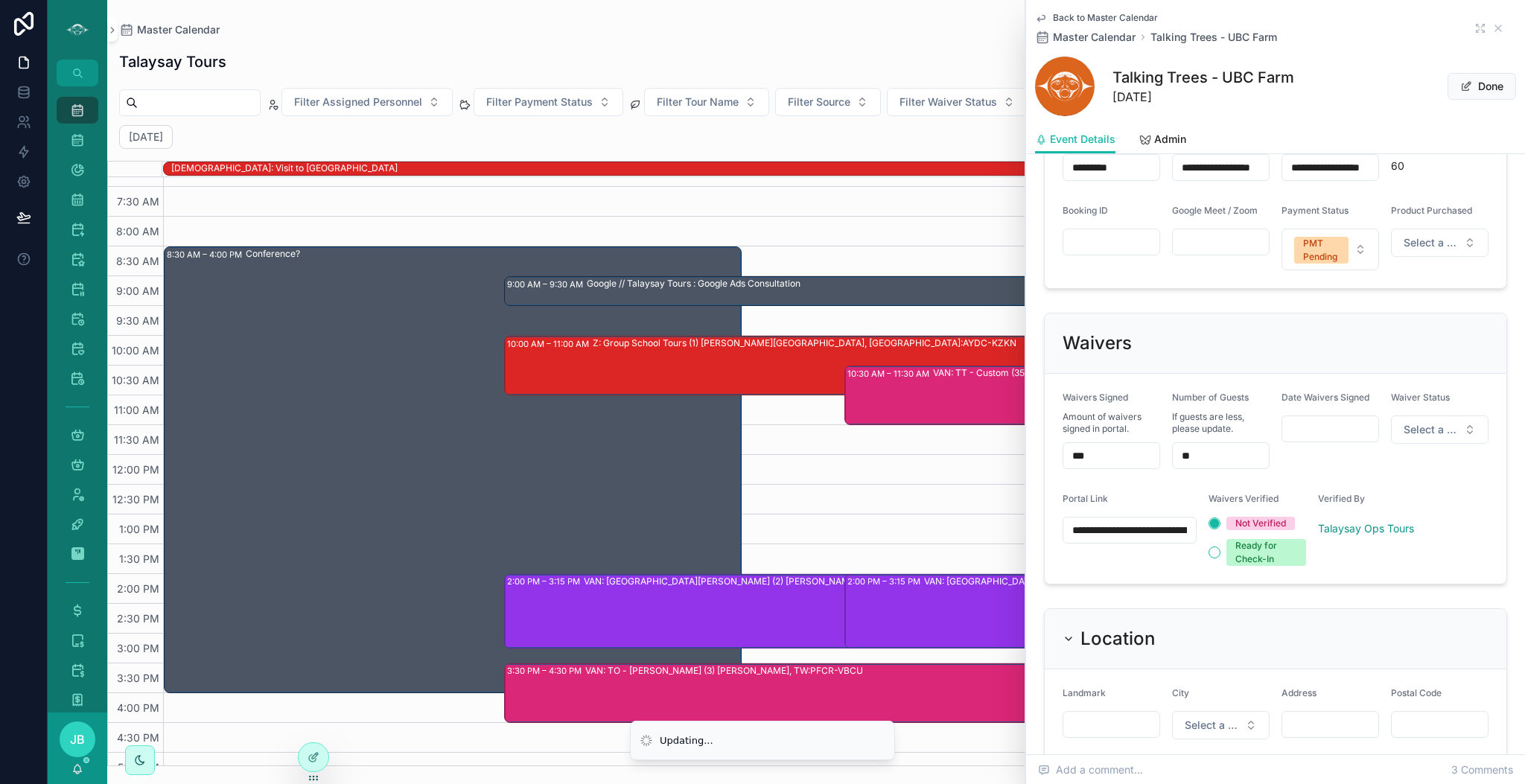
scroll to position [0, 406]
type input "**********"
click at [1421, 430] on span "Select a Waiver Status" at bounding box center [1431, 429] width 54 height 15
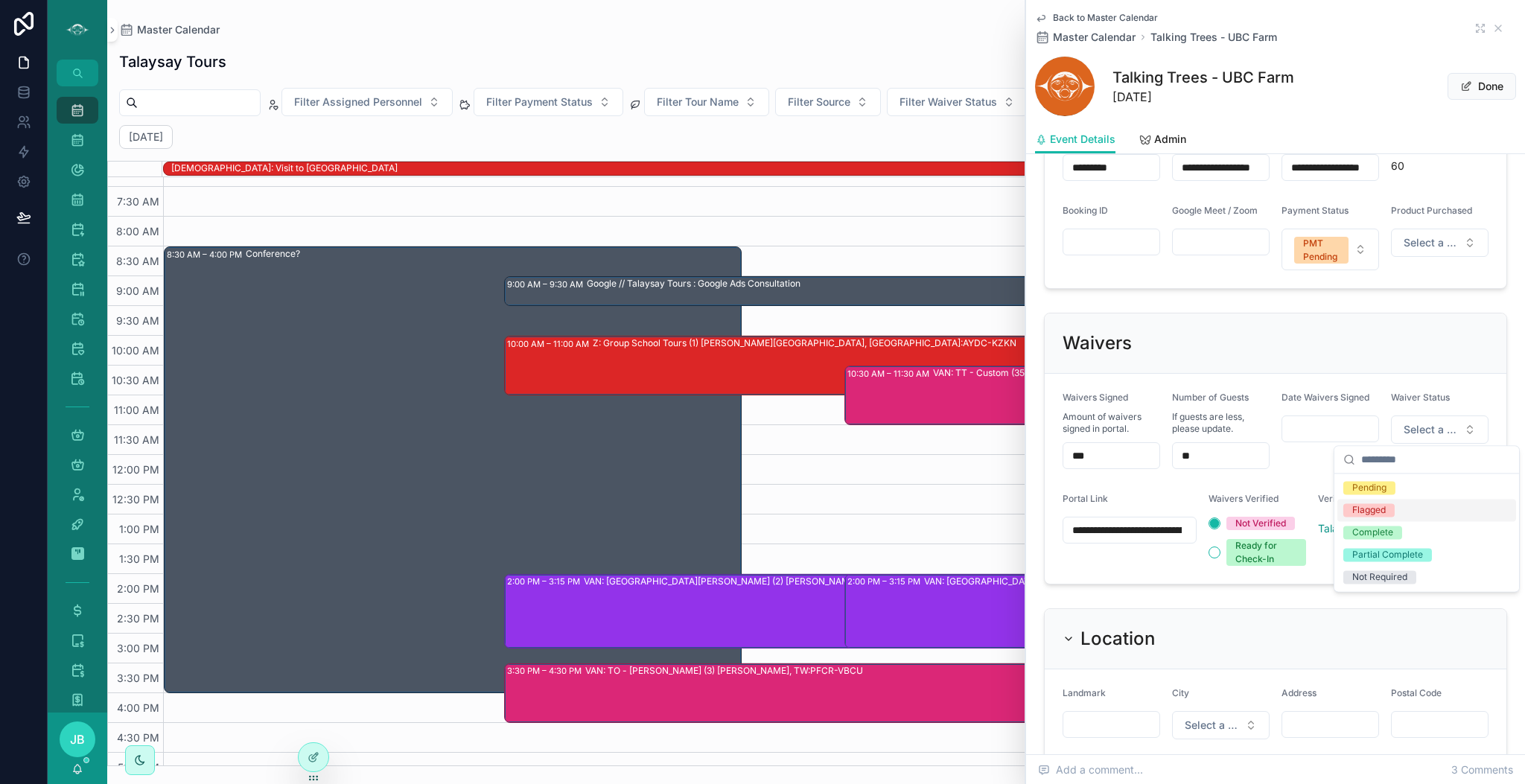
click at [1386, 503] on div "Flagged" at bounding box center [1369, 509] width 34 height 13
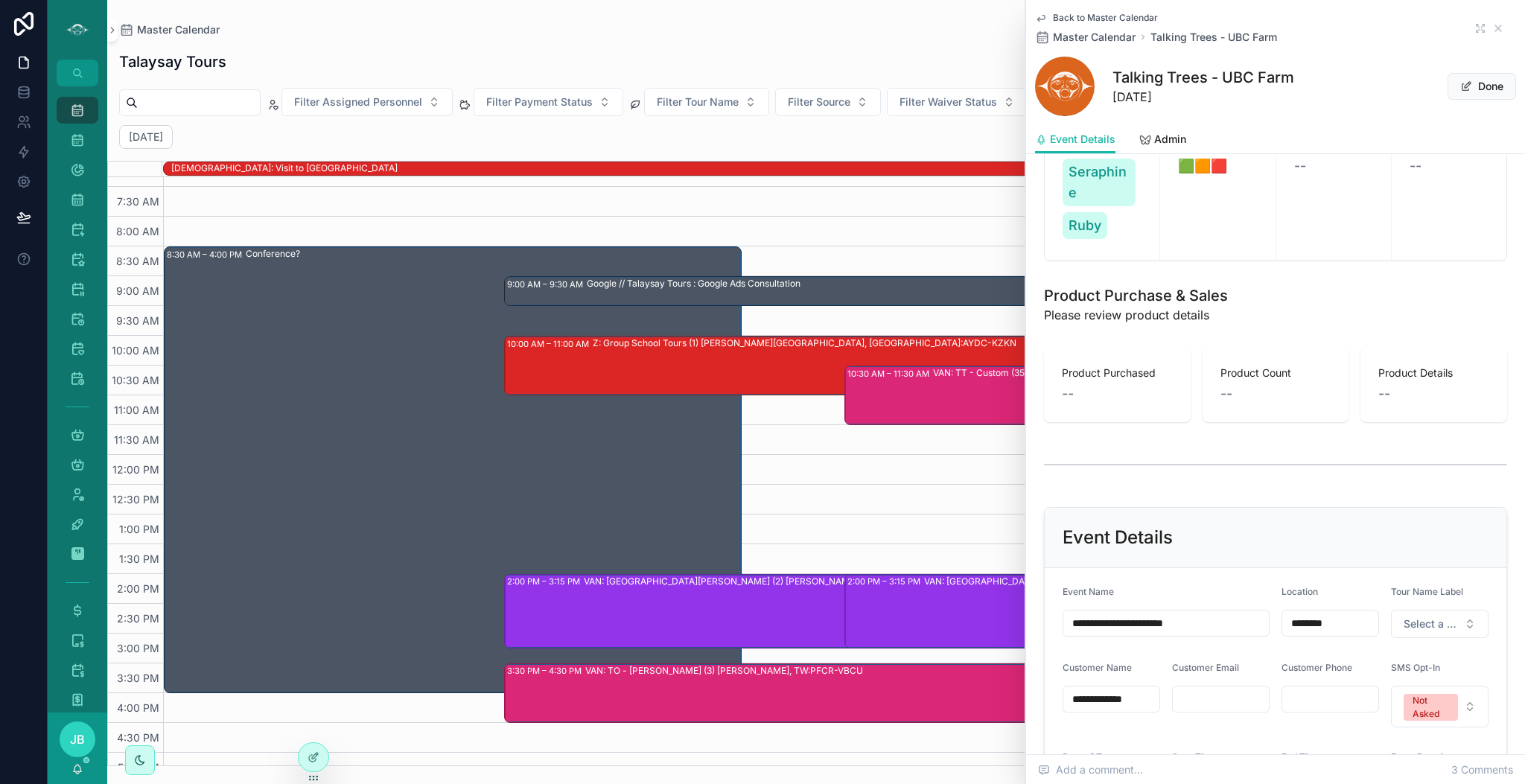
scroll to position [215, 0]
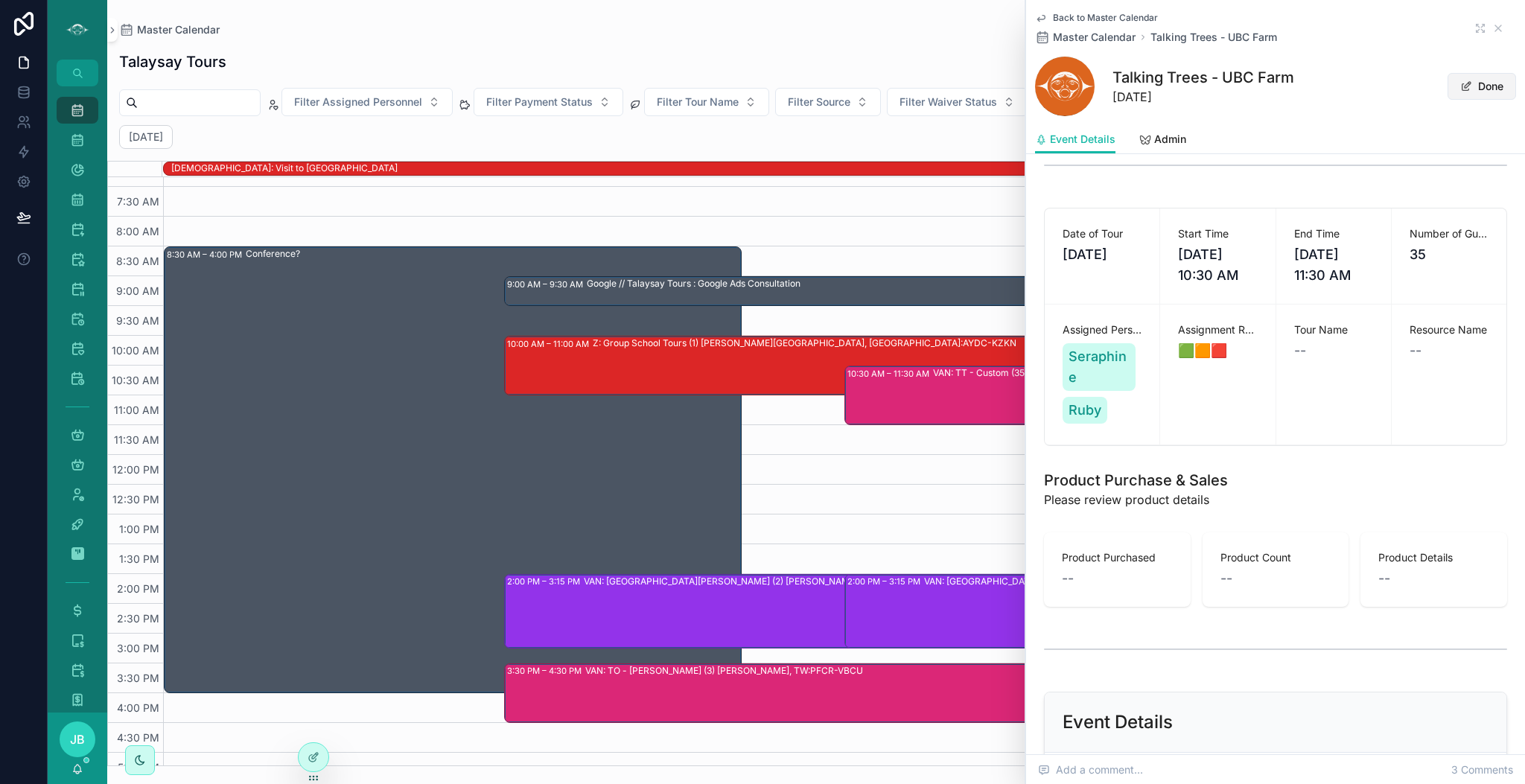
click at [1461, 81] on span "scrollable content" at bounding box center [1467, 87] width 12 height 12
click at [1495, 31] on icon "scrollable content" at bounding box center [1498, 28] width 6 height 6
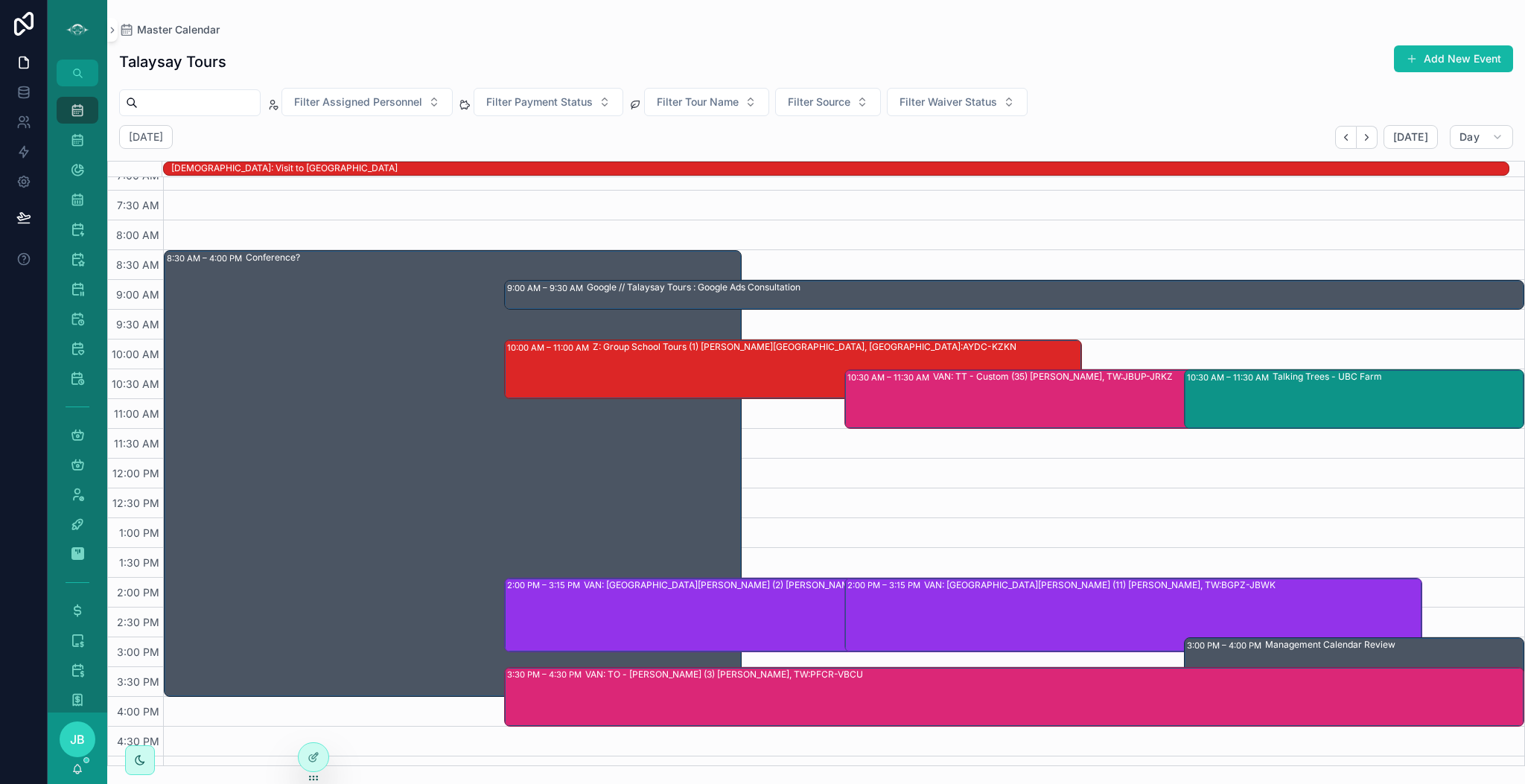
scroll to position [74, 0]
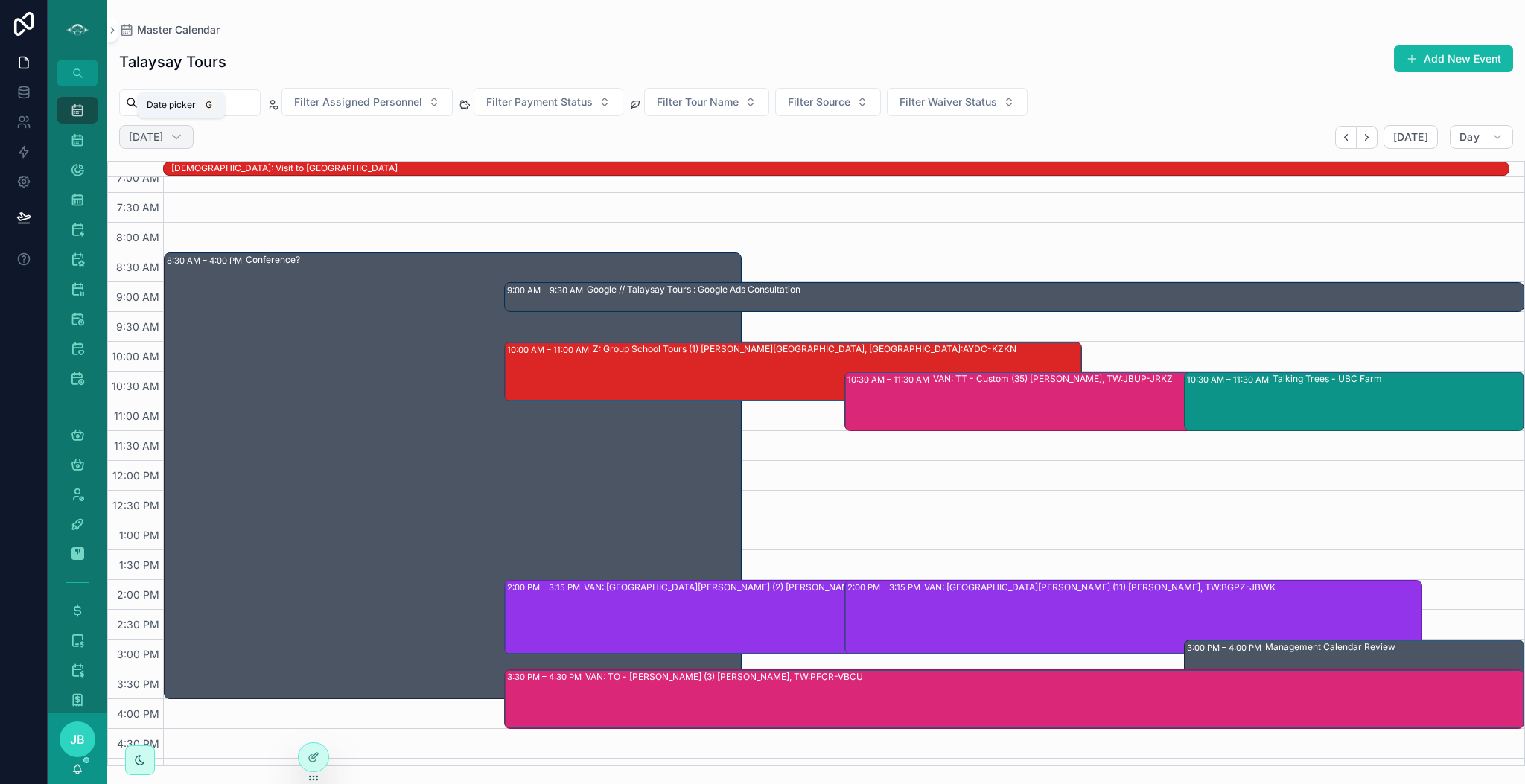
click at [163, 133] on h2 "[DATE]" at bounding box center [146, 137] width 35 height 15
select select "****"
select select "*"
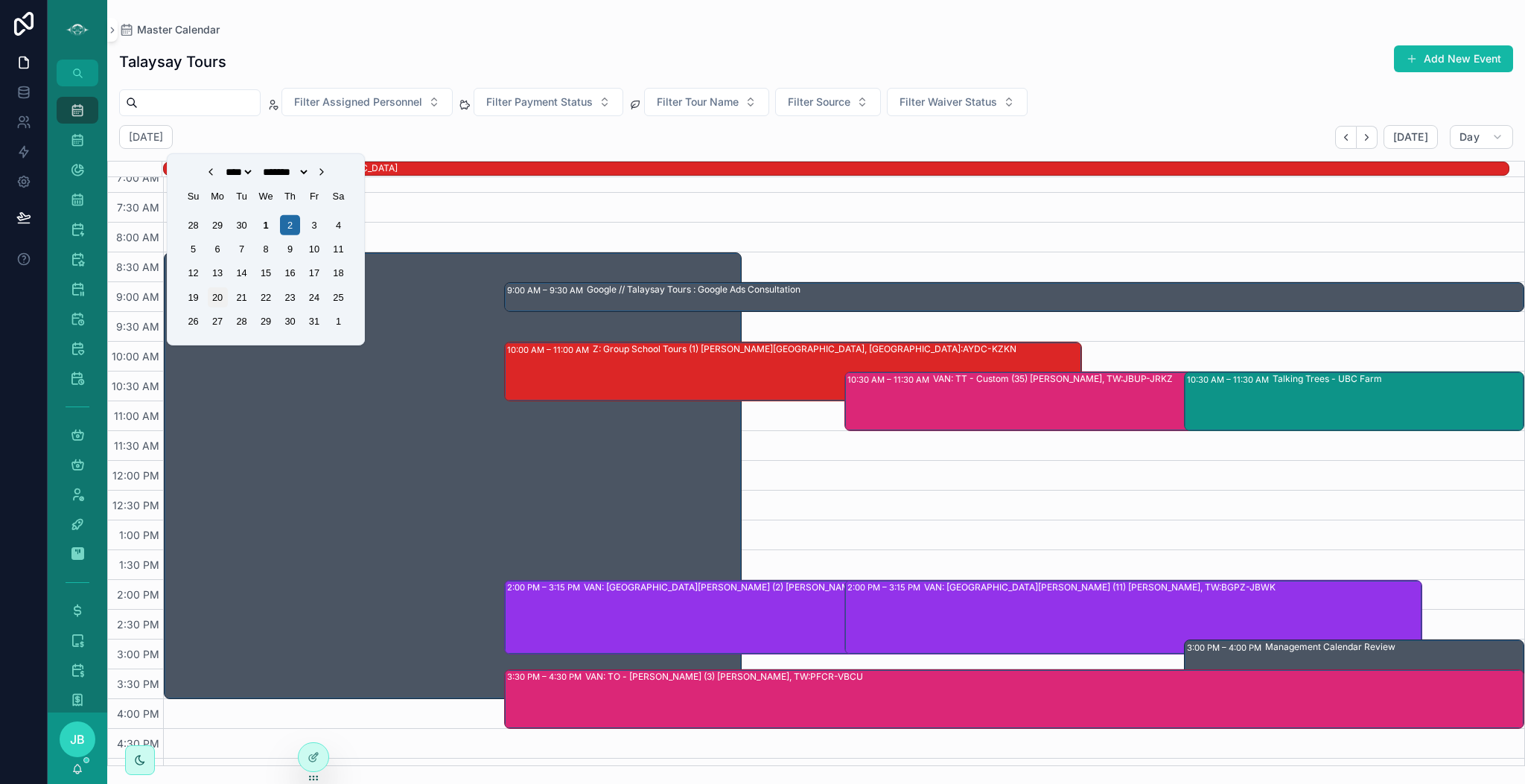
click at [223, 297] on div "20" at bounding box center [218, 298] width 20 height 20
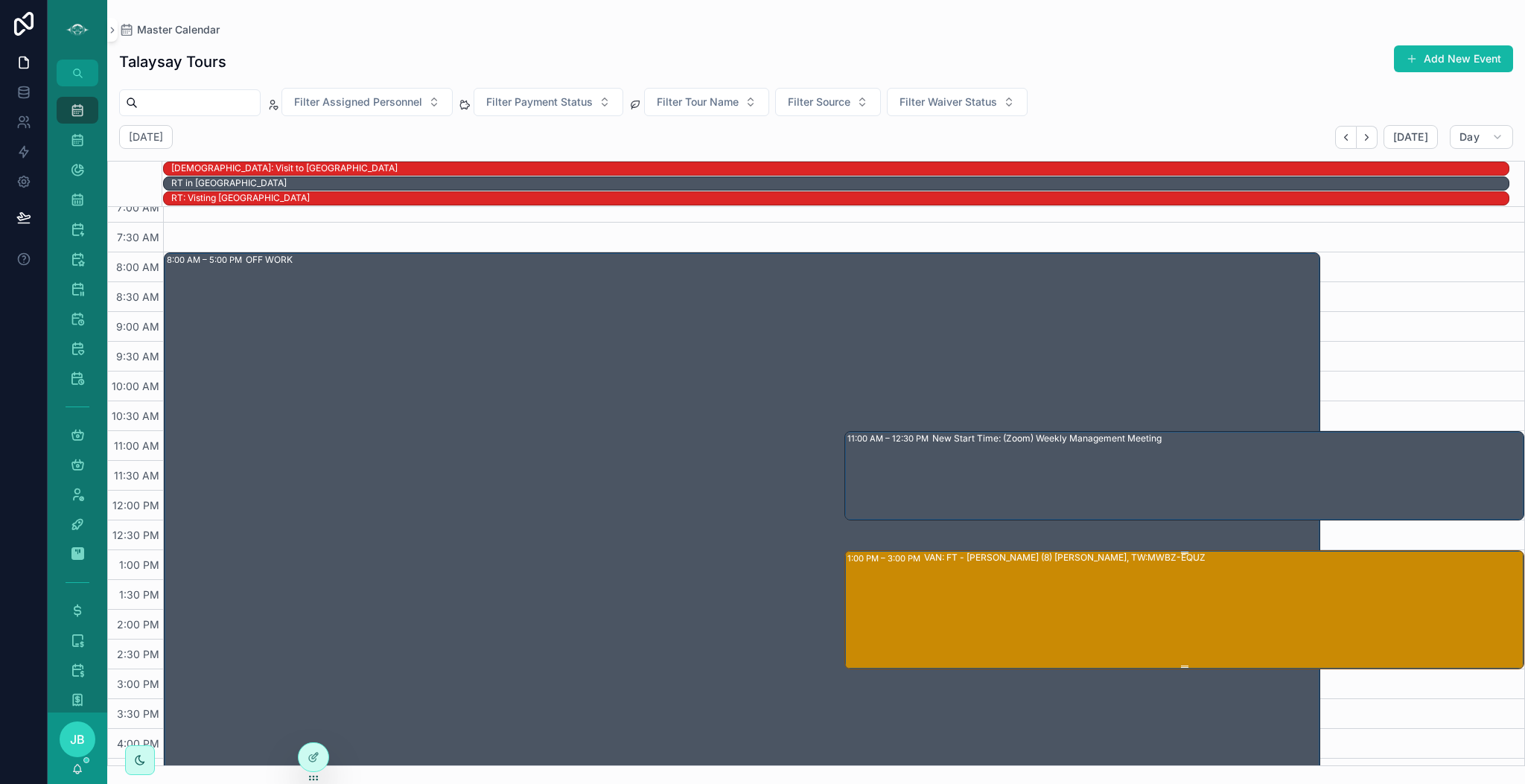
click at [924, 586] on div "VAN: FT - [PERSON_NAME] (8) [PERSON_NAME], TW:MWBZ-EQUZ" at bounding box center [1223, 608] width 599 height 116
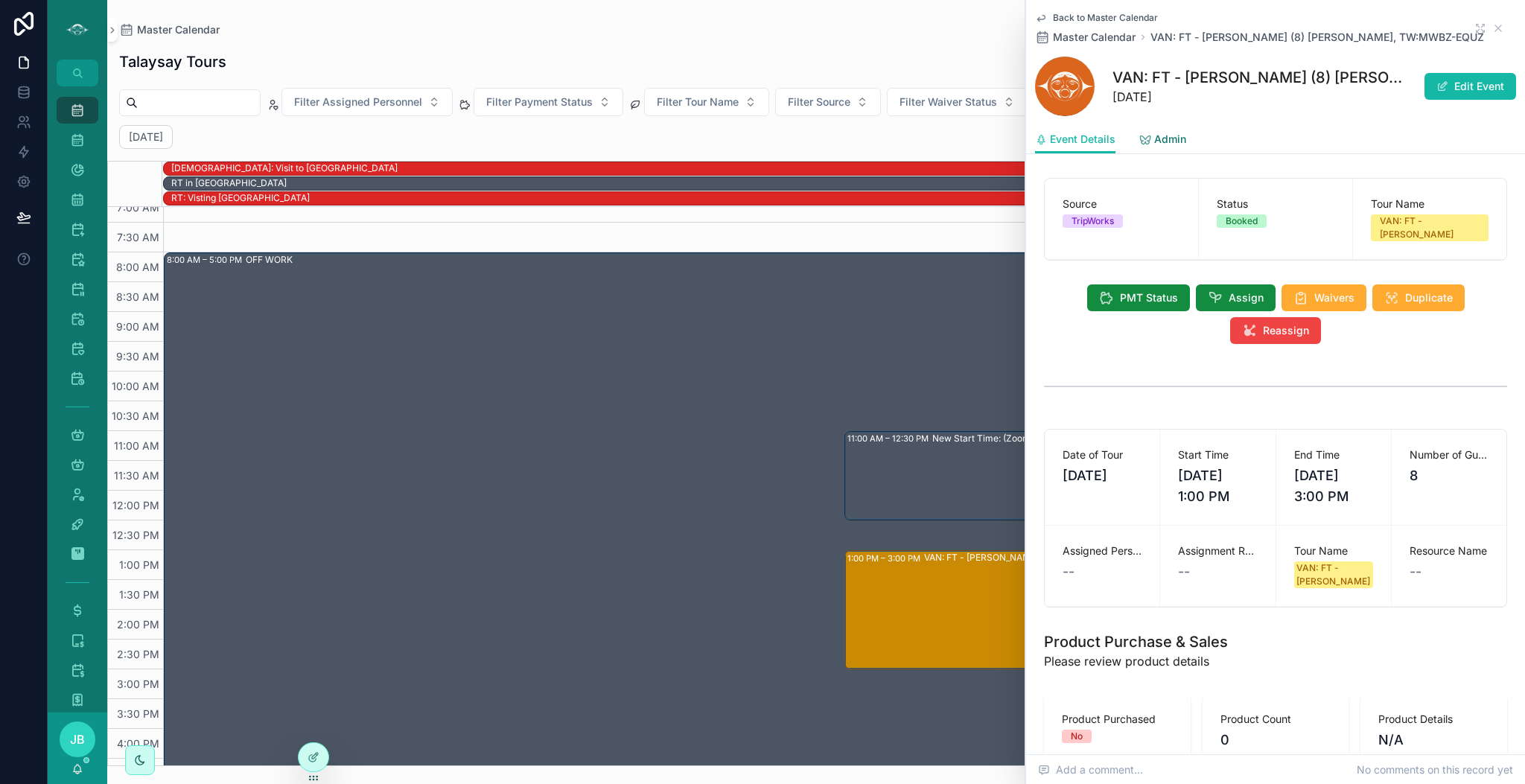
click at [1161, 149] on link "Admin" at bounding box center [1163, 140] width 47 height 30
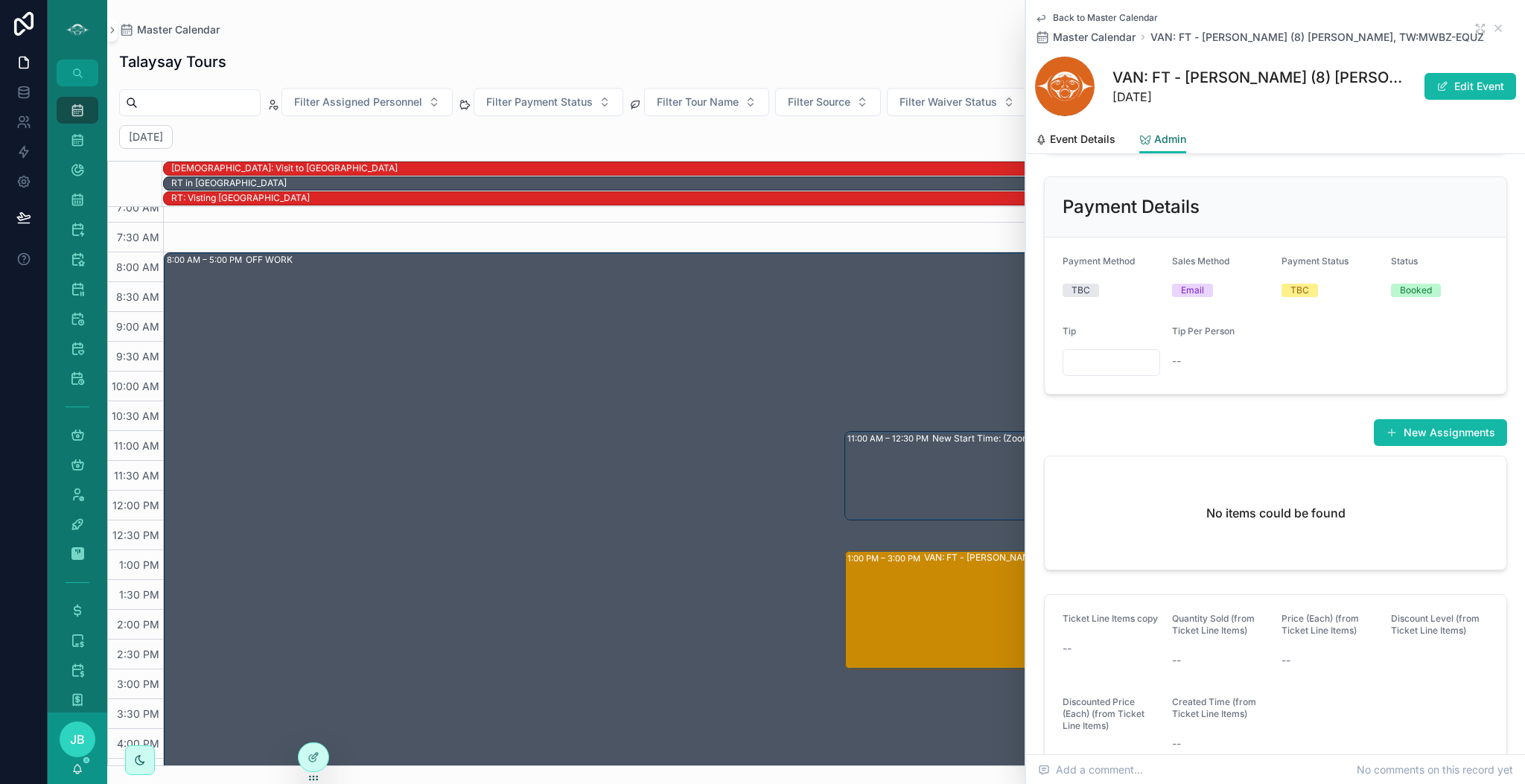
scroll to position [522, 0]
click at [1090, 134] on span "Event Details" at bounding box center [1082, 139] width 65 height 15
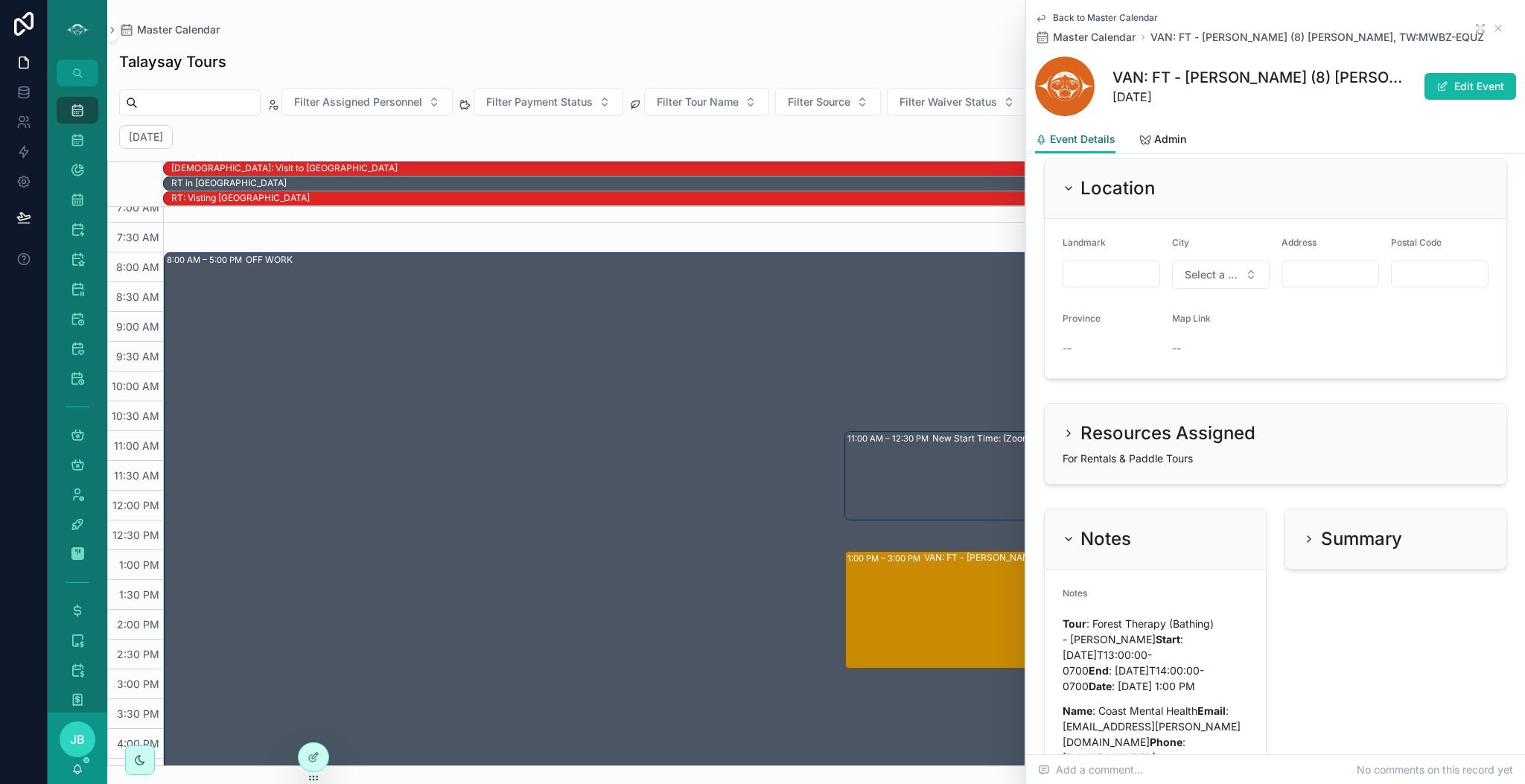
scroll to position [1563, 0]
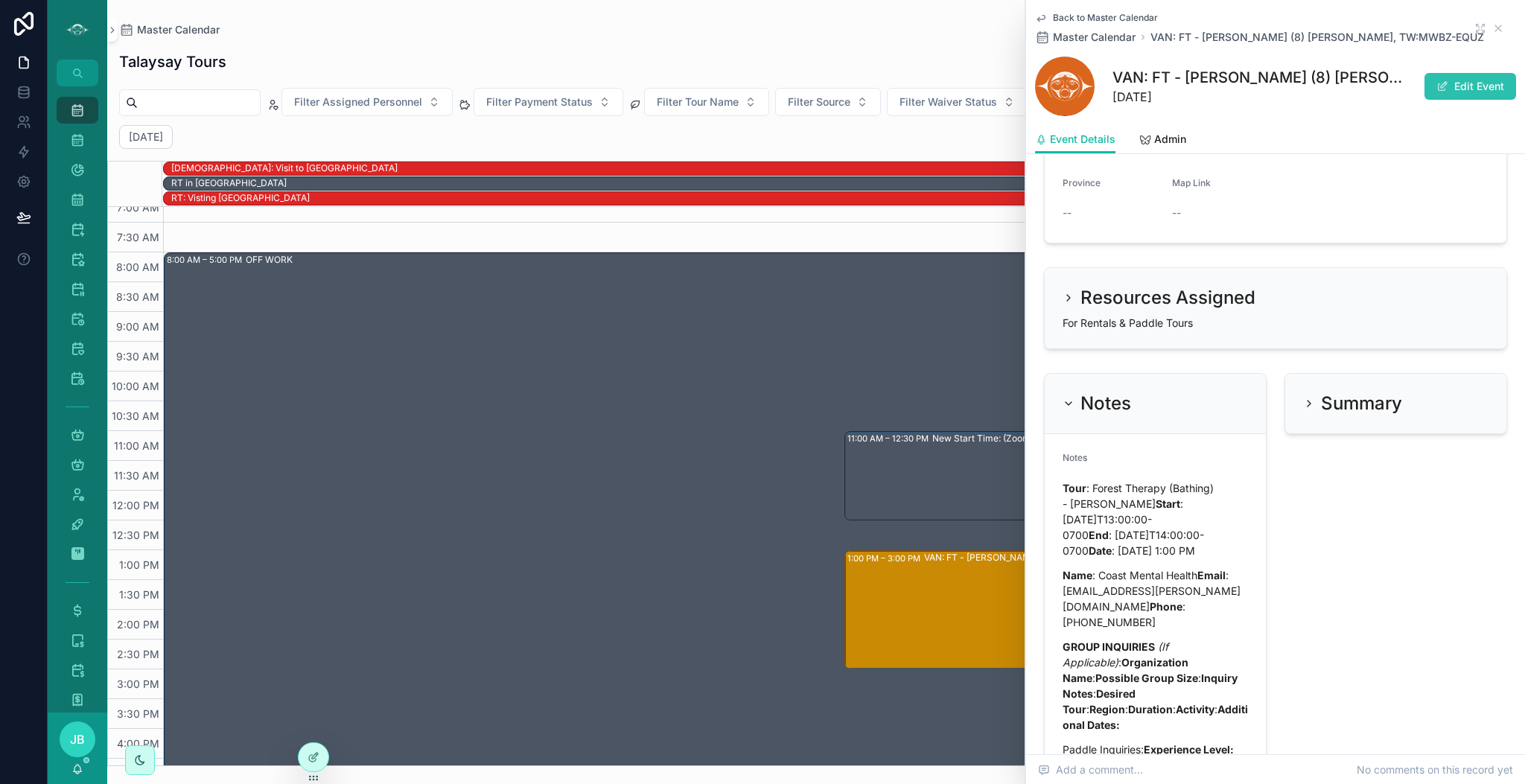
click at [1449, 76] on button "Edit Event" at bounding box center [1470, 86] width 91 height 27
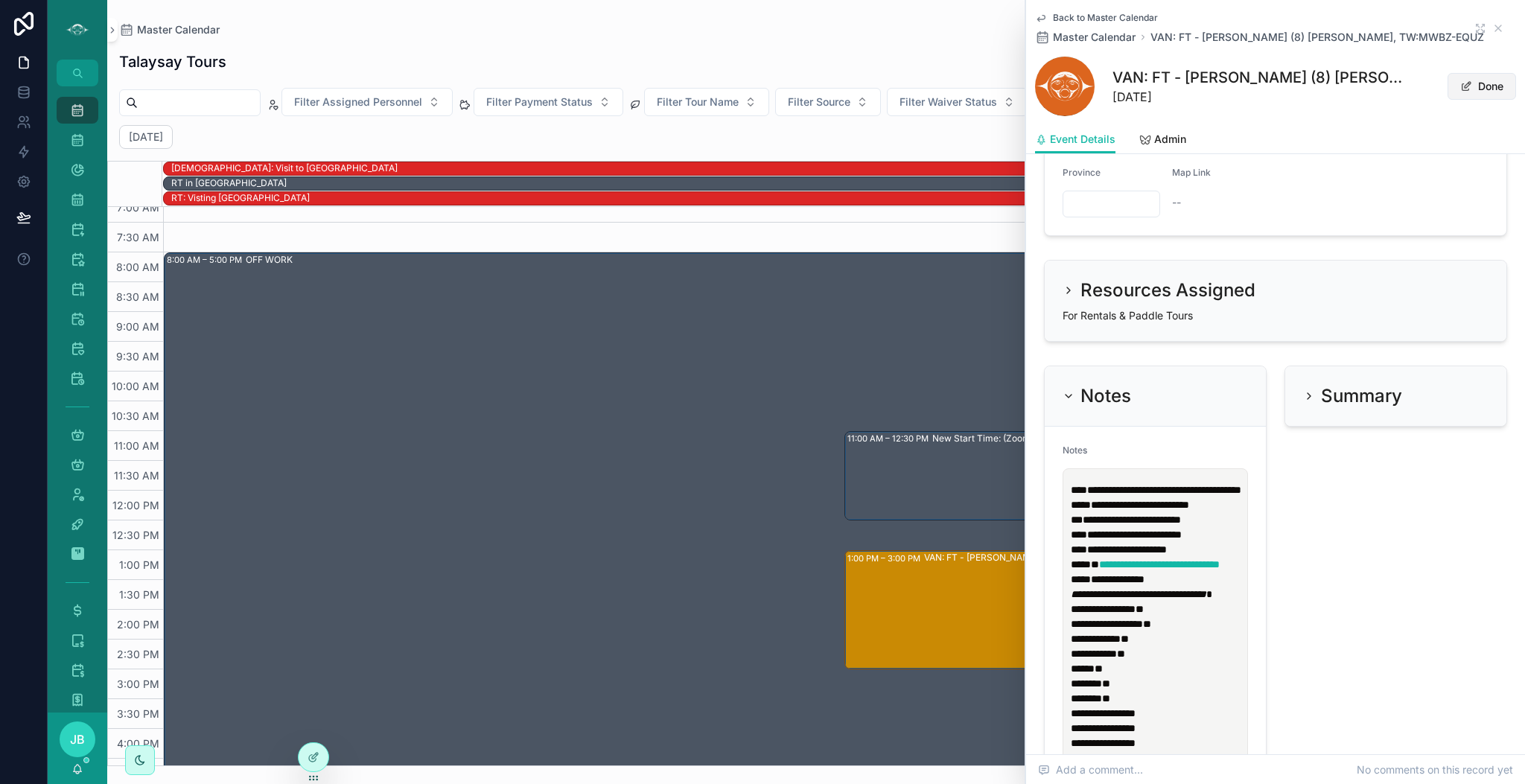
scroll to position [1580, 0]
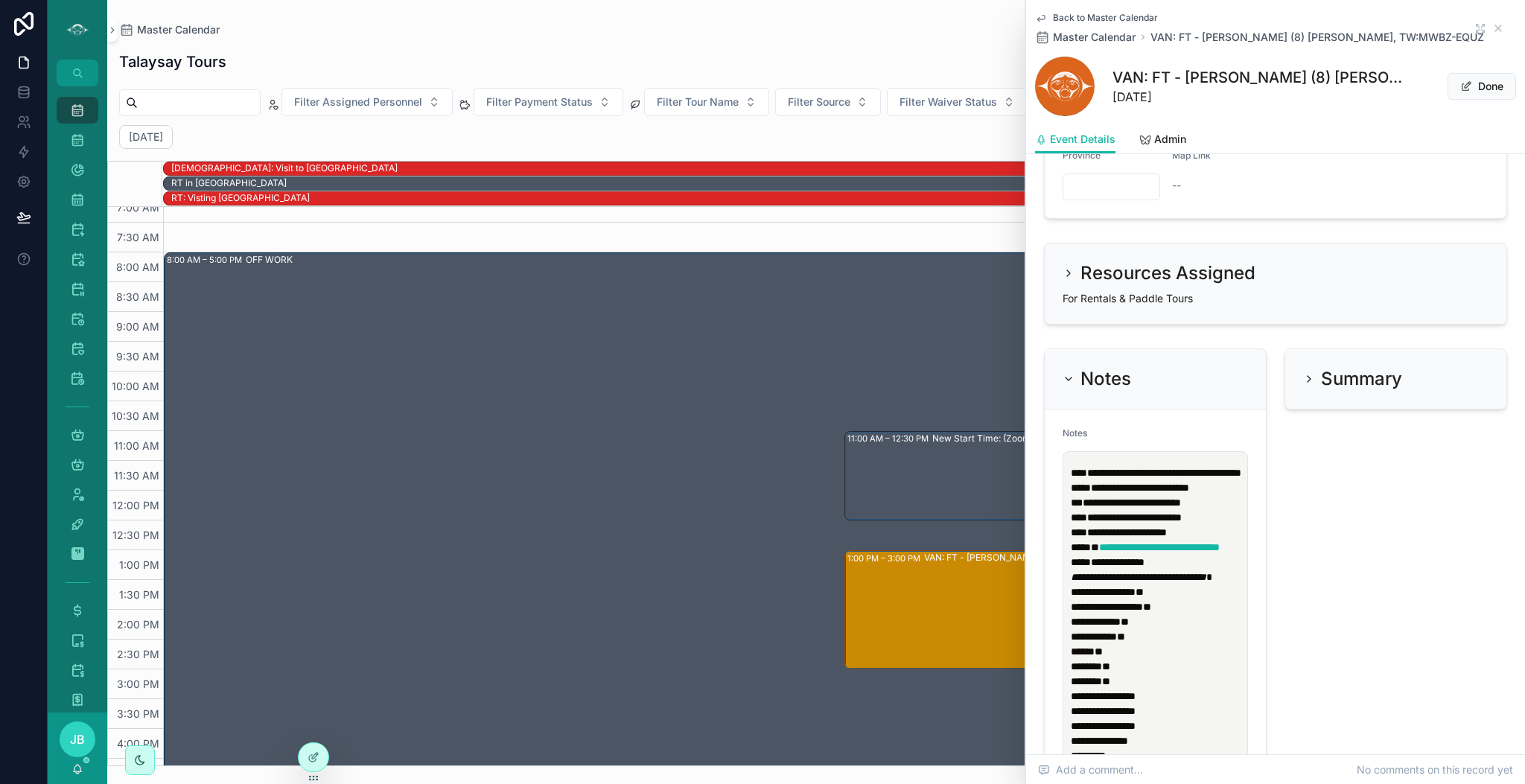
click at [1107, 525] on p "**********" at bounding box center [1158, 495] width 175 height 60
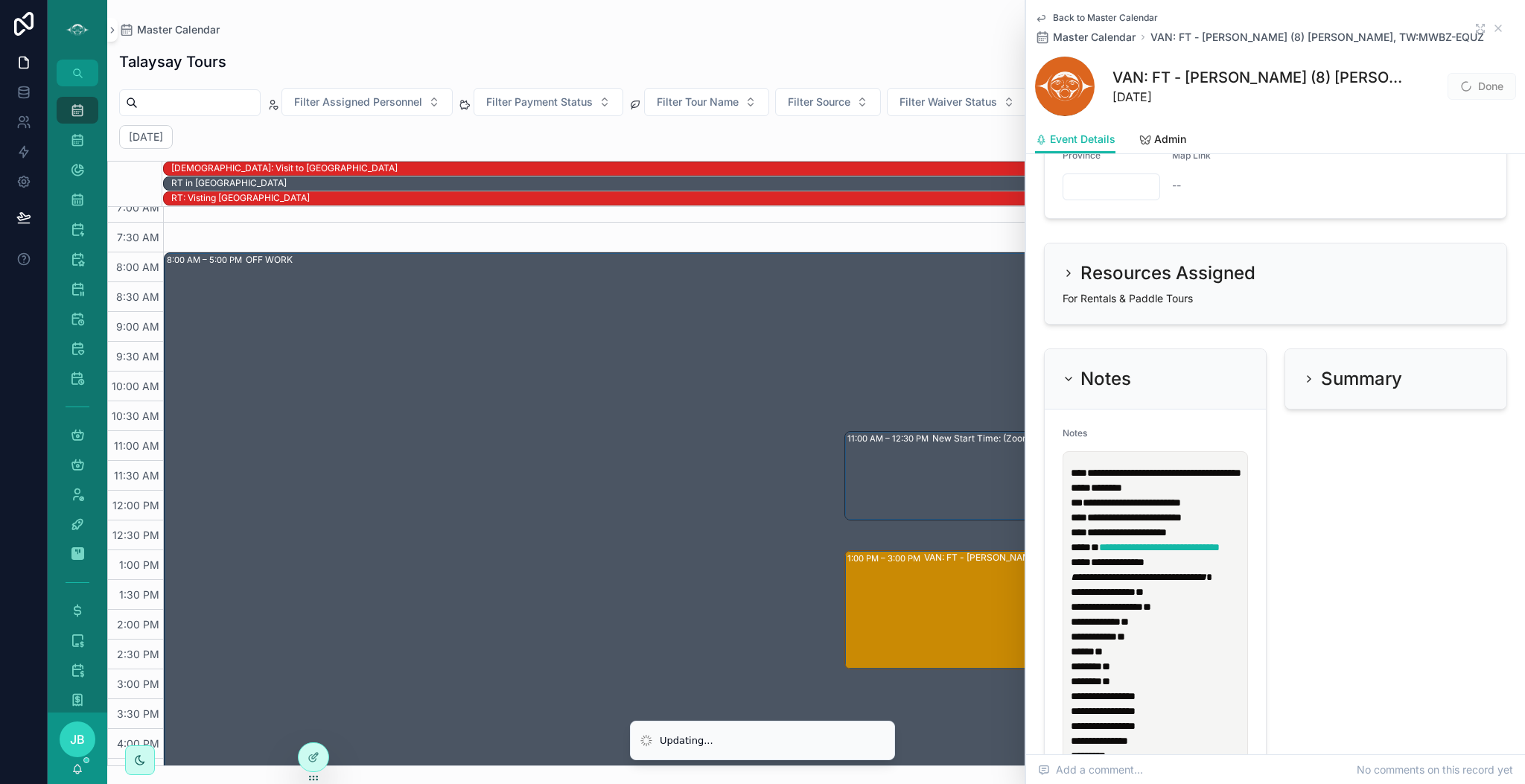
click at [1181, 508] on span "**********" at bounding box center [1132, 502] width 98 height 11
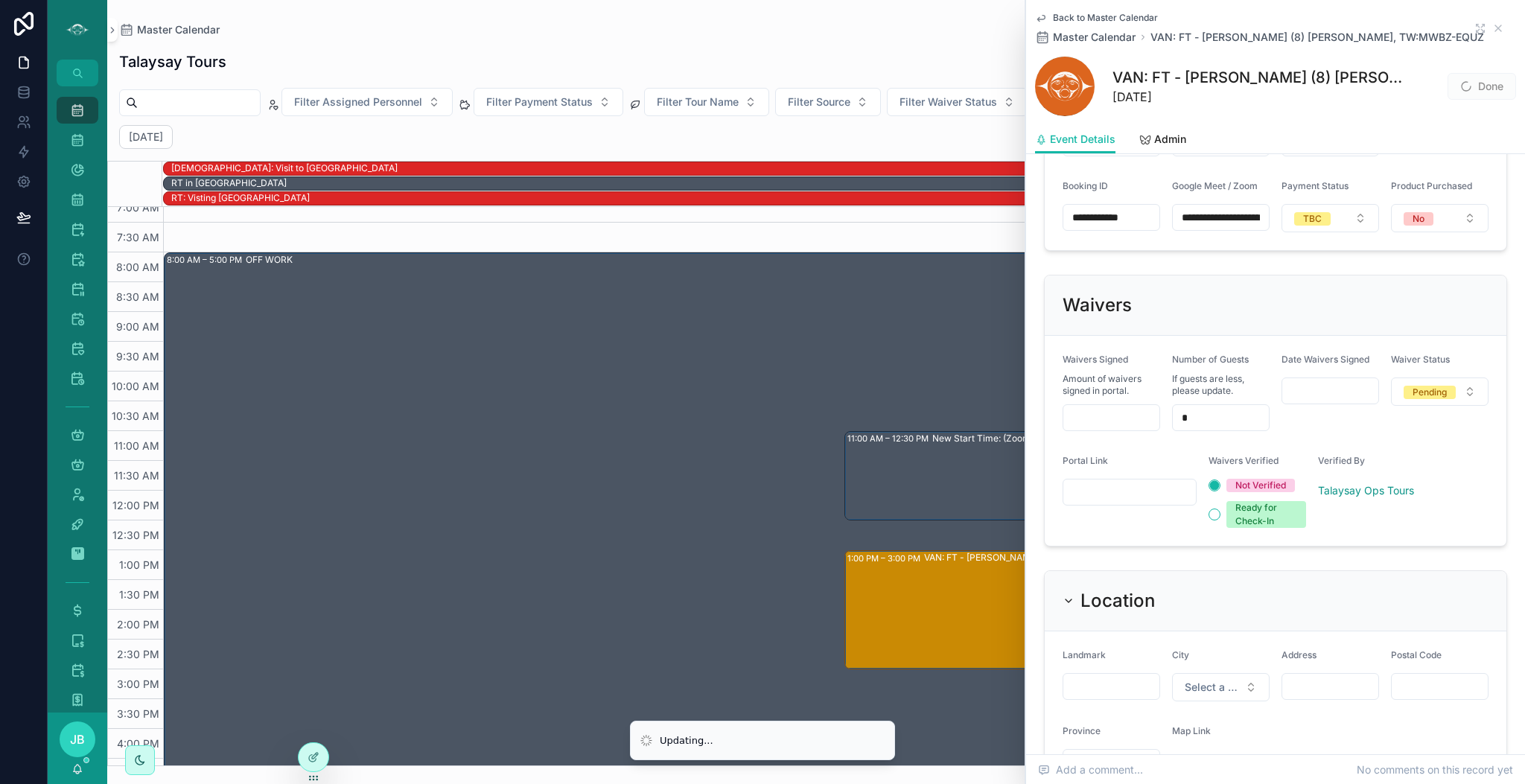
scroll to position [991, 0]
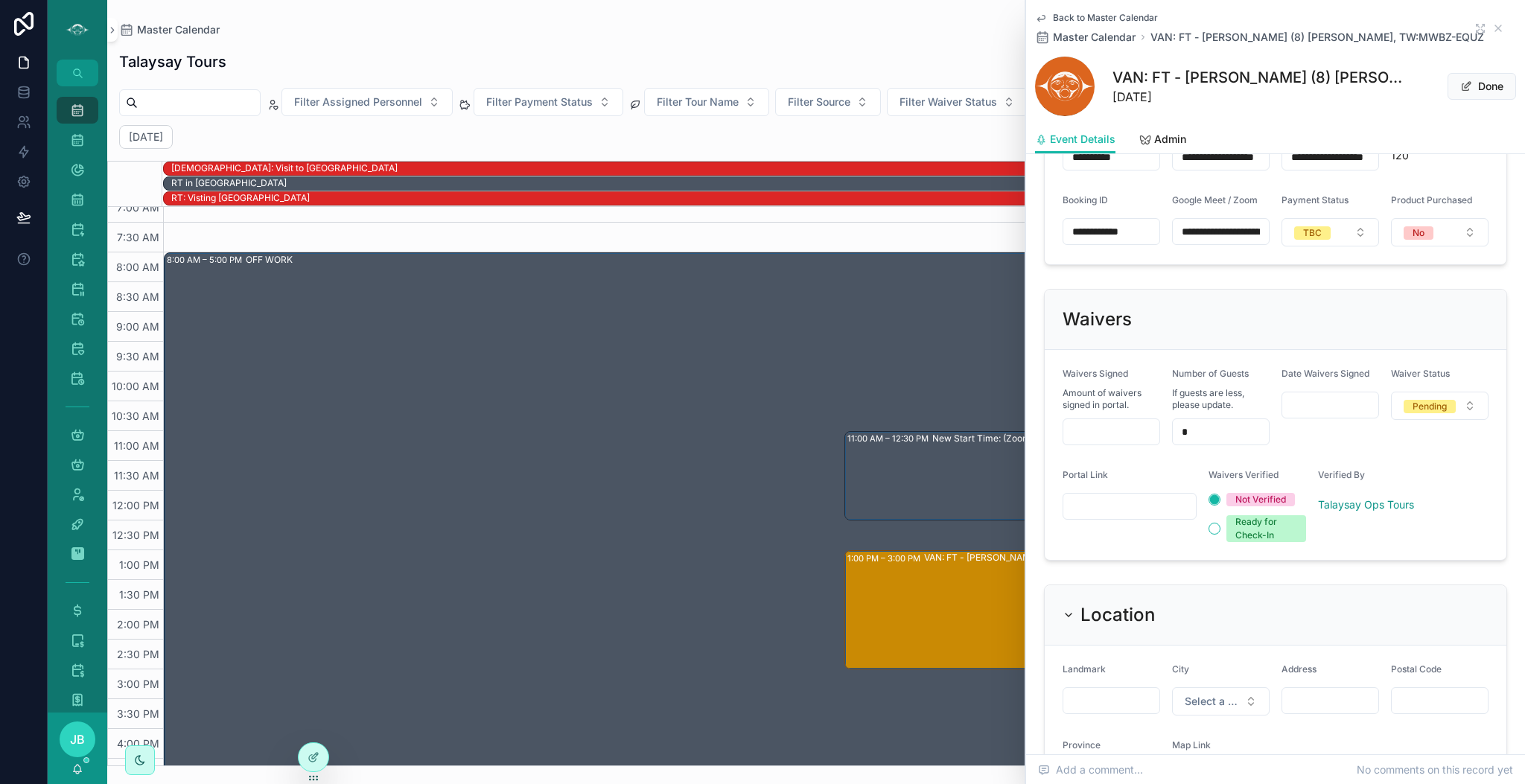
click at [1131, 442] on input "scrollable content" at bounding box center [1111, 431] width 96 height 21
type input "***"
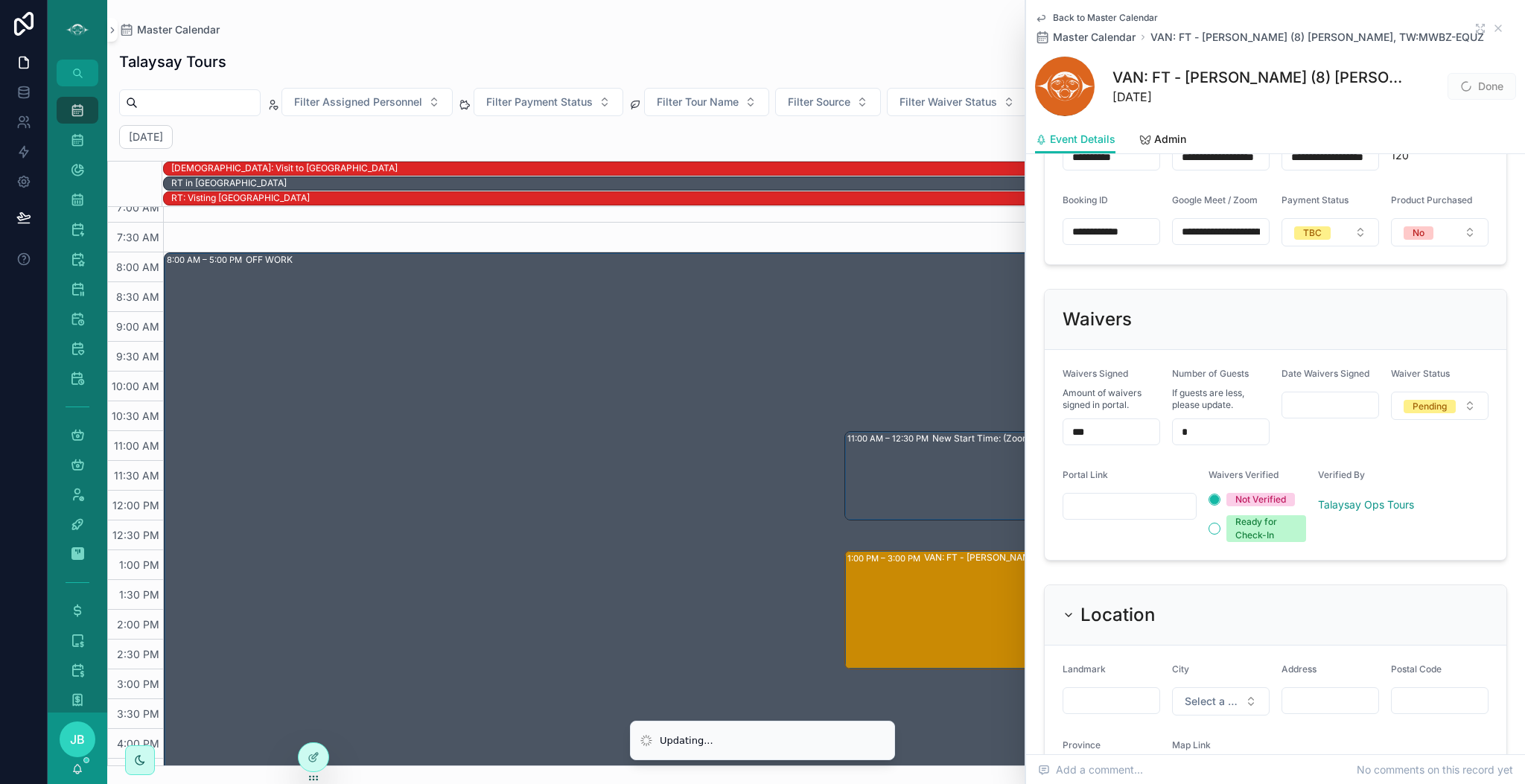
click at [1312, 350] on div "Waivers" at bounding box center [1276, 319] width 462 height 61
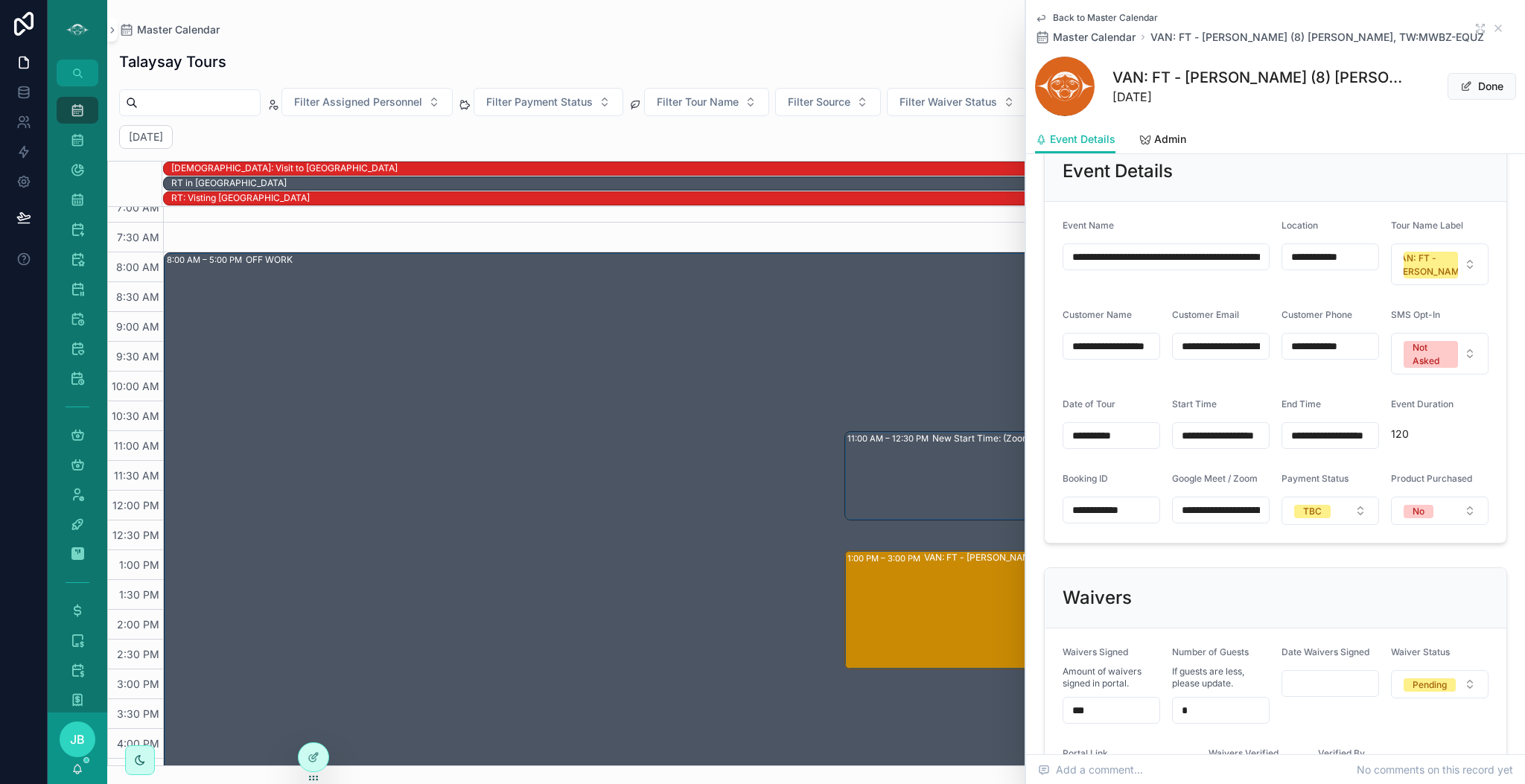
scroll to position [739, 0]
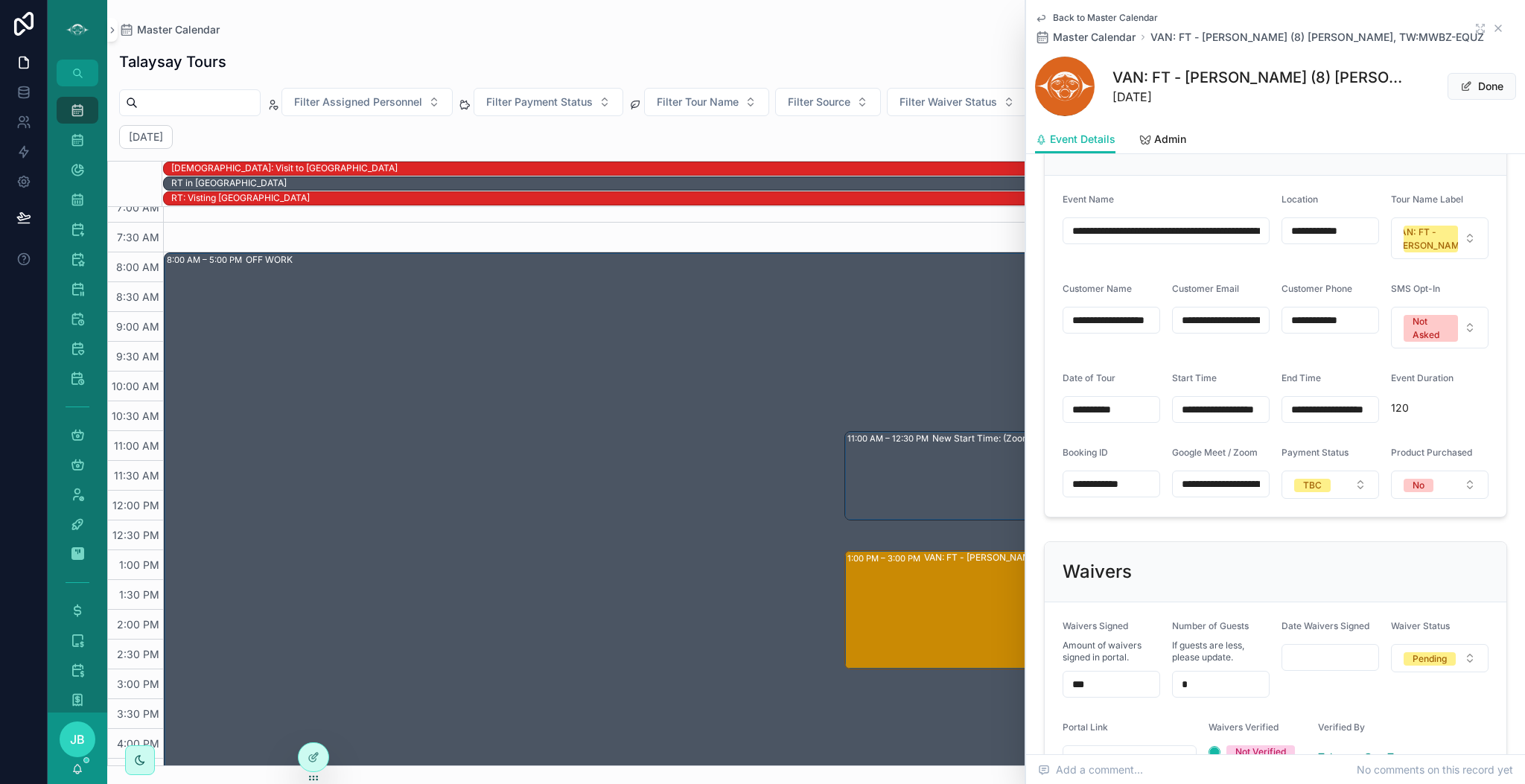
click at [1493, 24] on icon "scrollable content" at bounding box center [1499, 28] width 12 height 12
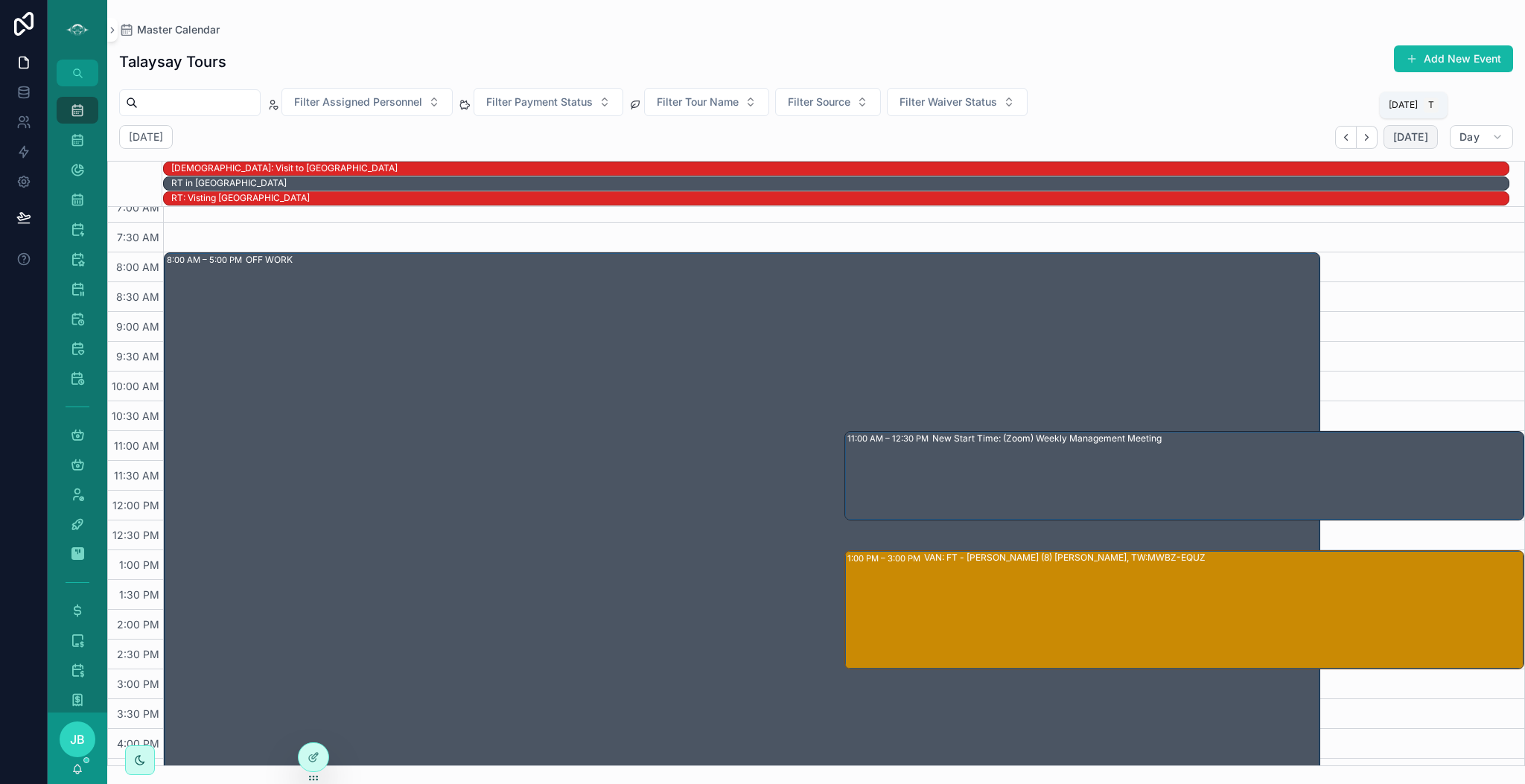
click at [1406, 142] on span "[DATE]" at bounding box center [1411, 137] width 35 height 13
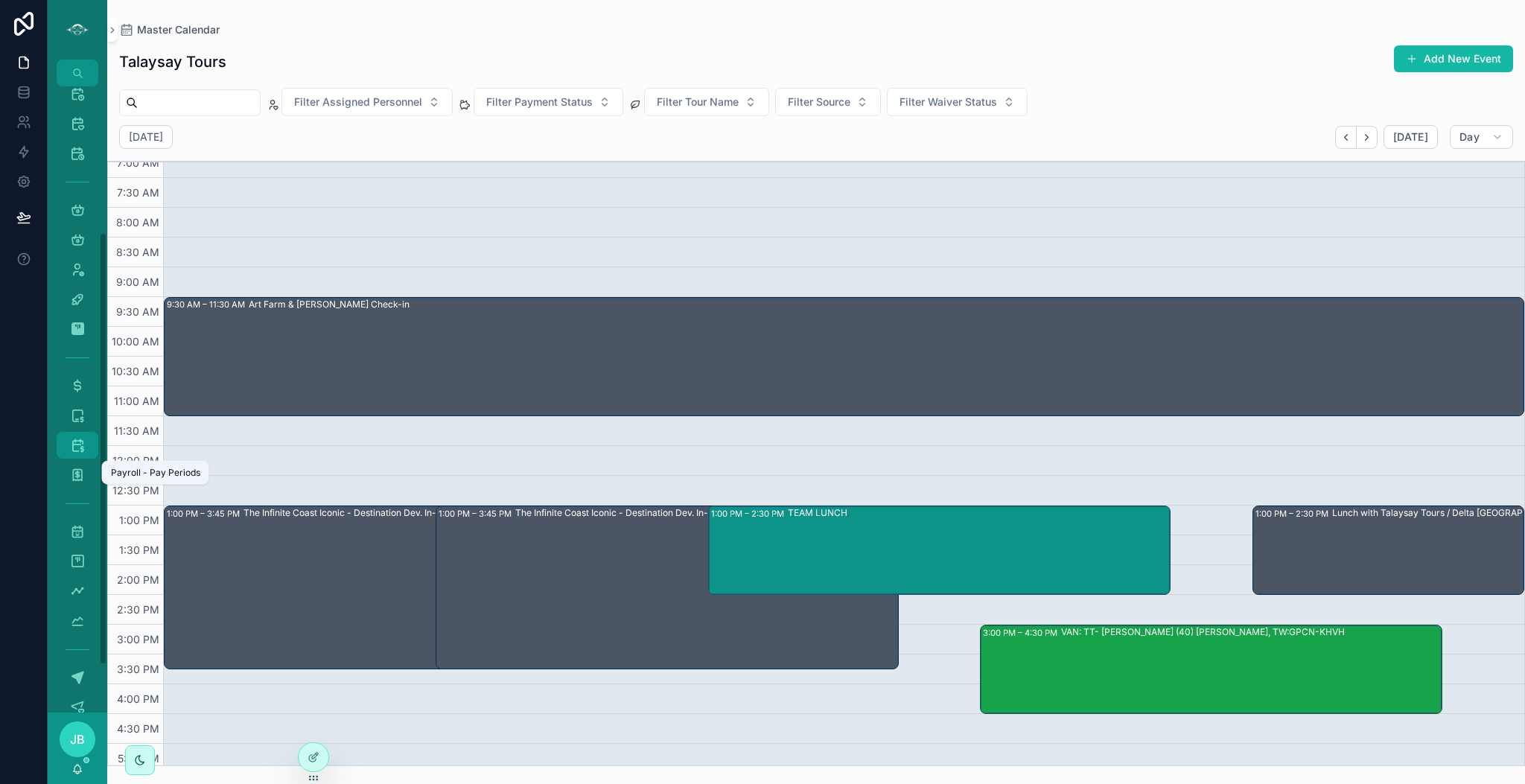
scroll to position [229, 0]
click at [85, 591] on div "My Timesheets 611" at bounding box center [77, 586] width 24 height 24
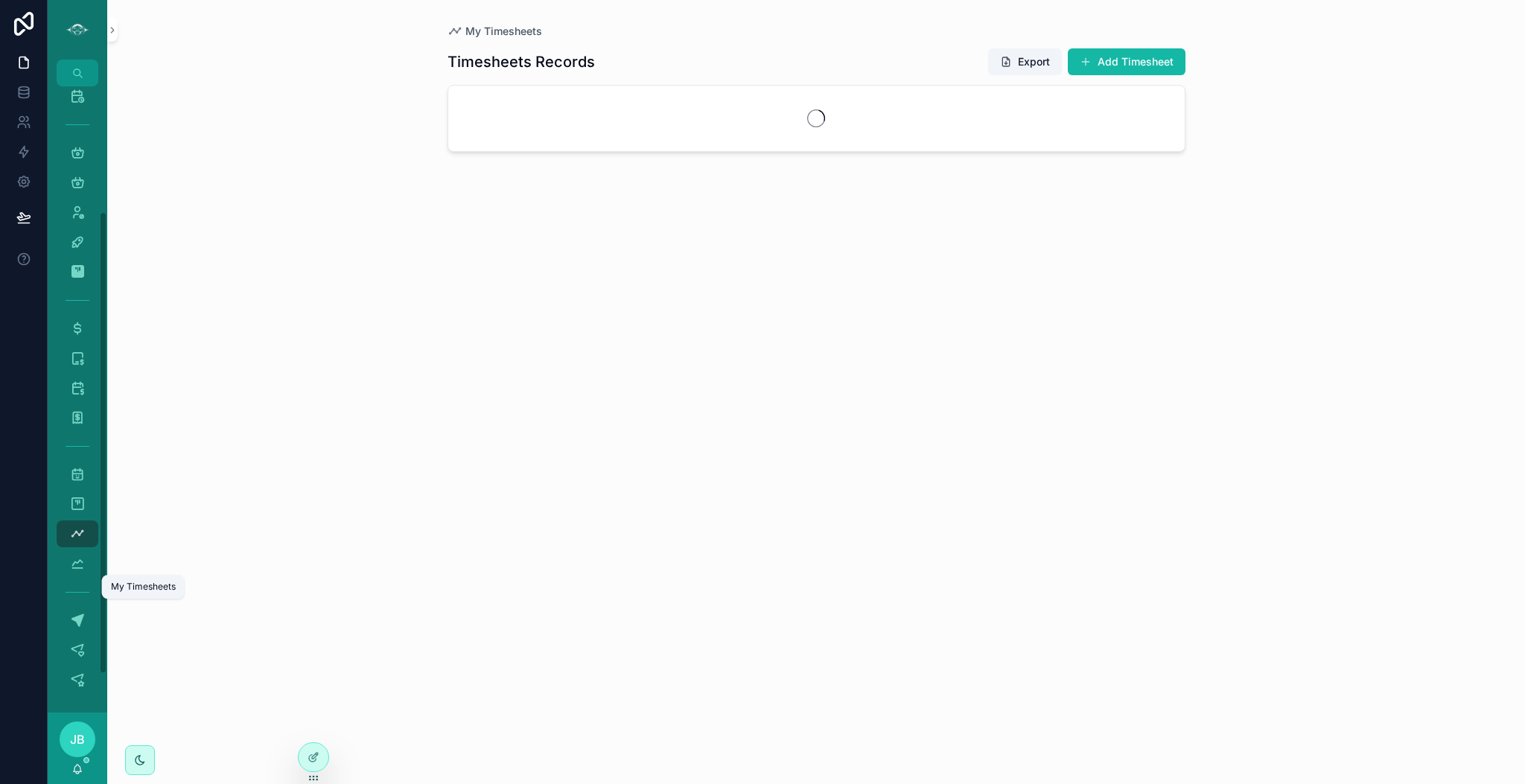
scroll to position [170, 0]
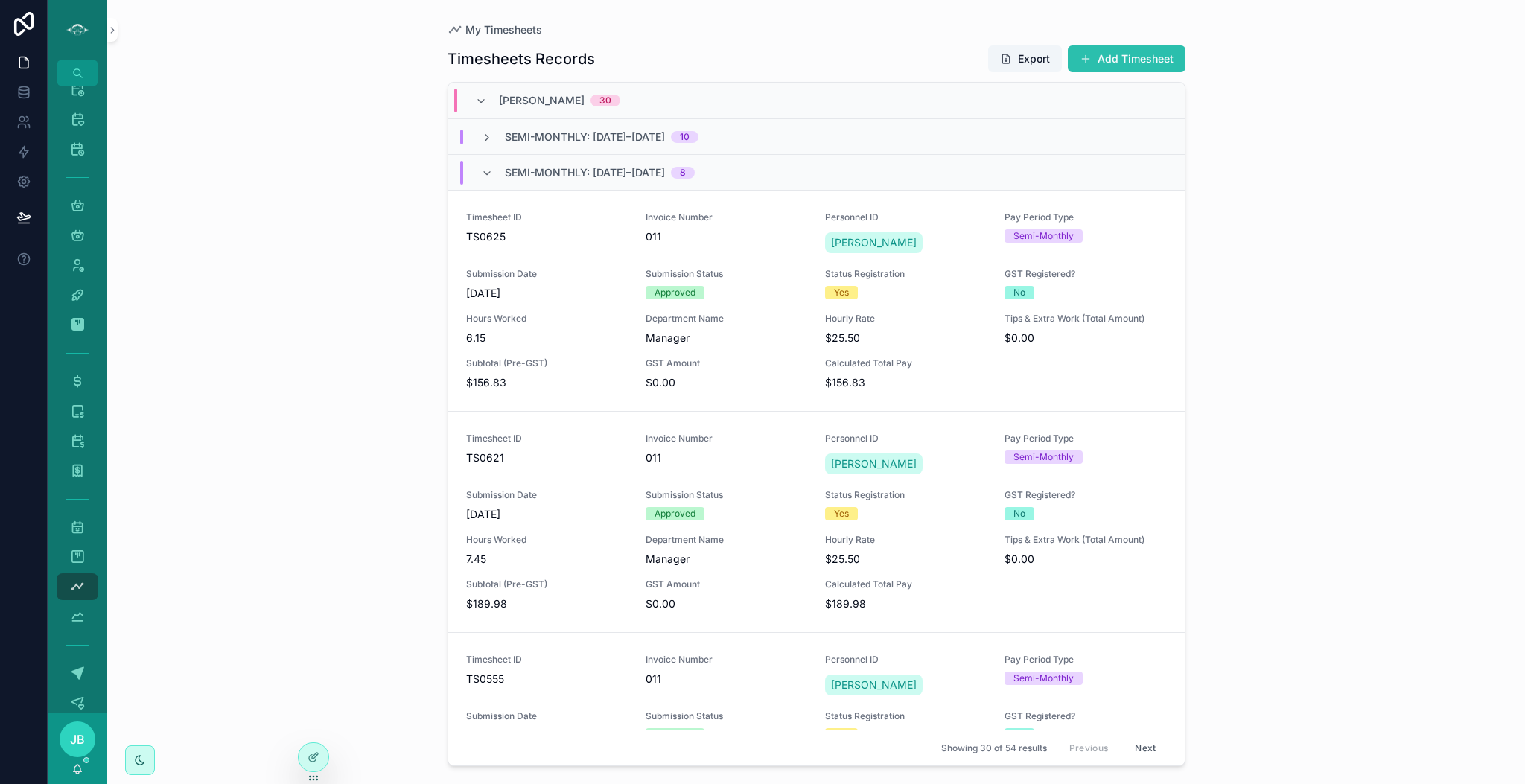
click at [1141, 56] on button "Add Timesheet" at bounding box center [1126, 58] width 117 height 27
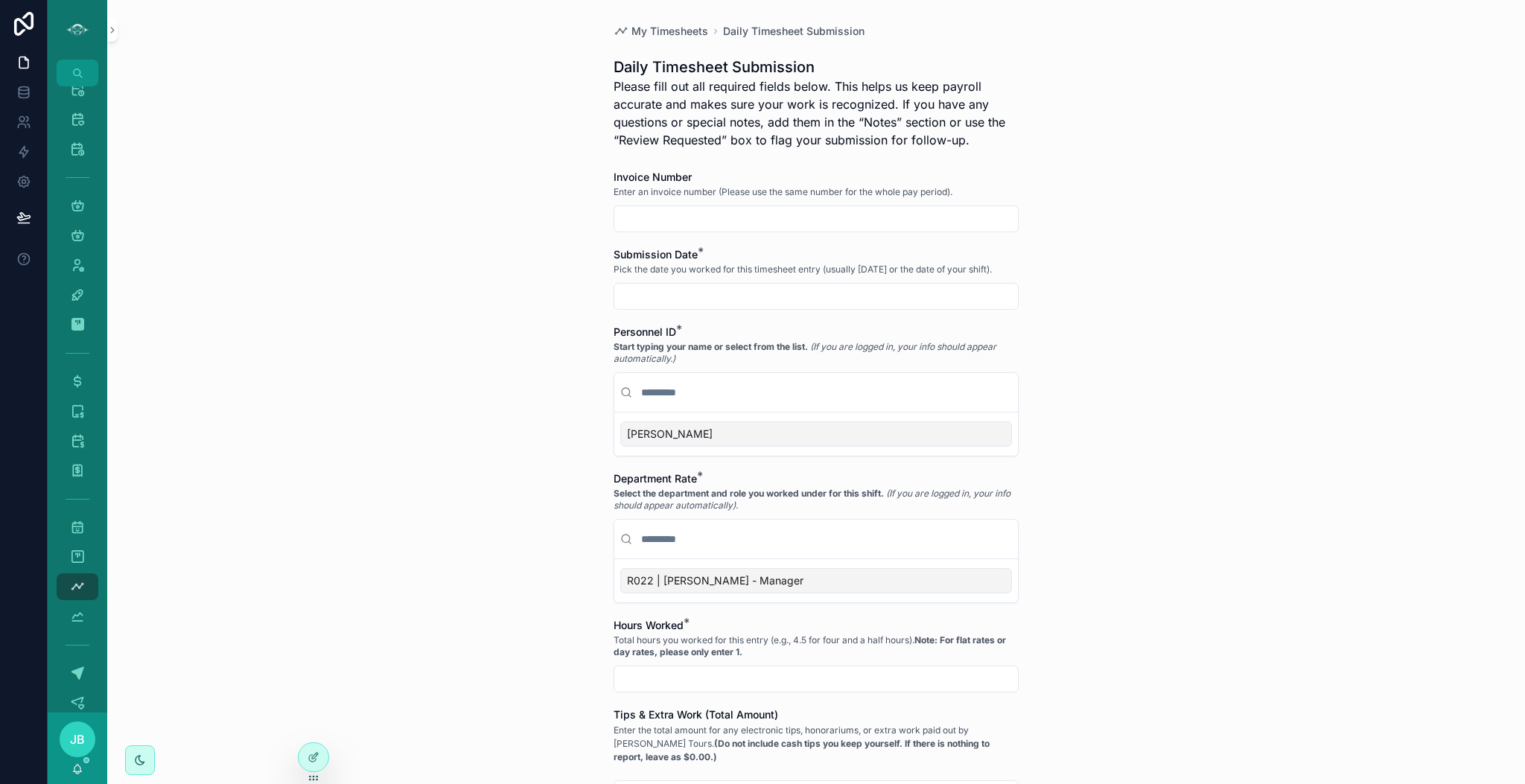
click at [784, 216] on input "scrollable content" at bounding box center [817, 219] width 404 height 21
type input "***"
click at [665, 296] on input "scrollable content" at bounding box center [817, 296] width 404 height 21
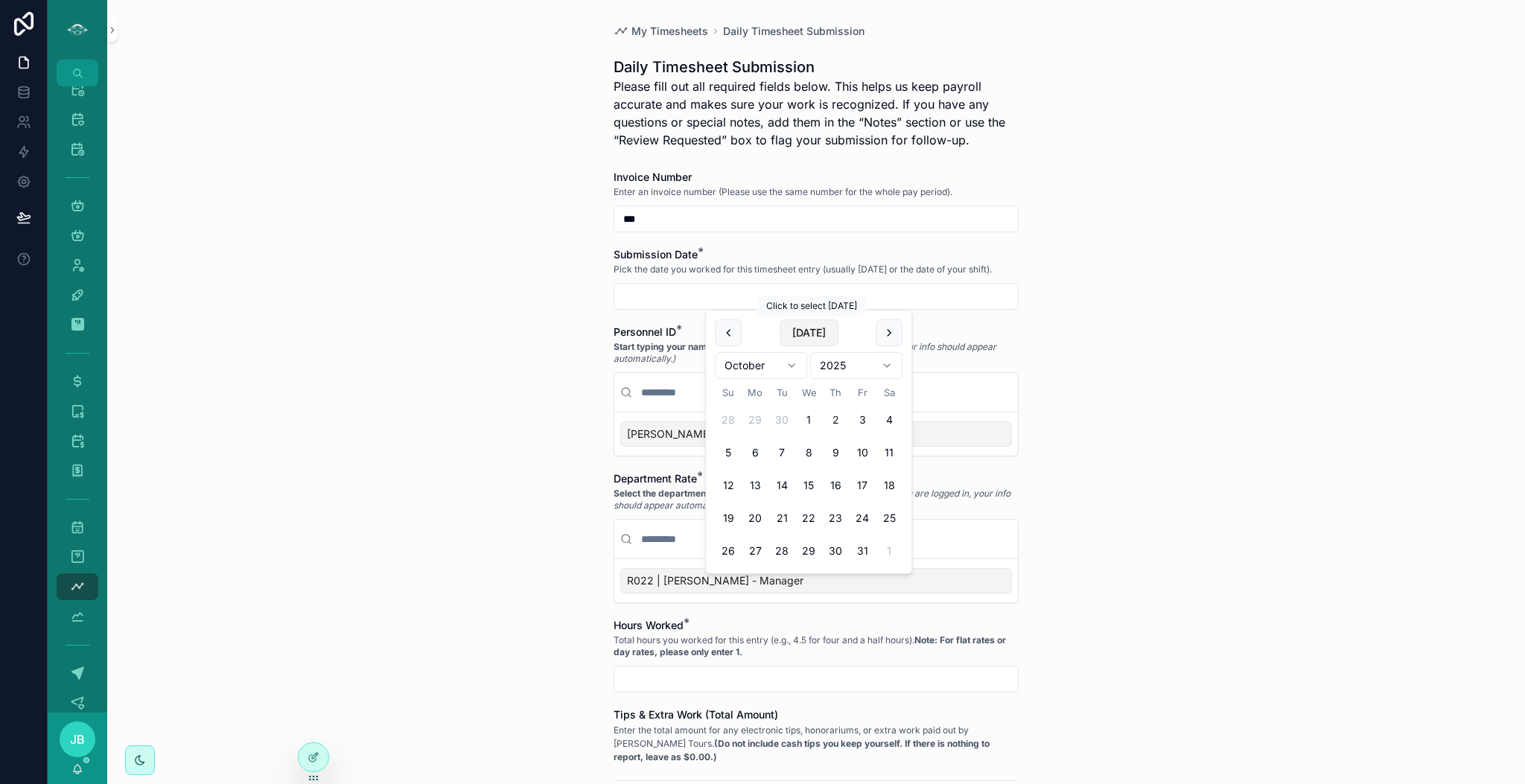
click at [791, 328] on button "[DATE]" at bounding box center [809, 332] width 59 height 27
type input "*********"
click at [663, 440] on div "[PERSON_NAME]" at bounding box center [816, 433] width 391 height 25
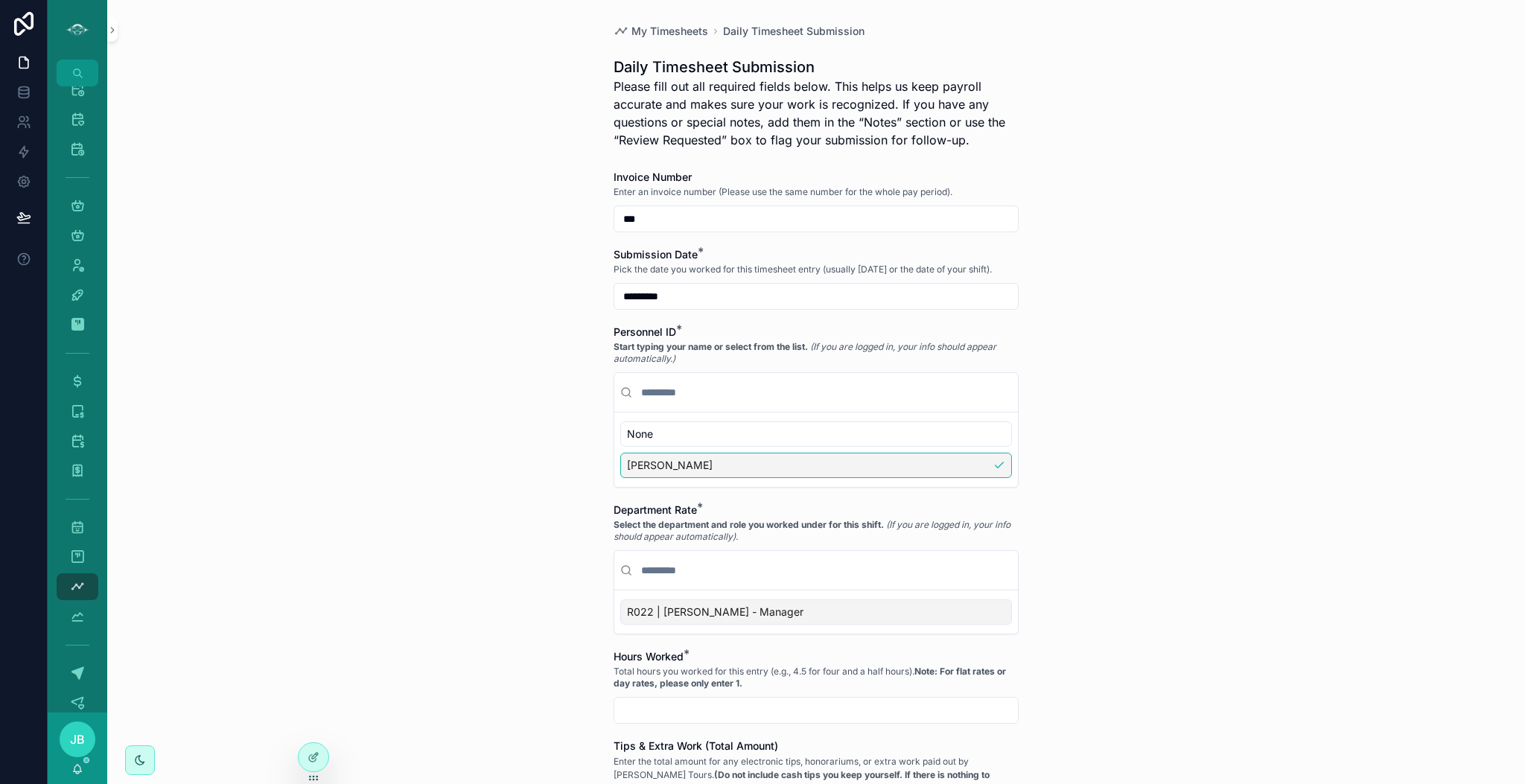
click at [742, 616] on span "R022 | [PERSON_NAME] - Manager" at bounding box center [715, 611] width 177 height 15
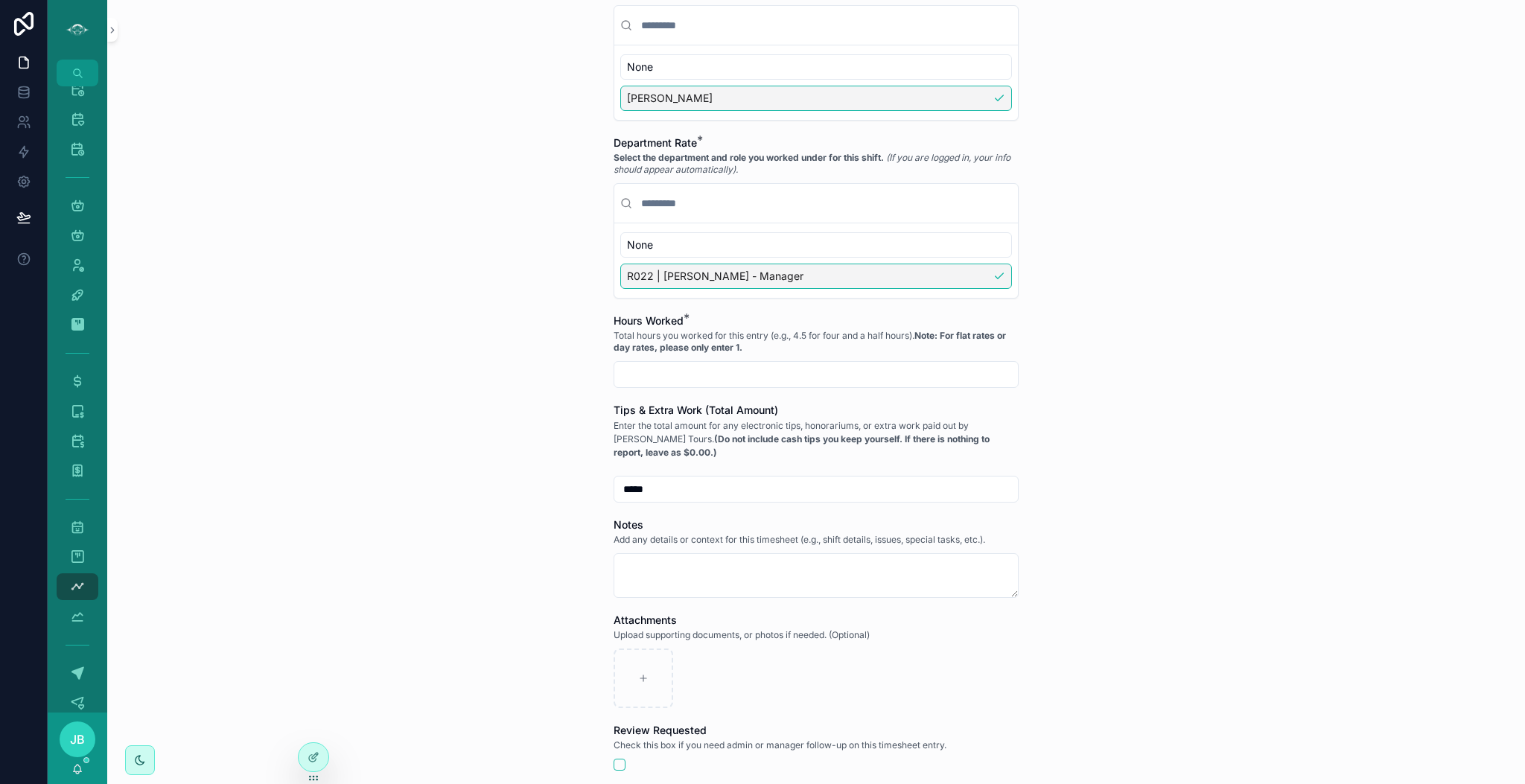
scroll to position [385, 0]
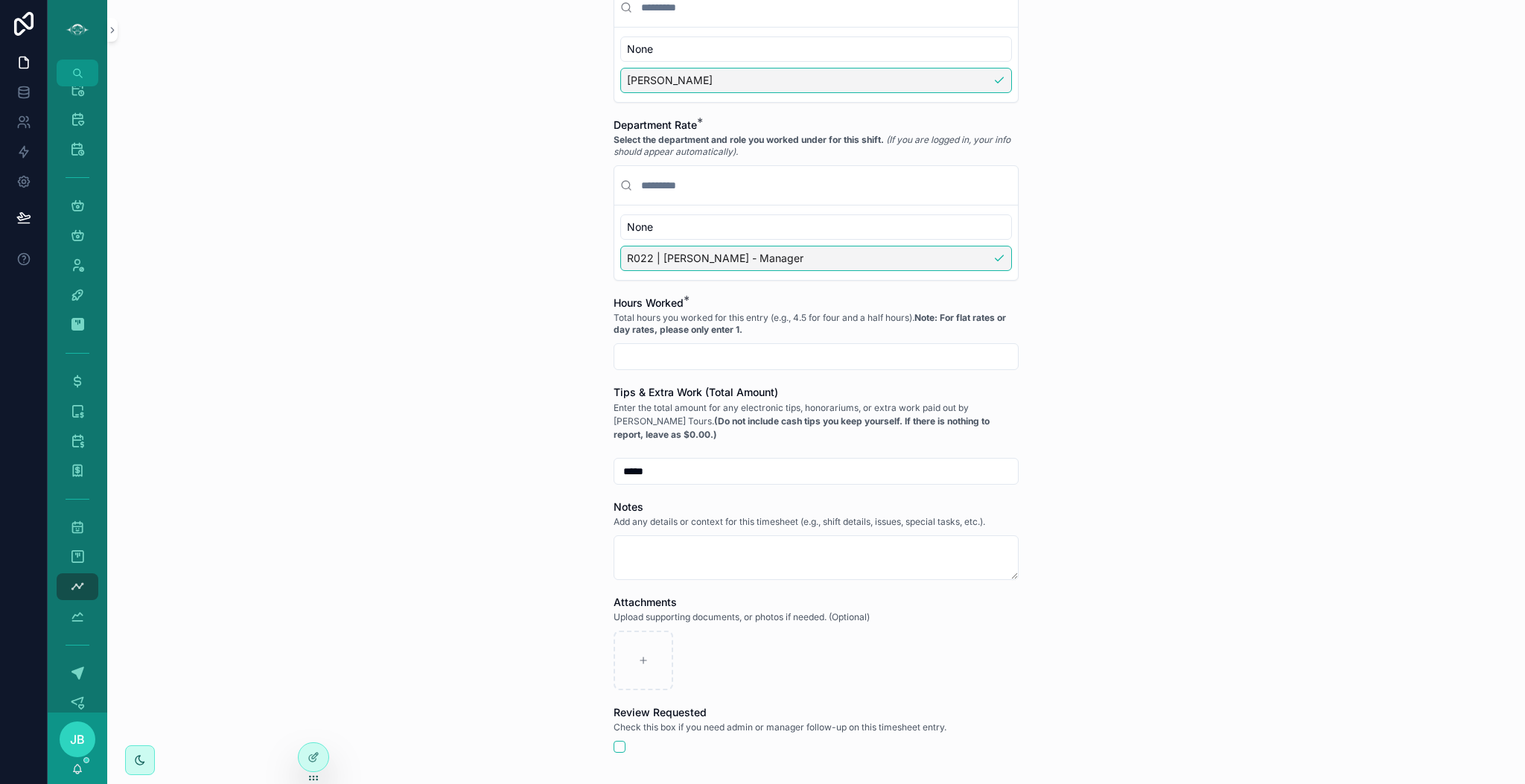
click at [703, 354] on input "scrollable content" at bounding box center [817, 356] width 404 height 21
type input "****"
click at [669, 564] on textarea "scrollable content" at bounding box center [817, 558] width 405 height 44
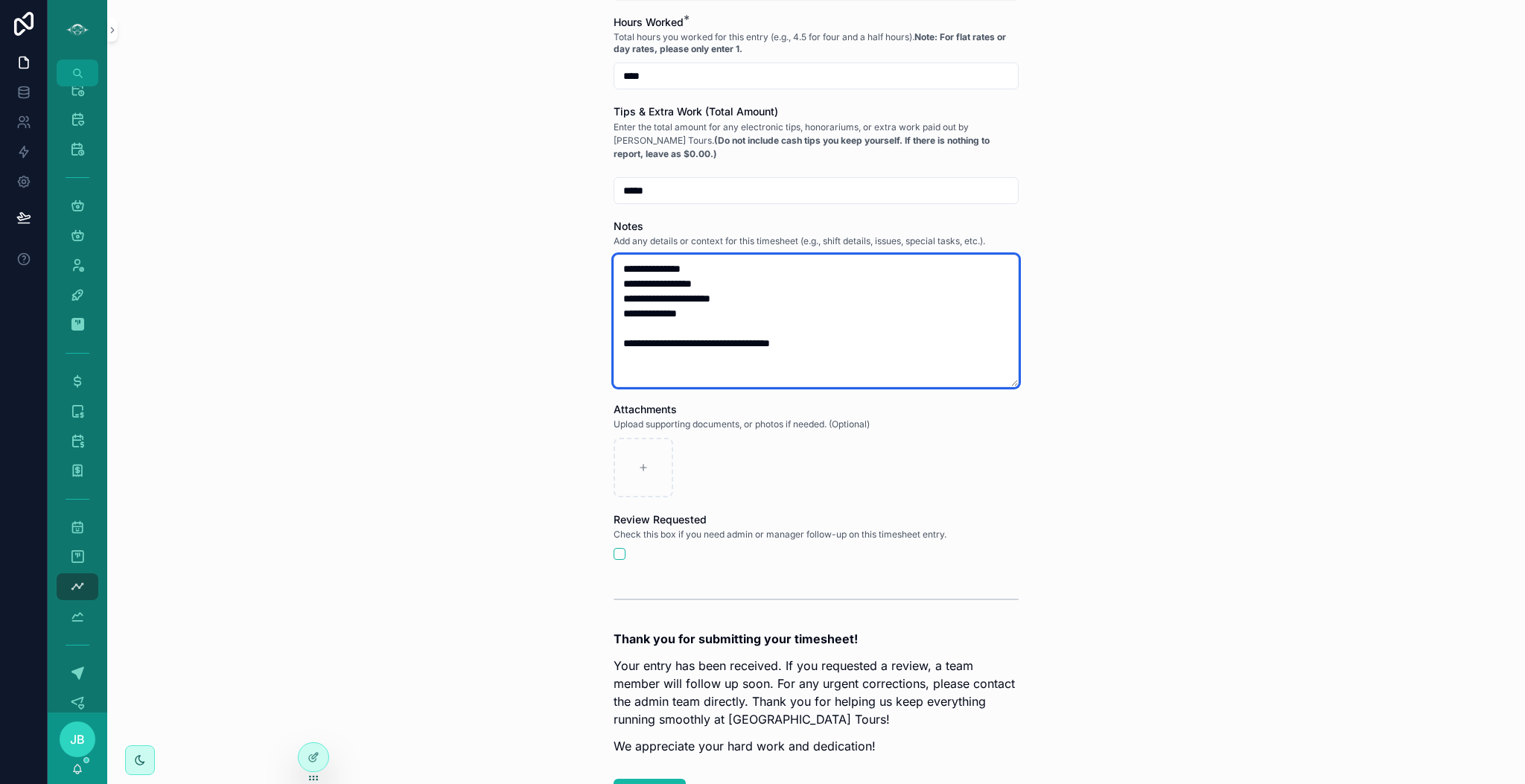
scroll to position [782, 0]
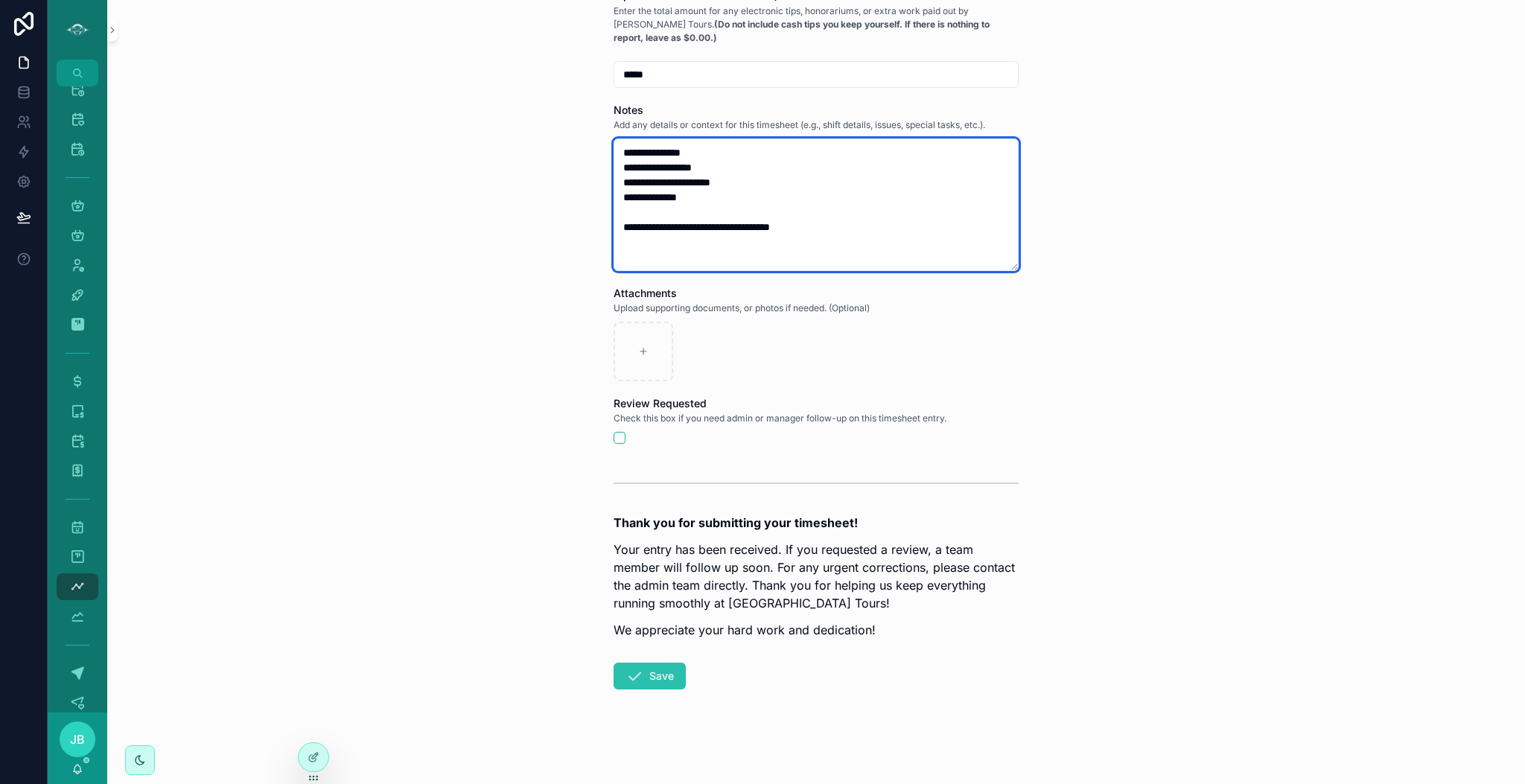
type textarea "**********"
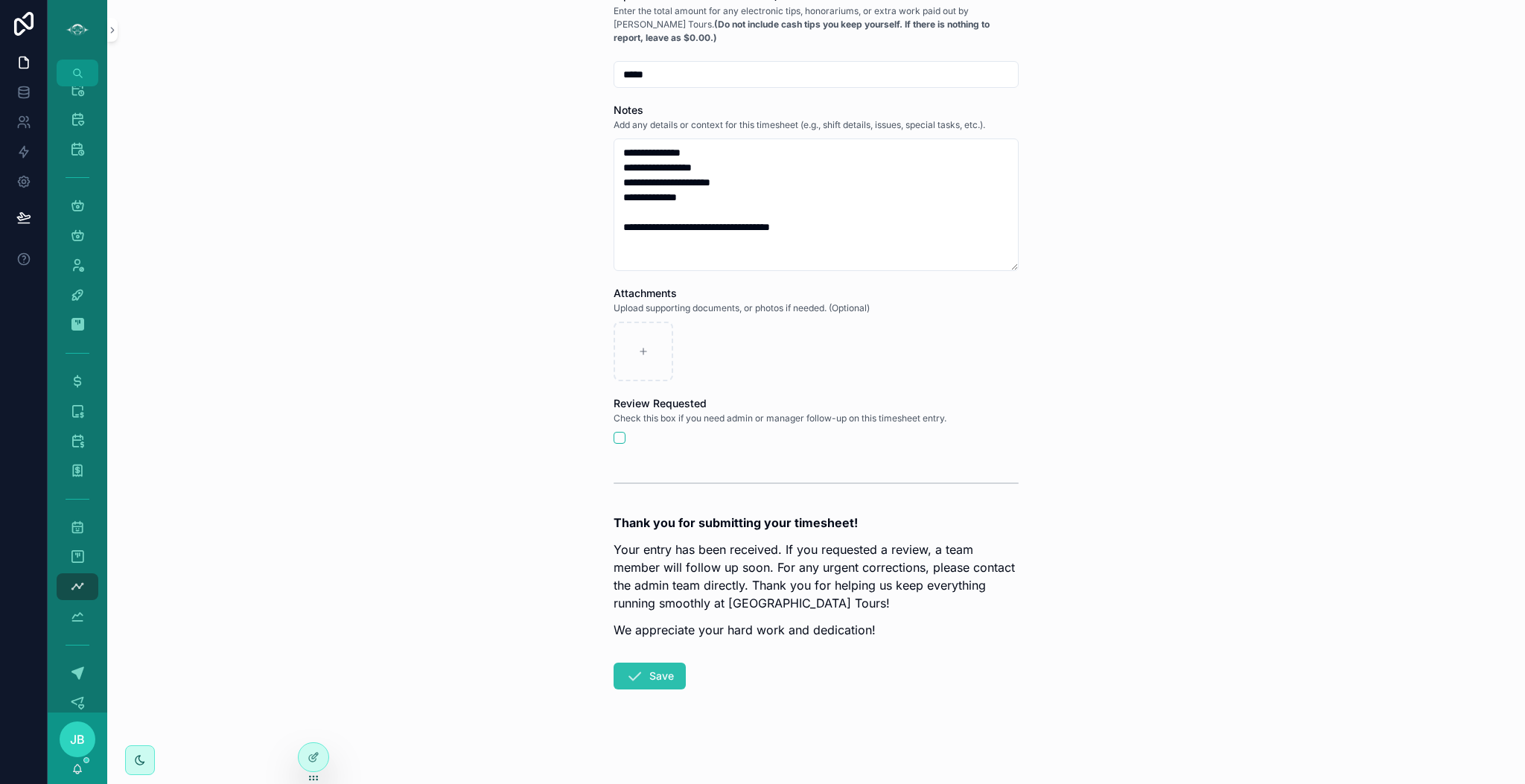
click at [645, 677] on button "Save" at bounding box center [650, 676] width 72 height 27
